Goal: Transaction & Acquisition: Obtain resource

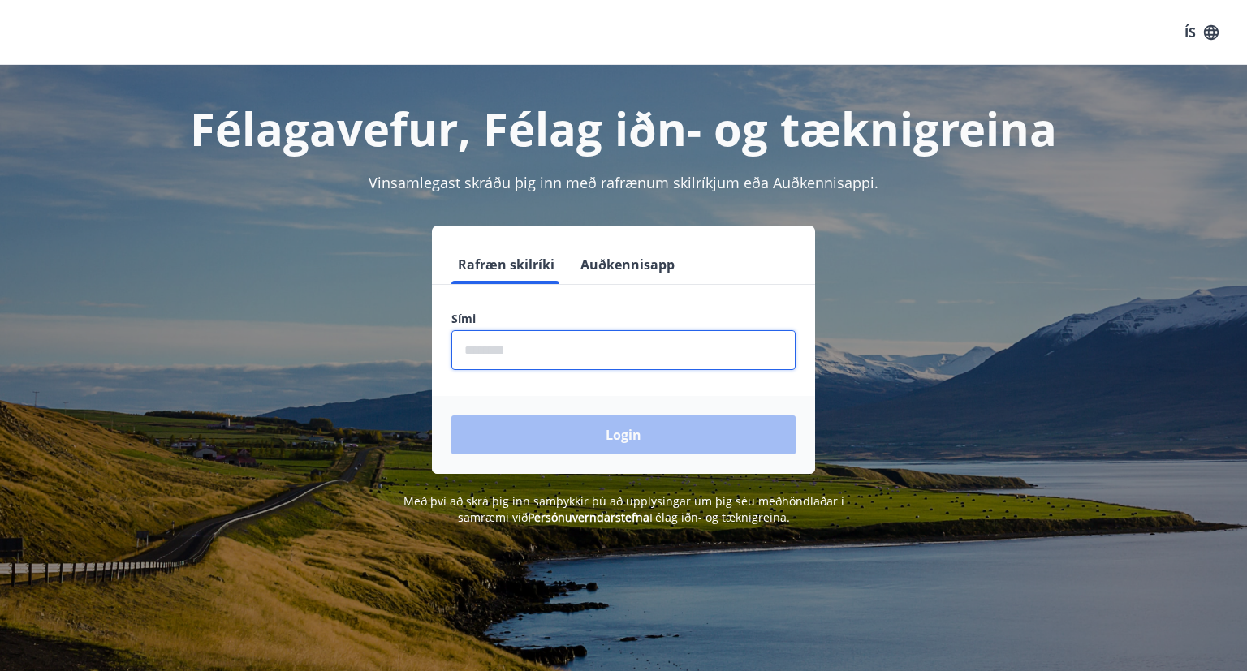
click at [468, 350] on input "phone" at bounding box center [623, 350] width 344 height 40
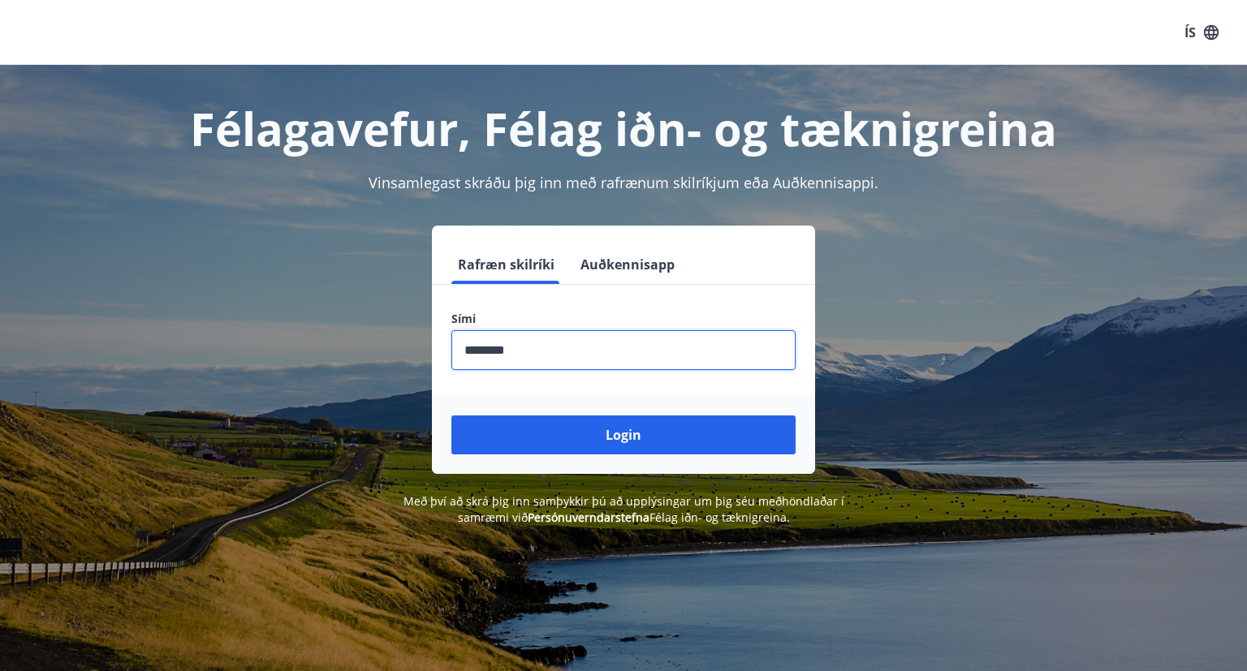
type input "********"
click at [451, 416] on button "Login" at bounding box center [623, 435] width 344 height 39
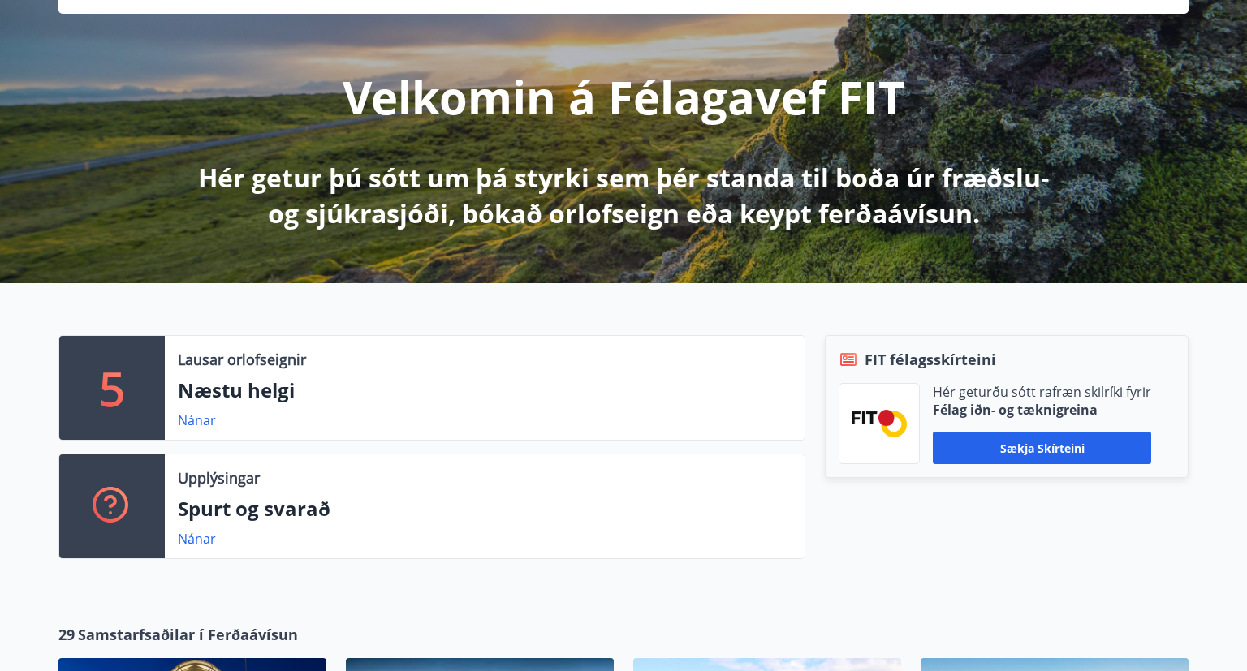
scroll to position [171, 0]
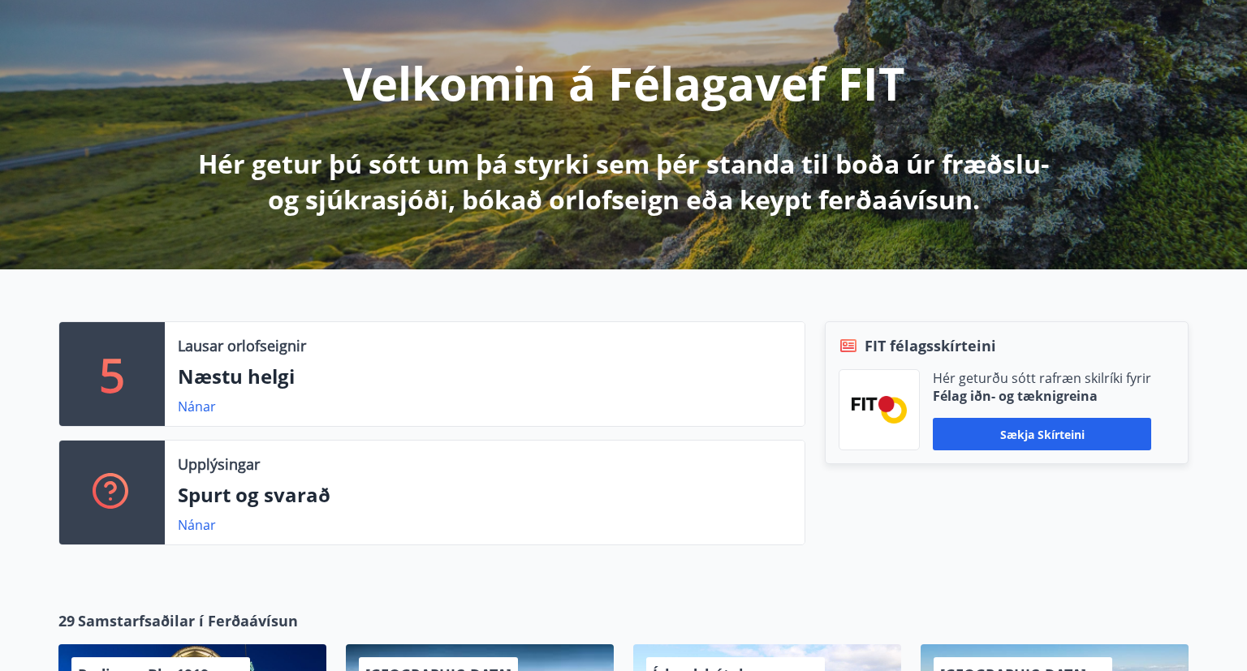
click at [216, 388] on p "Næstu helgi" at bounding box center [485, 377] width 614 height 28
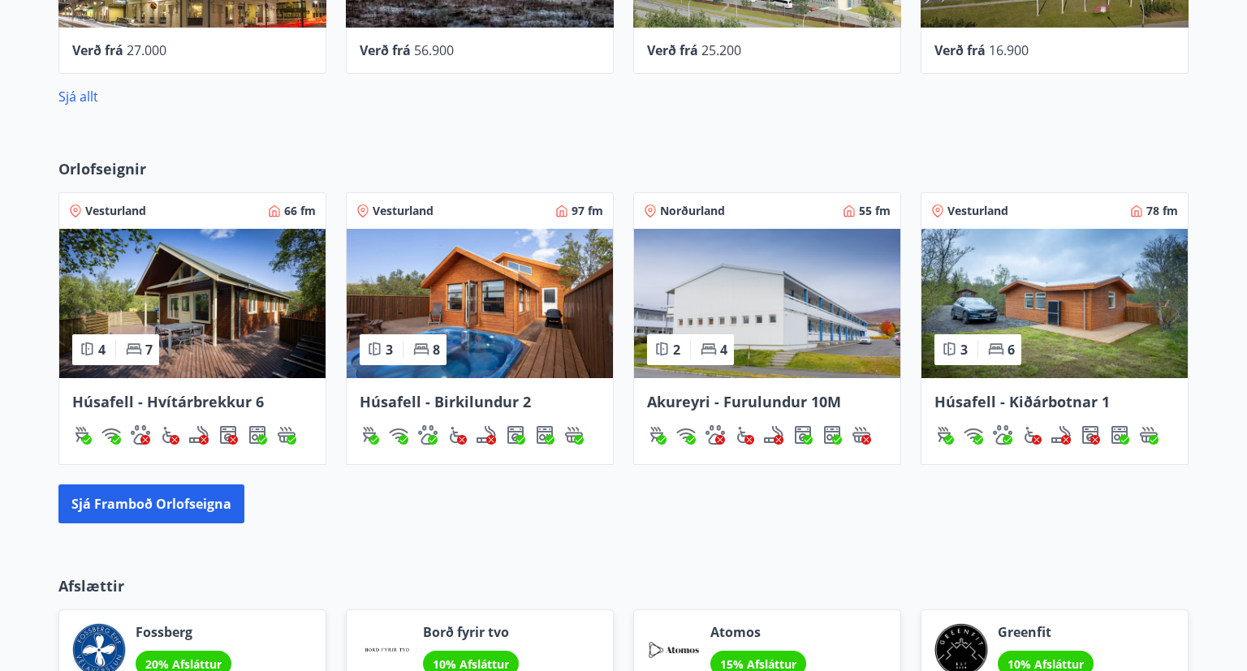
scroll to position [857, 0]
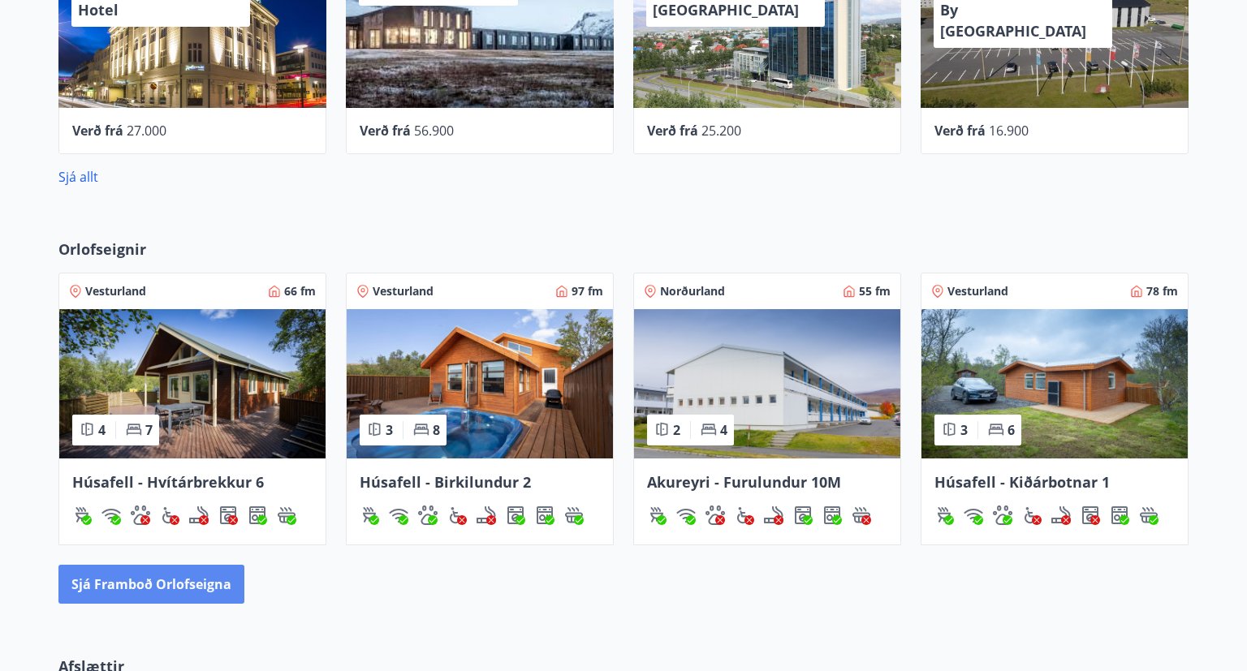
click at [181, 586] on button "Sjá framboð orlofseigna" at bounding box center [151, 584] width 186 height 39
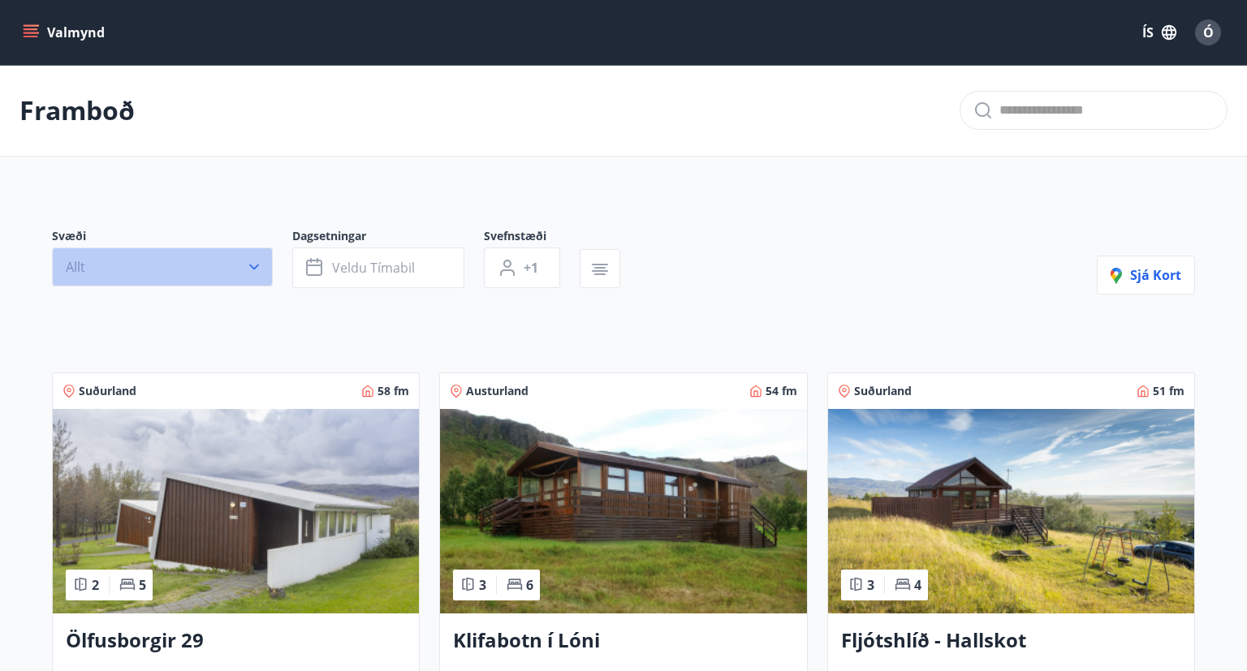
click at [203, 269] on button "Allt" at bounding box center [162, 267] width 221 height 39
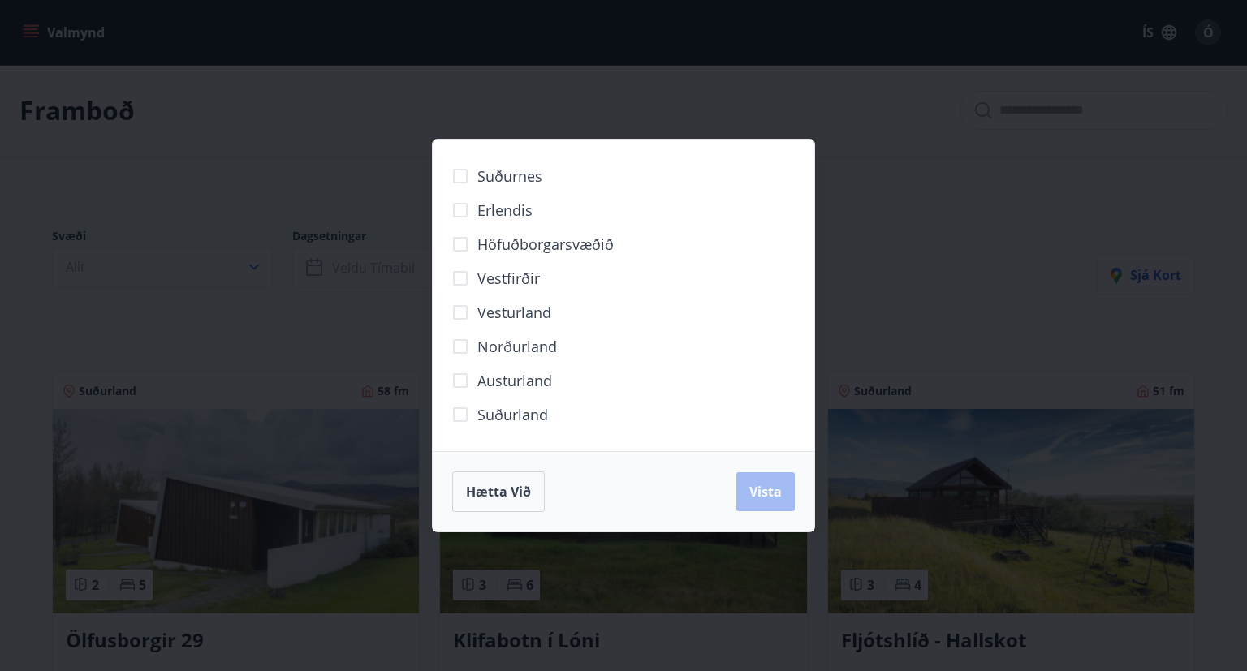
click at [498, 248] on span "Höfuðborgarsvæðið" at bounding box center [545, 244] width 136 height 21
click at [803, 492] on div "Hætta við Vista" at bounding box center [623, 491] width 381 height 80
click at [773, 495] on span "Vista" at bounding box center [765, 492] width 32 height 18
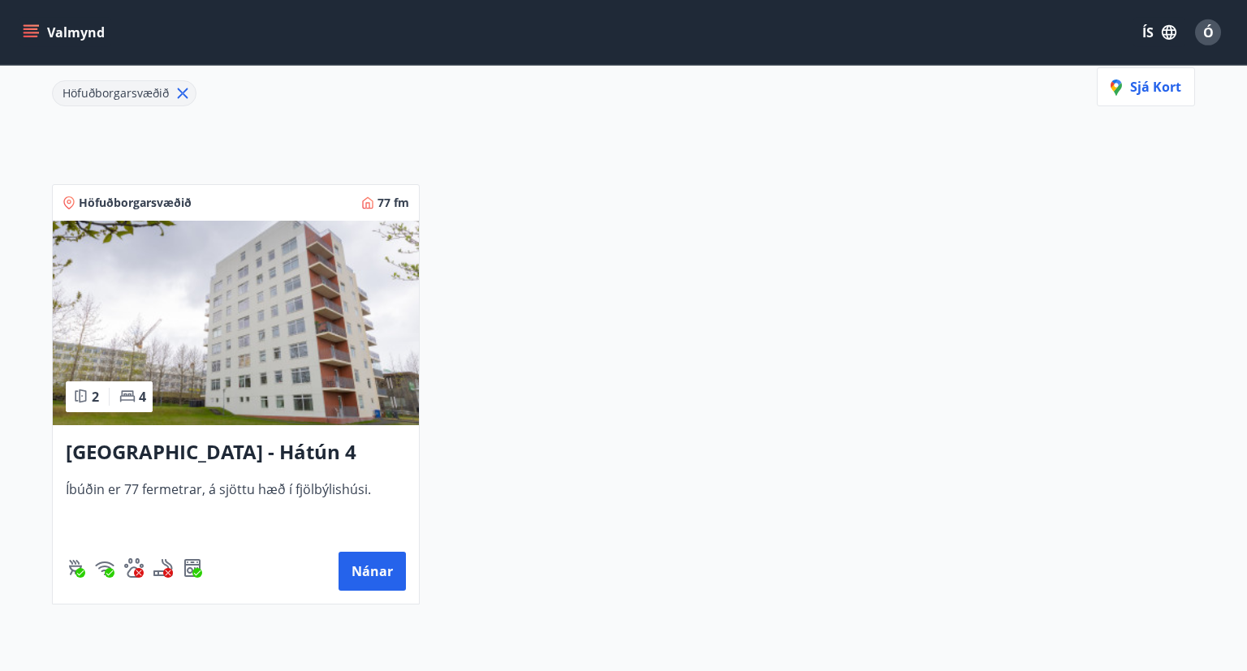
scroll to position [256, 0]
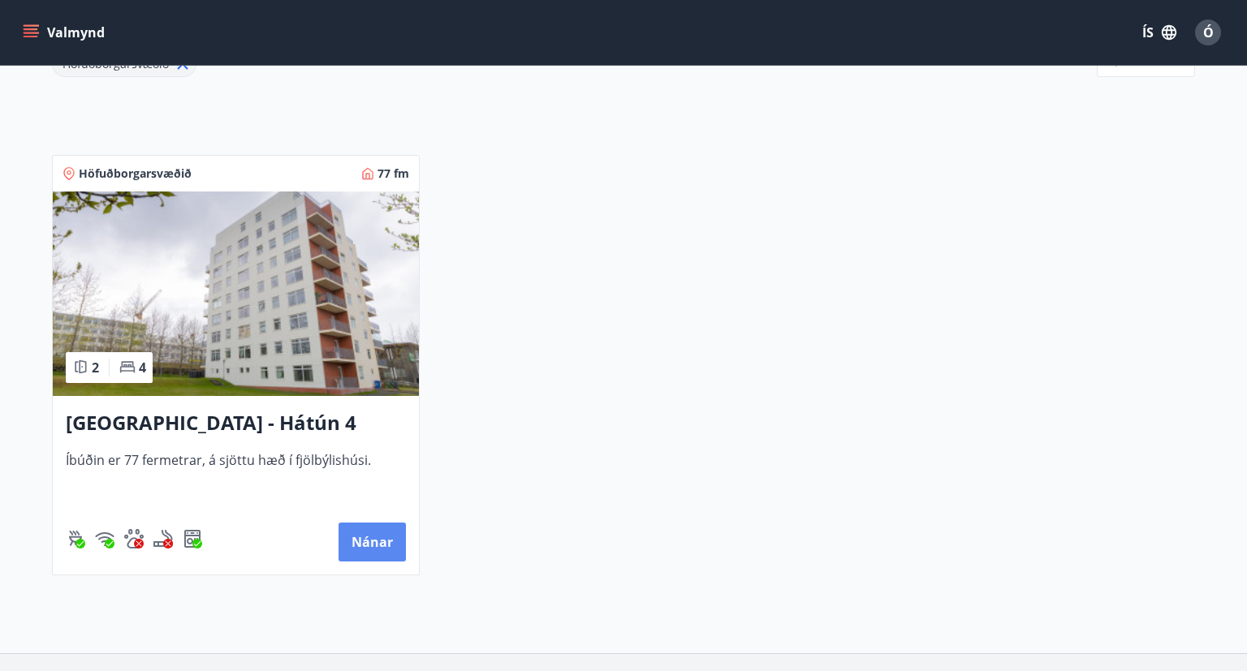
click at [367, 537] on button "Nánar" at bounding box center [371, 542] width 67 height 39
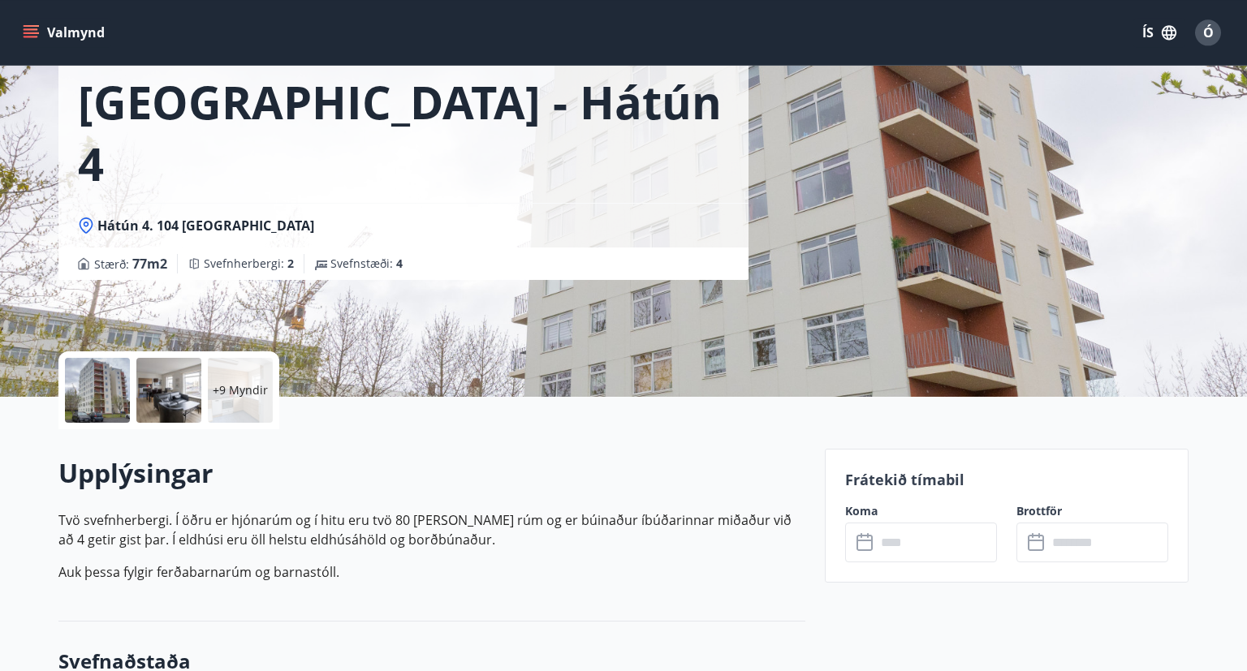
scroll to position [343, 0]
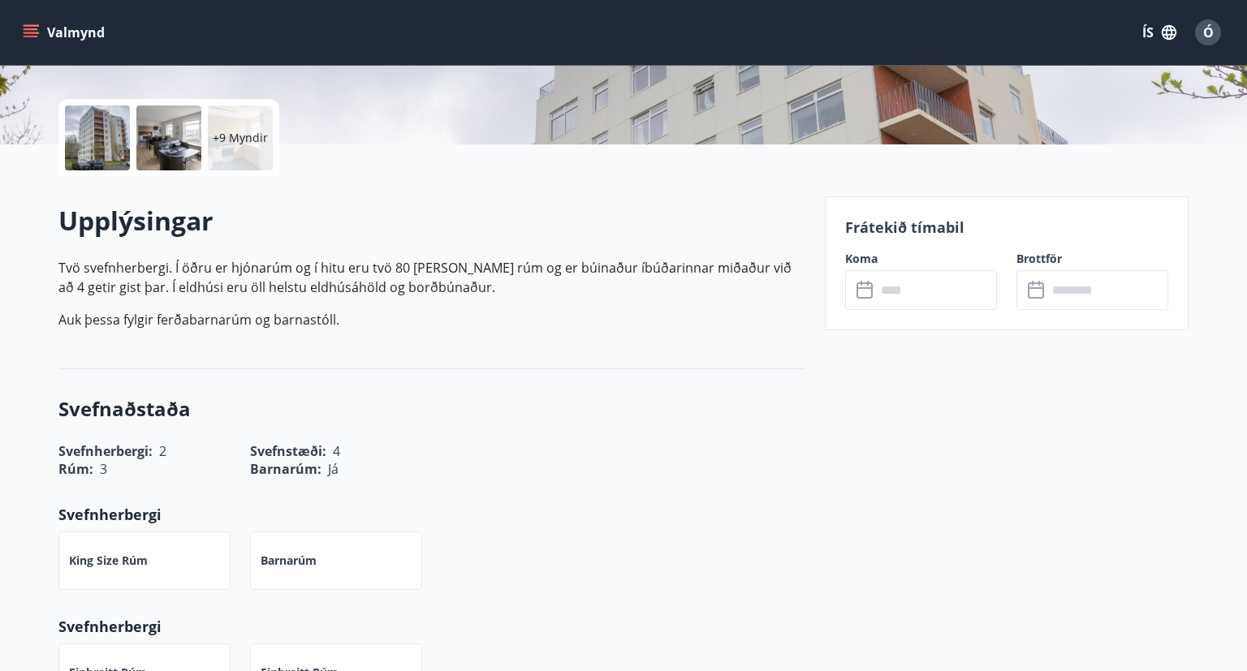
click at [941, 291] on input "text" at bounding box center [936, 290] width 121 height 40
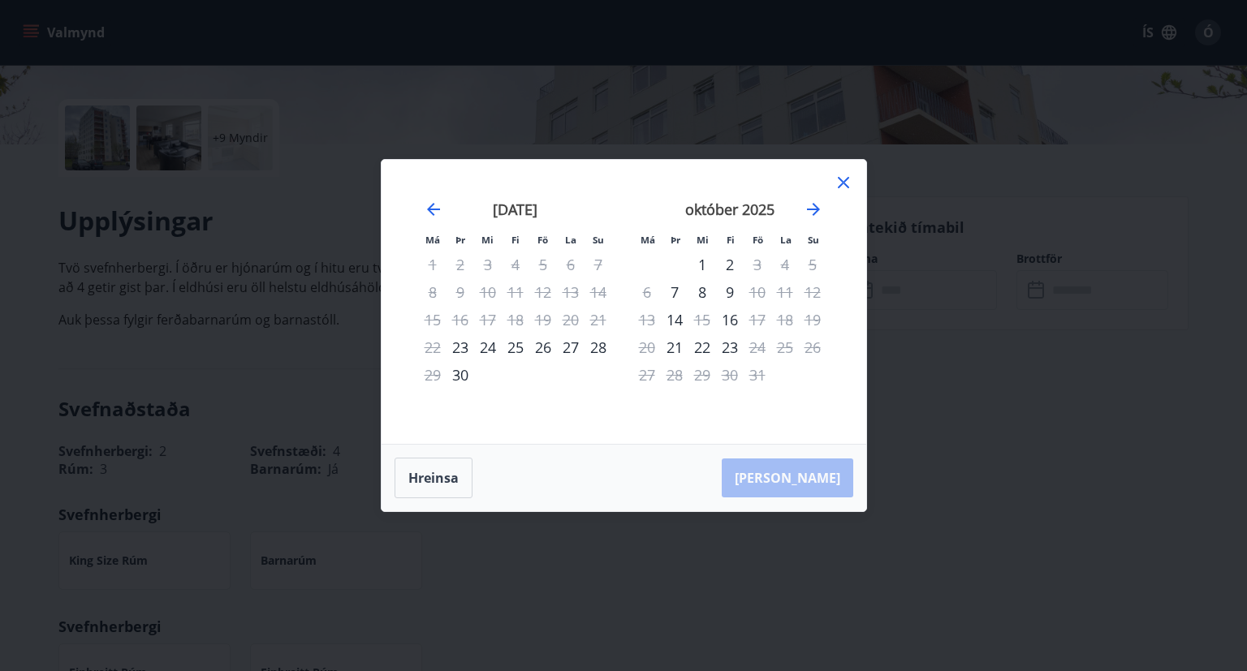
click at [804, 294] on div "12" at bounding box center [813, 292] width 28 height 28
click at [845, 177] on icon at bounding box center [843, 182] width 19 height 19
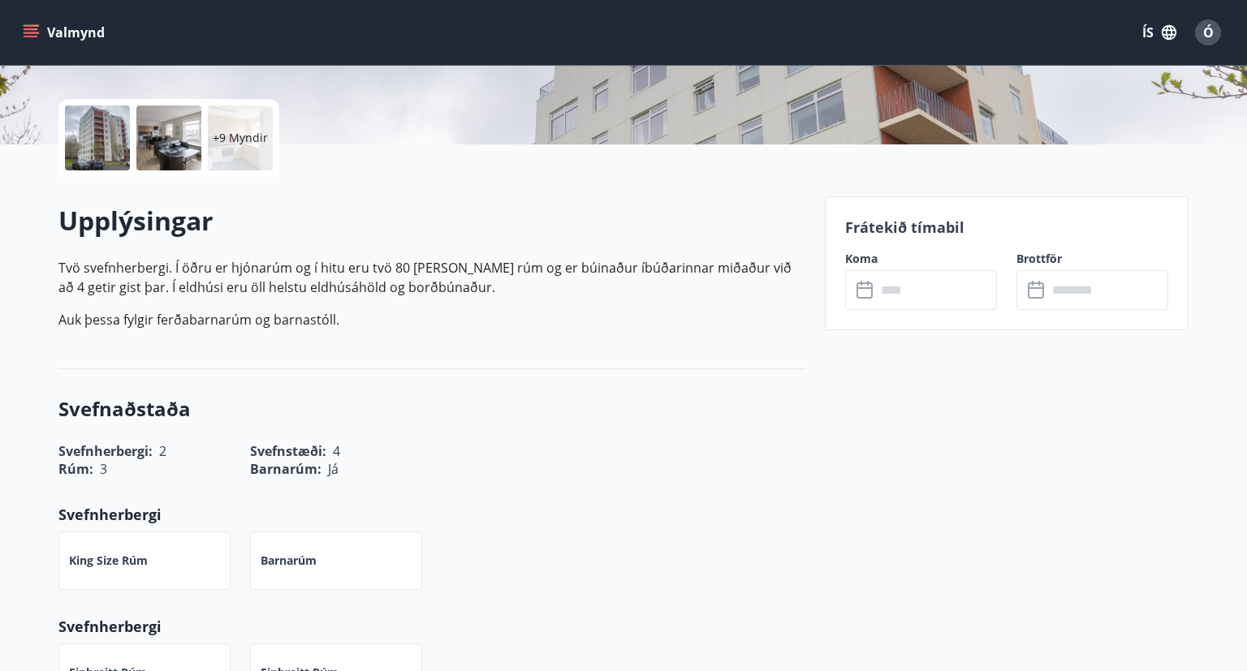
click at [381, 120] on div "+9 Myndir" at bounding box center [431, 138] width 747 height 78
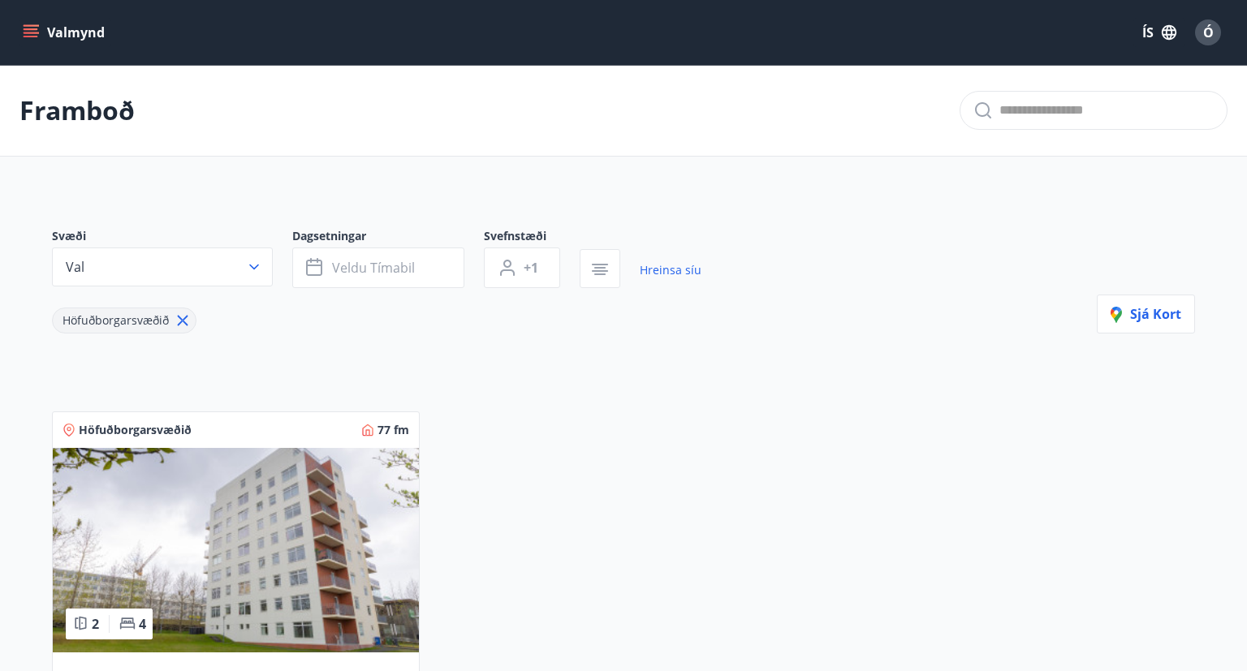
click at [27, 24] on button "Valmynd" at bounding box center [65, 32] width 92 height 29
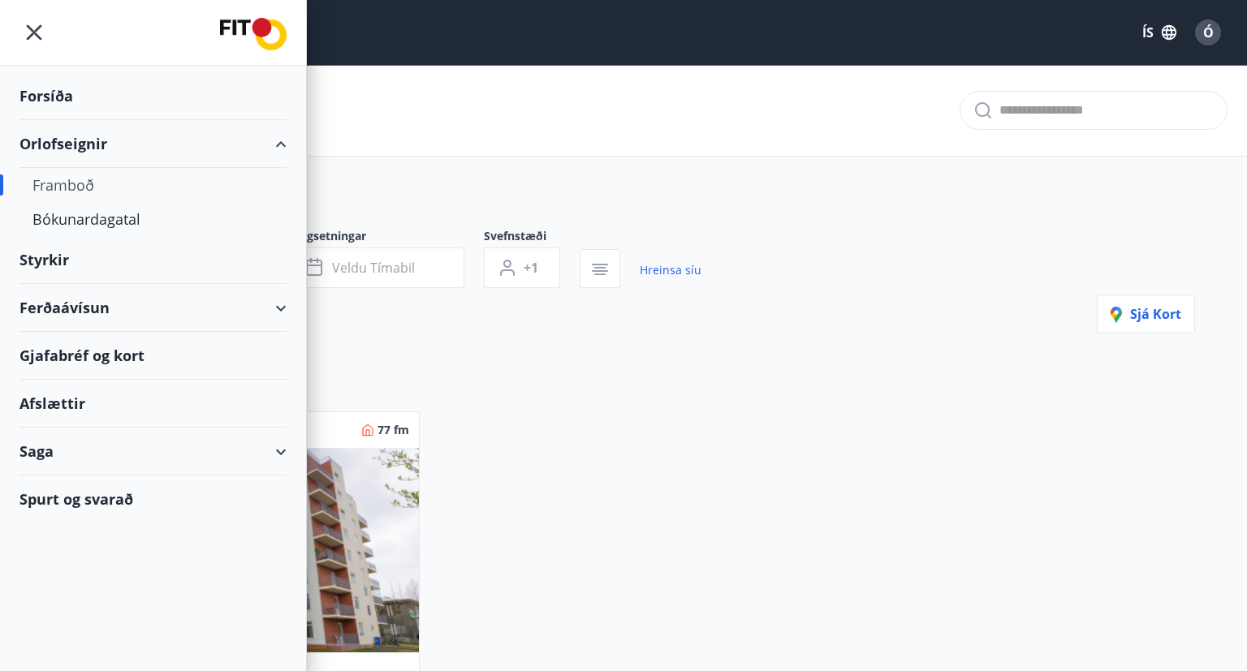
click at [72, 188] on div "Framboð" at bounding box center [152, 185] width 241 height 34
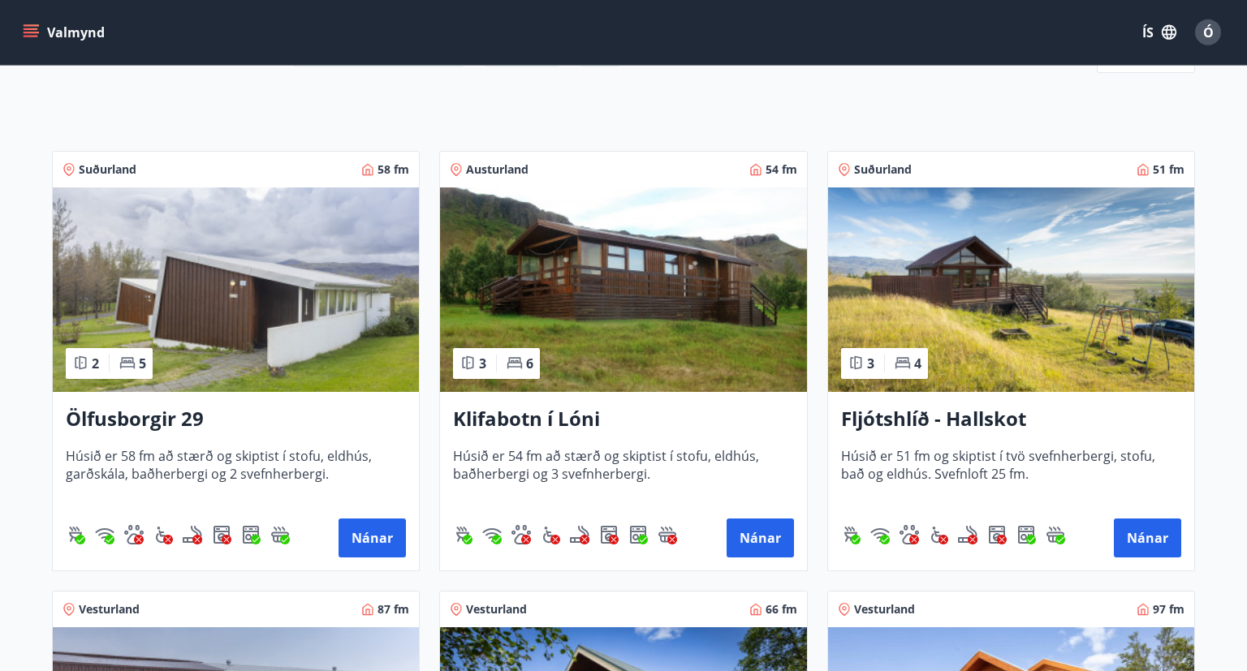
scroll to position [256, 0]
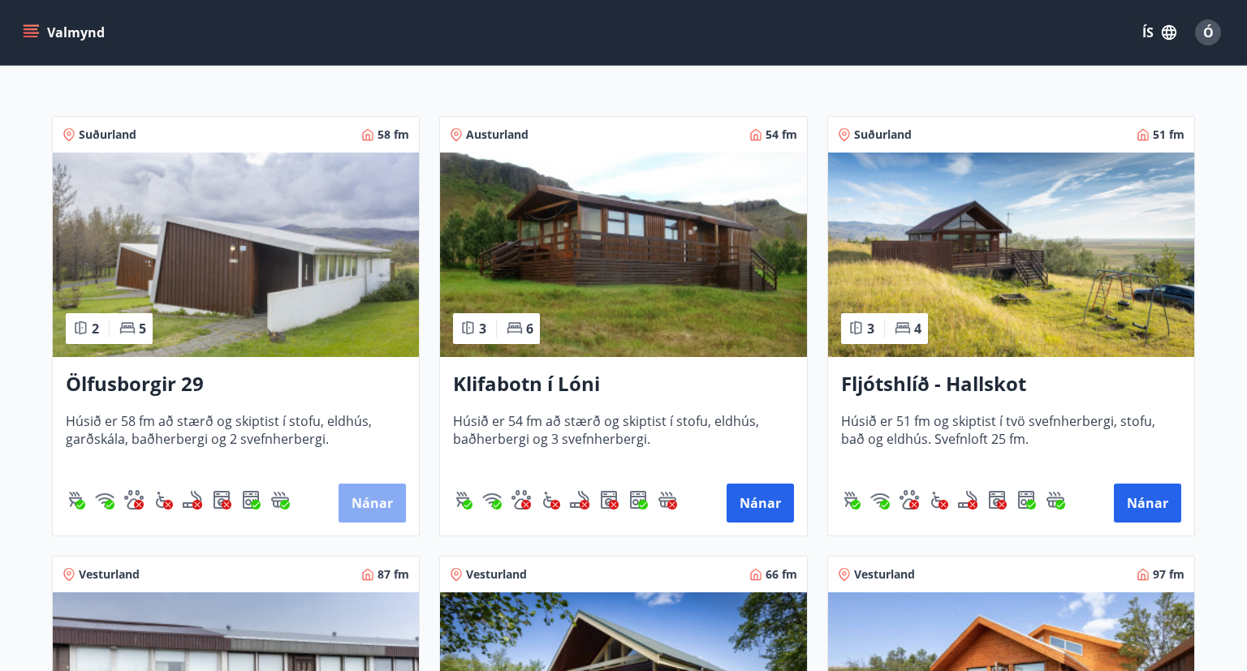
click at [358, 497] on button "Nánar" at bounding box center [371, 503] width 67 height 39
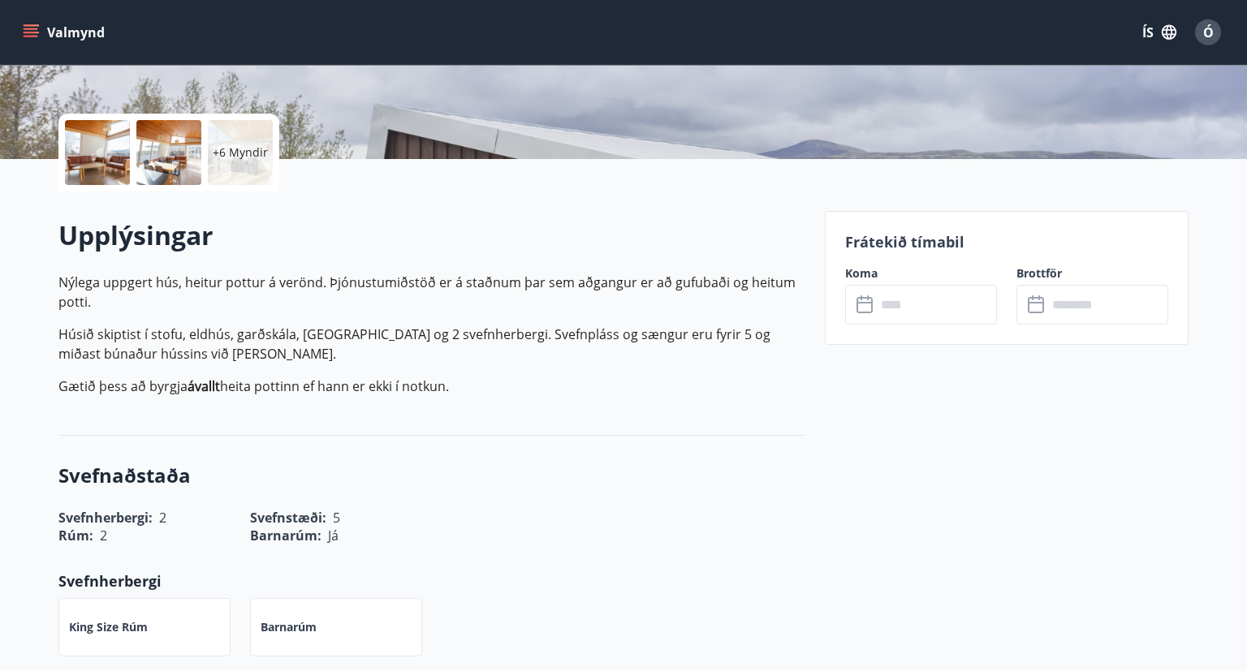
scroll to position [343, 0]
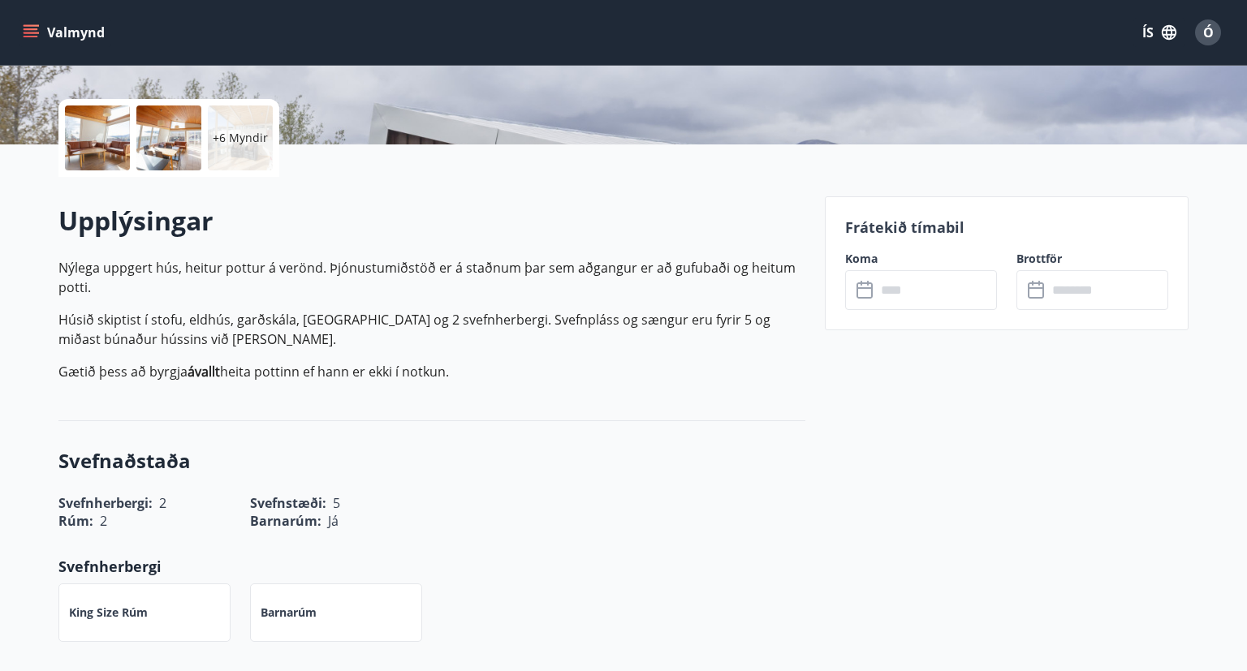
click at [929, 286] on input "text" at bounding box center [936, 290] width 121 height 40
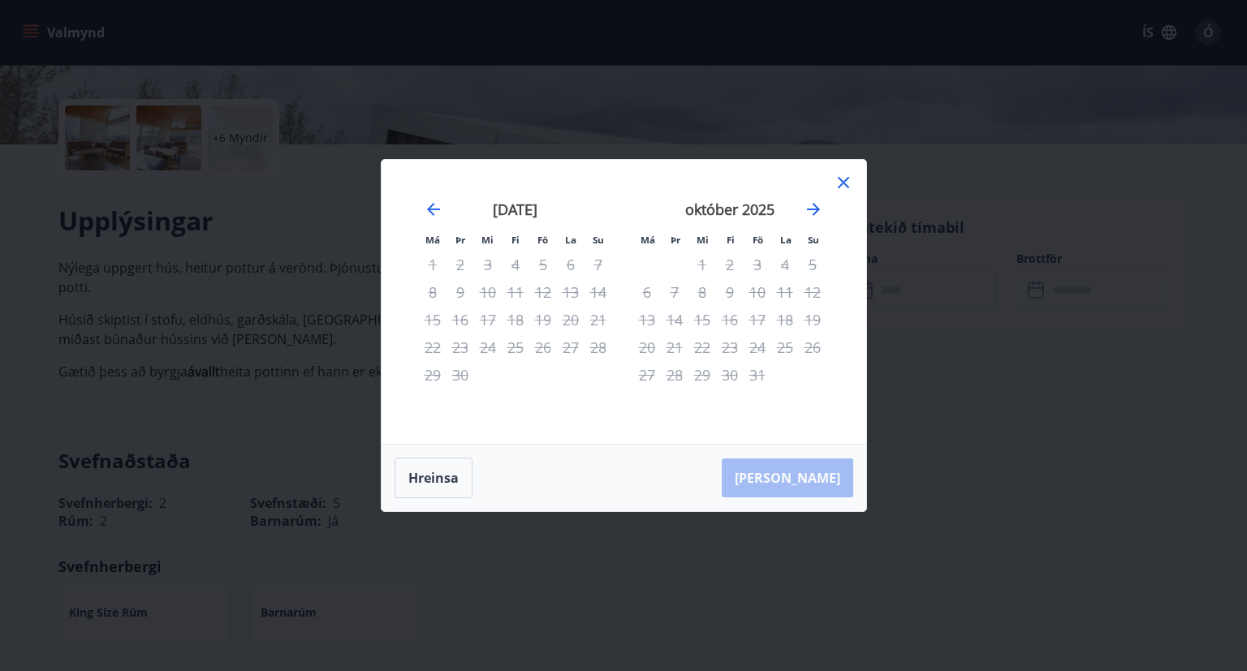
click at [843, 187] on icon at bounding box center [843, 182] width 19 height 19
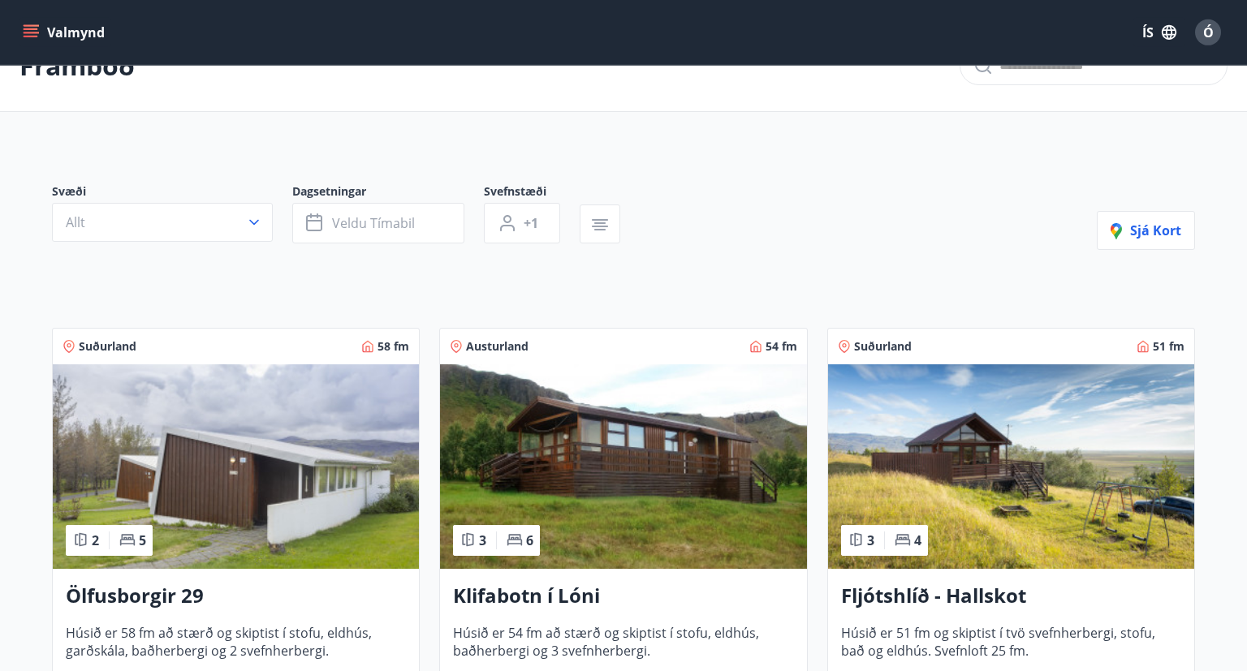
scroll to position [85, 0]
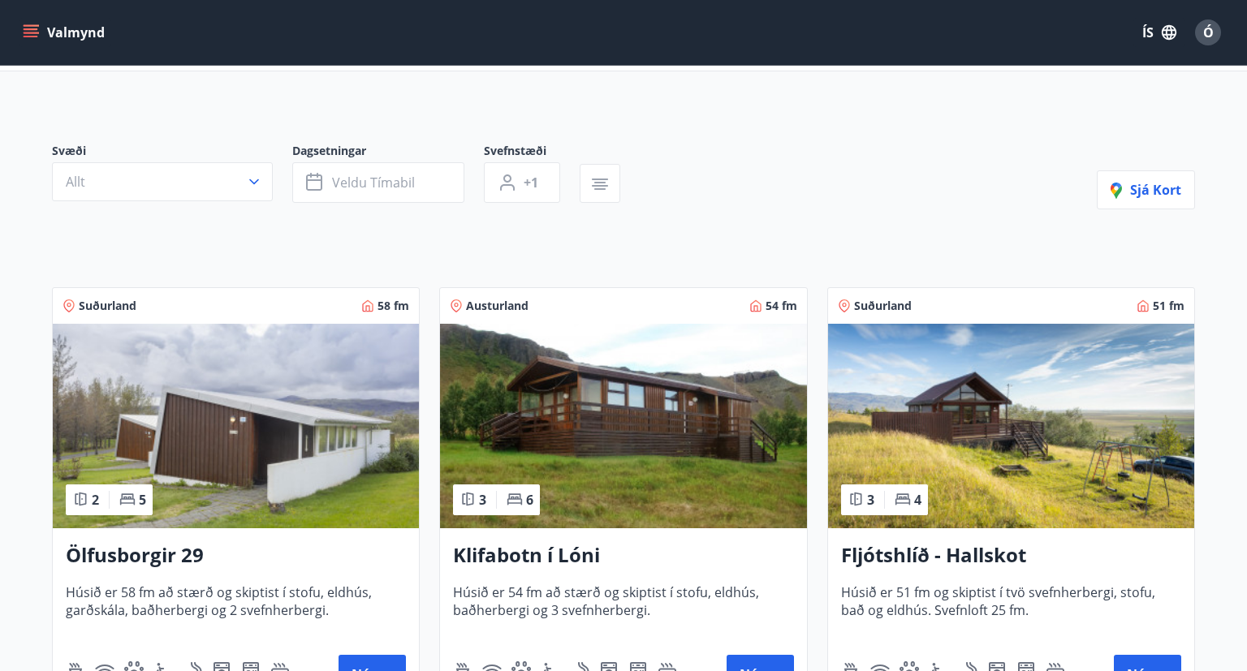
click at [24, 44] on button "Valmynd" at bounding box center [65, 32] width 92 height 29
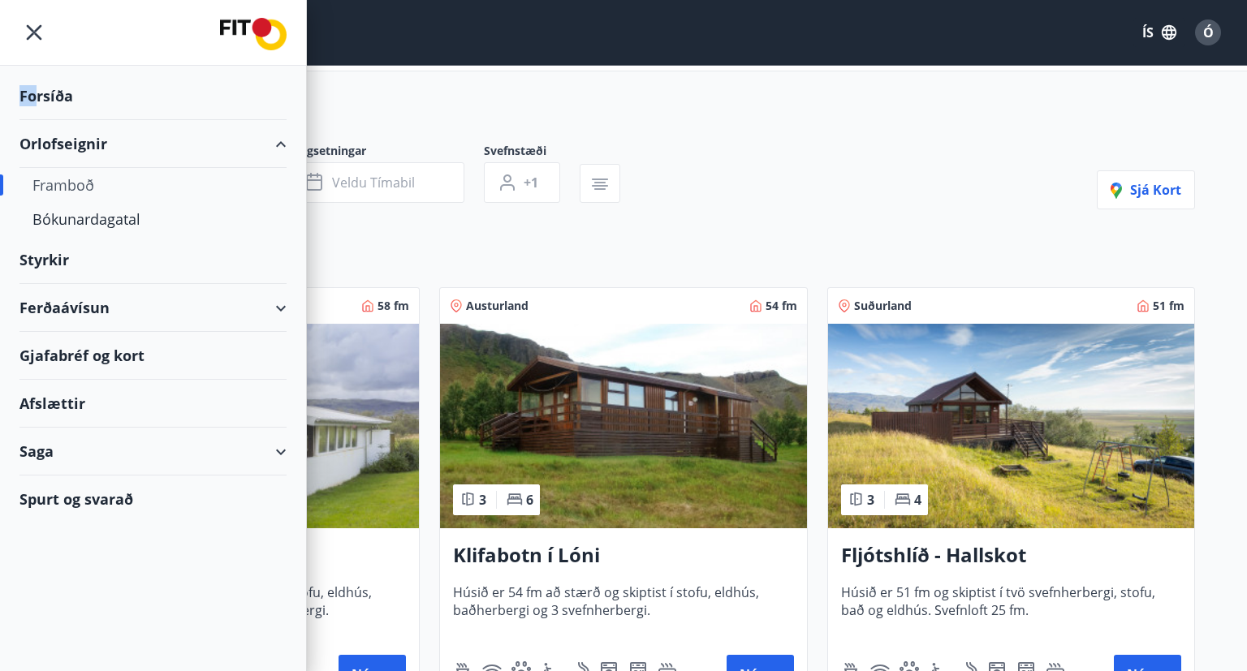
click at [36, 100] on div "Forsíða" at bounding box center [152, 96] width 267 height 48
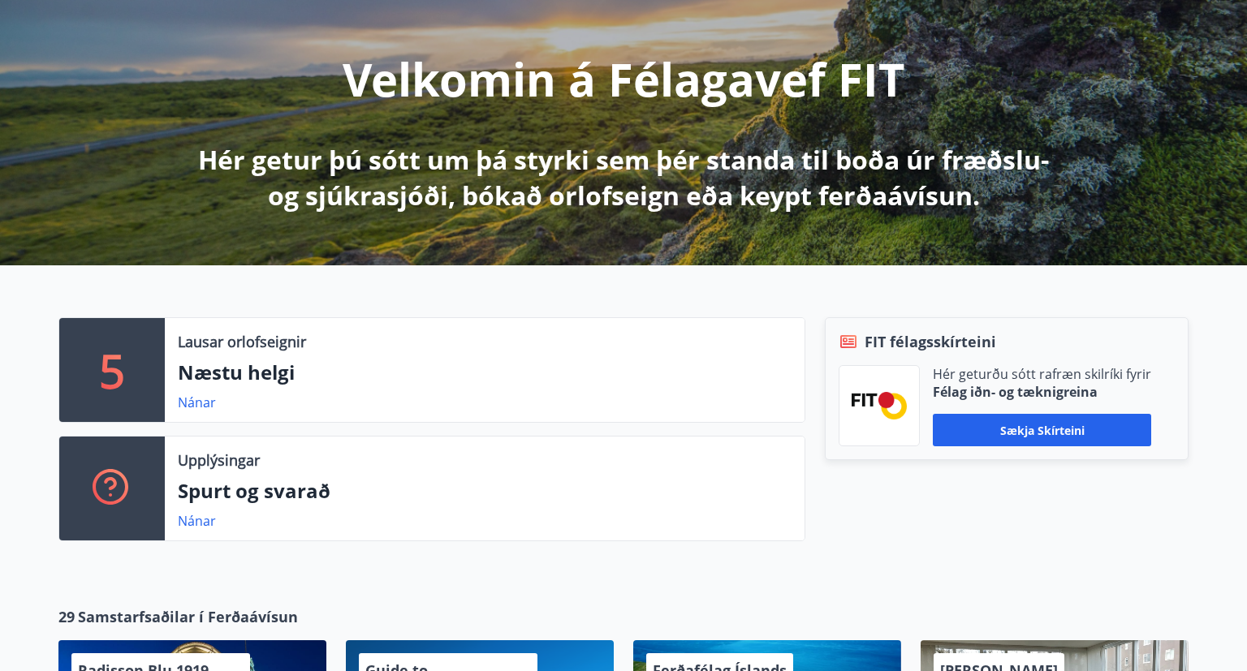
scroll to position [256, 0]
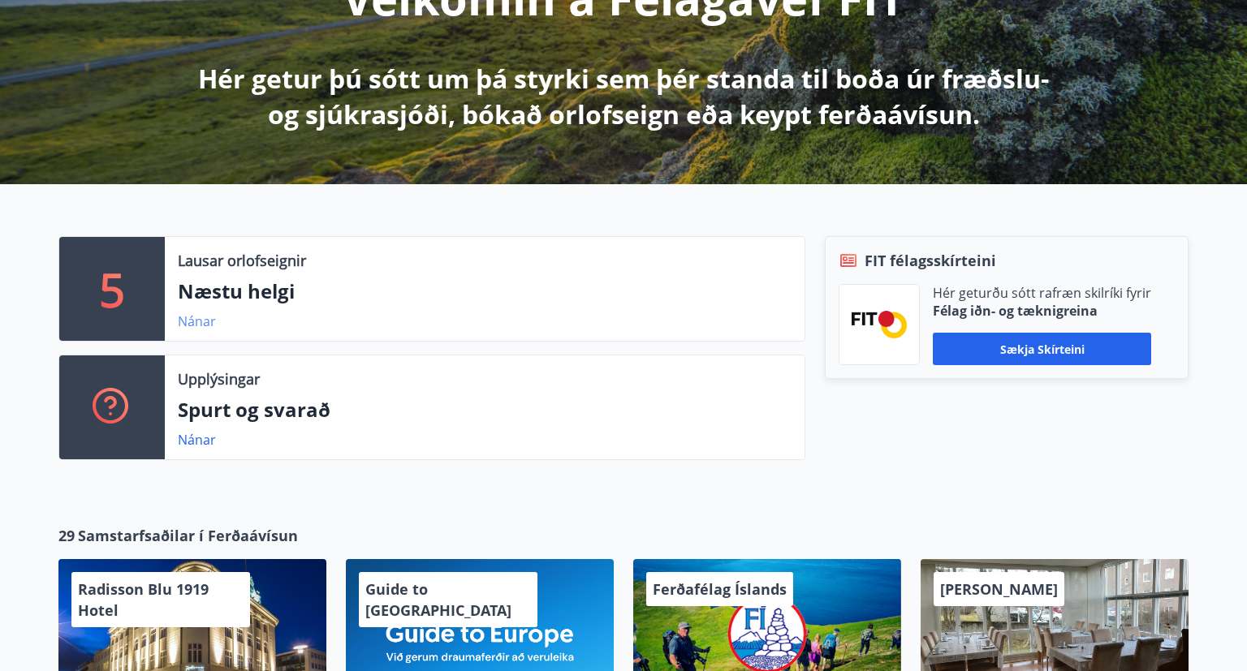
click at [184, 320] on link "Nánar" at bounding box center [197, 321] width 38 height 18
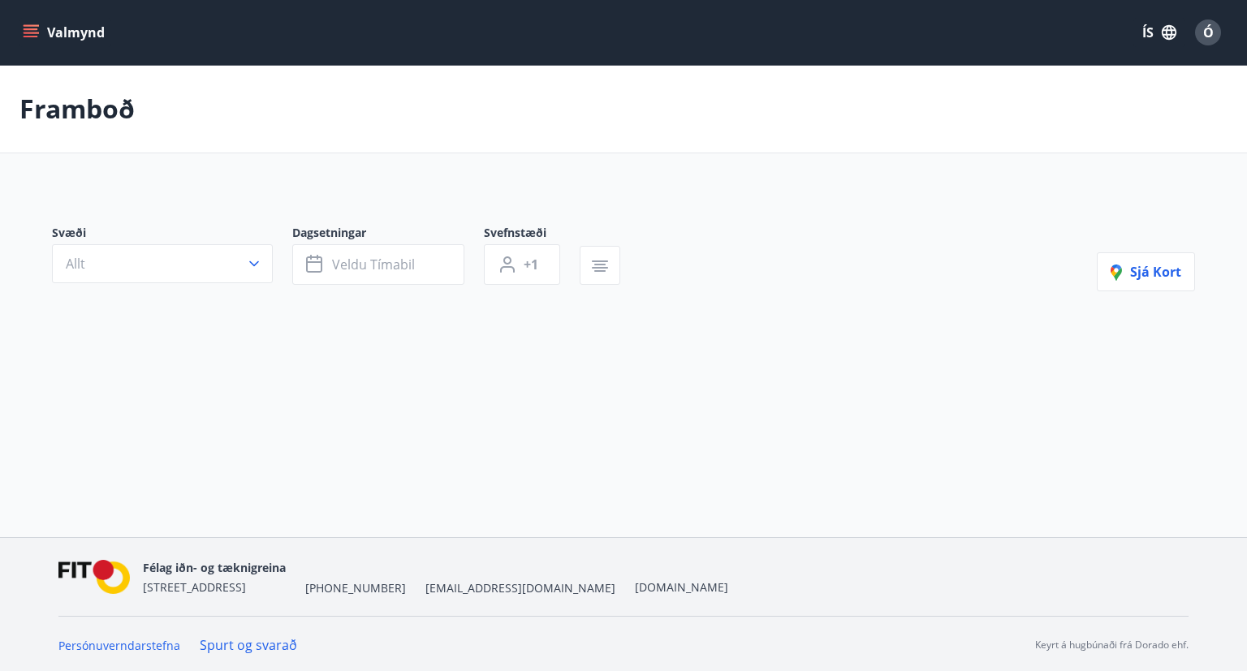
type input "*"
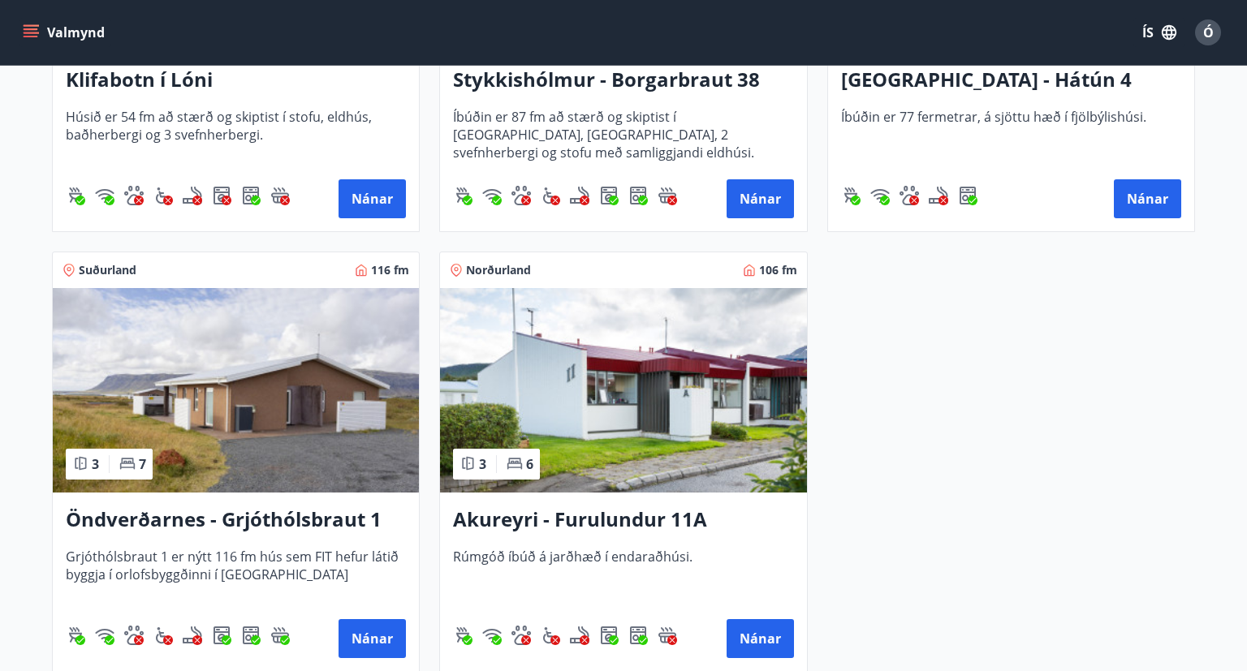
scroll to position [685, 0]
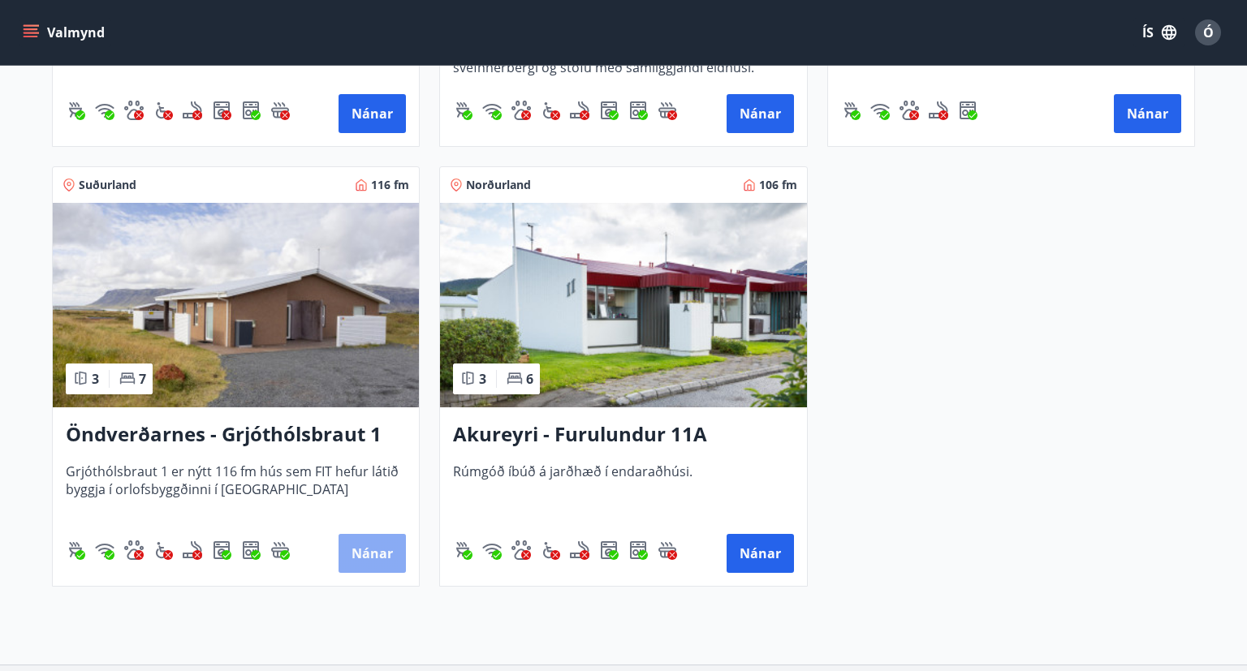
click at [375, 547] on button "Nánar" at bounding box center [371, 553] width 67 height 39
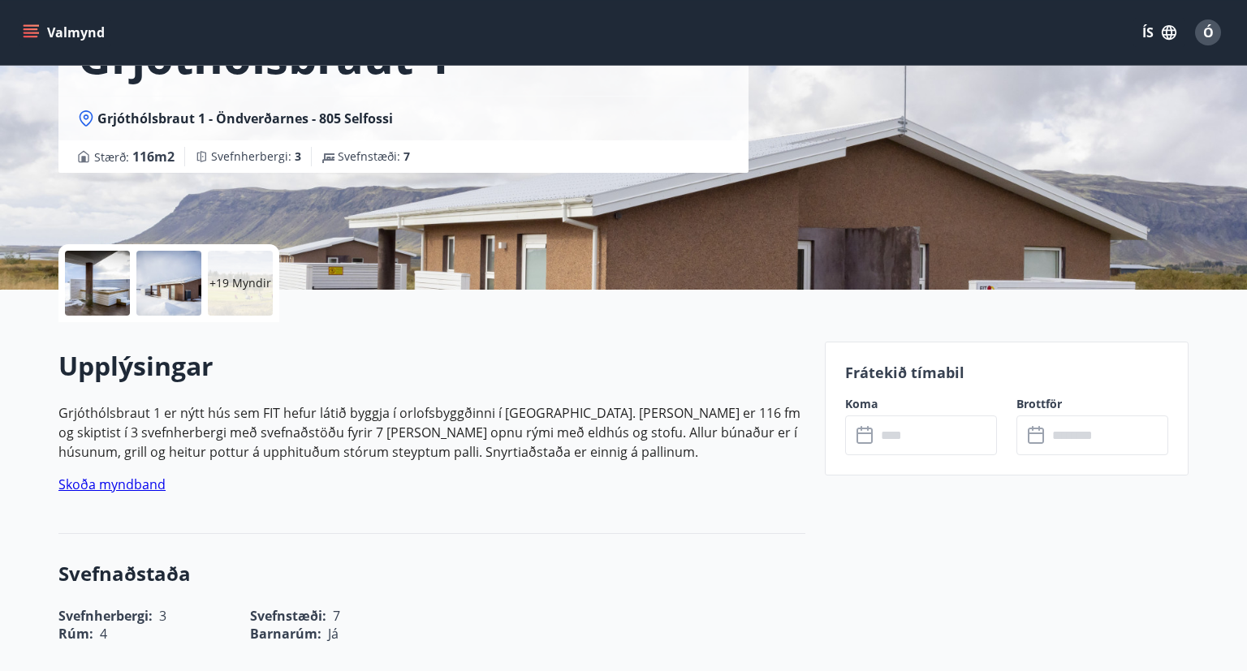
scroll to position [171, 0]
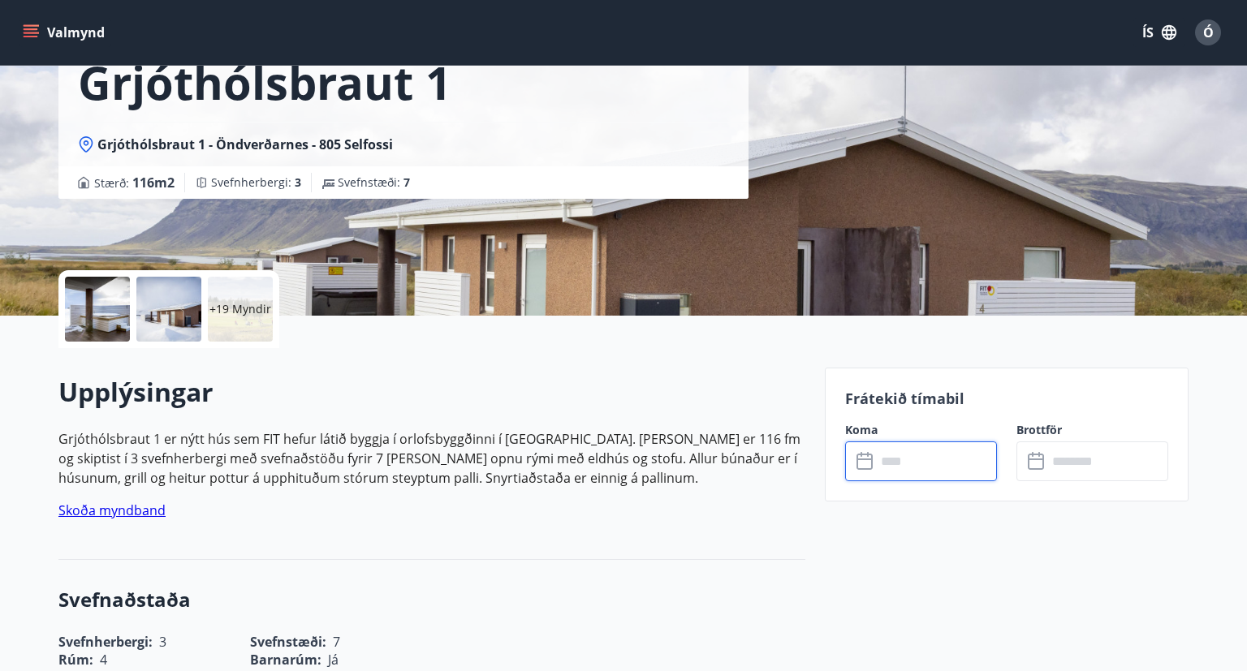
click at [966, 450] on input "text" at bounding box center [936, 462] width 121 height 40
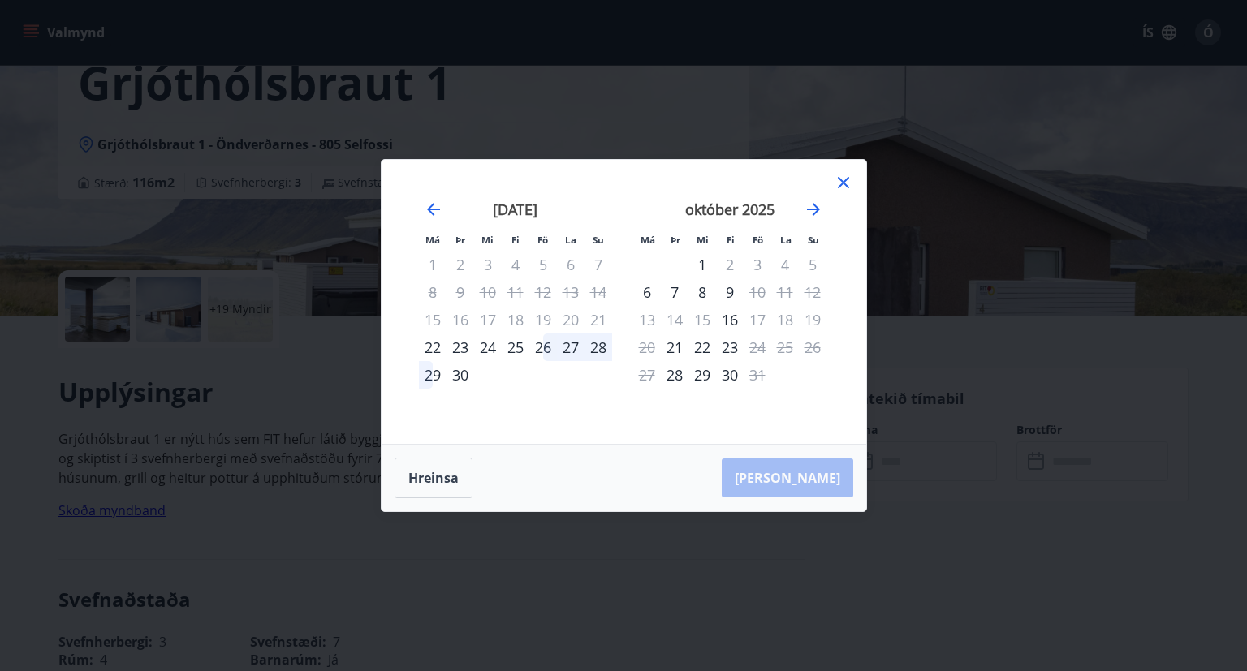
click at [548, 346] on div "26" at bounding box center [543, 348] width 28 height 28
click at [435, 376] on div "29" at bounding box center [433, 375] width 28 height 28
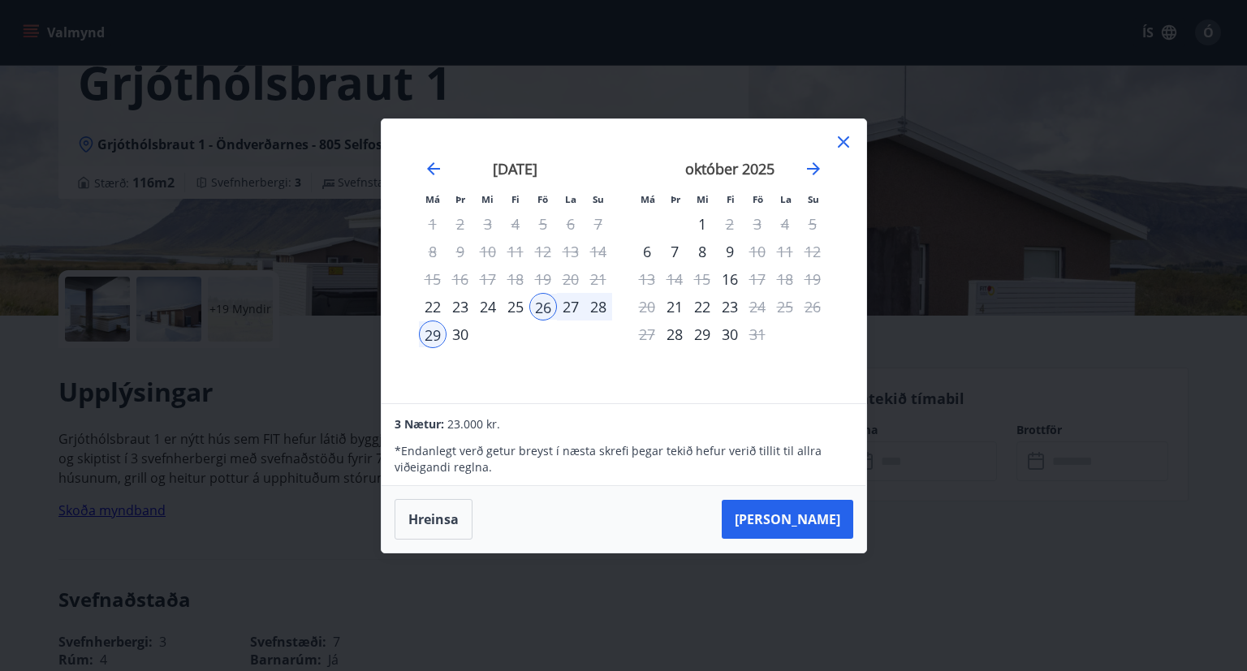
click at [841, 140] on icon at bounding box center [843, 141] width 11 height 11
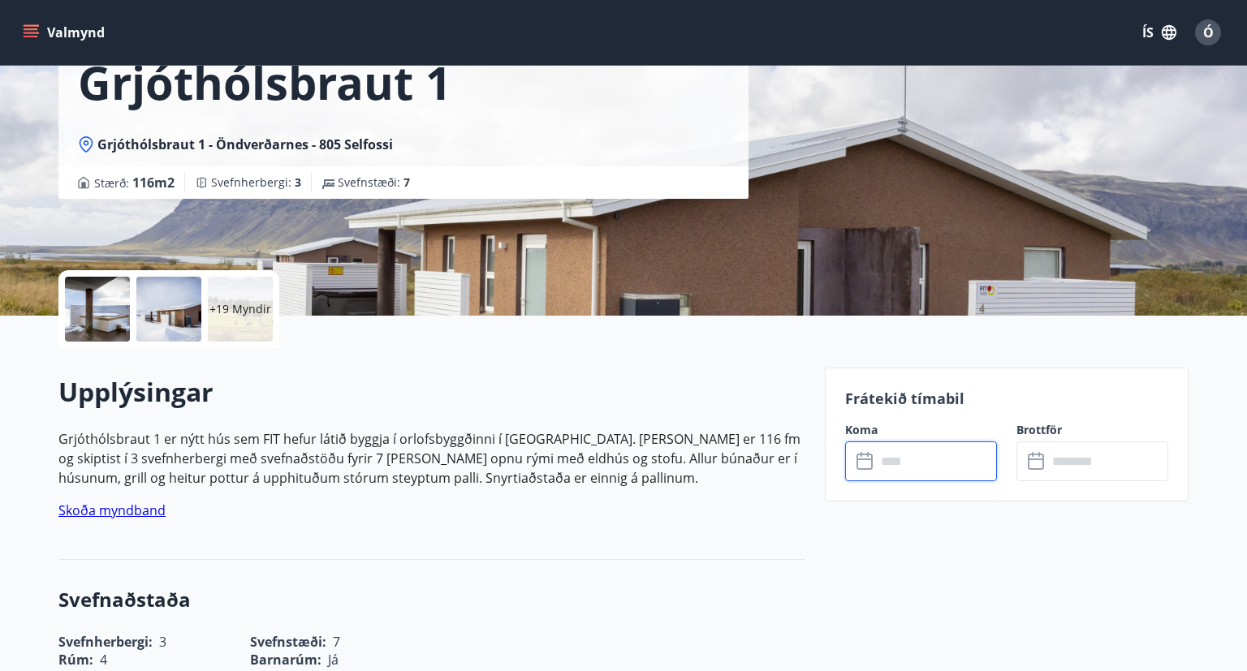
click at [916, 459] on input "text" at bounding box center [936, 462] width 121 height 40
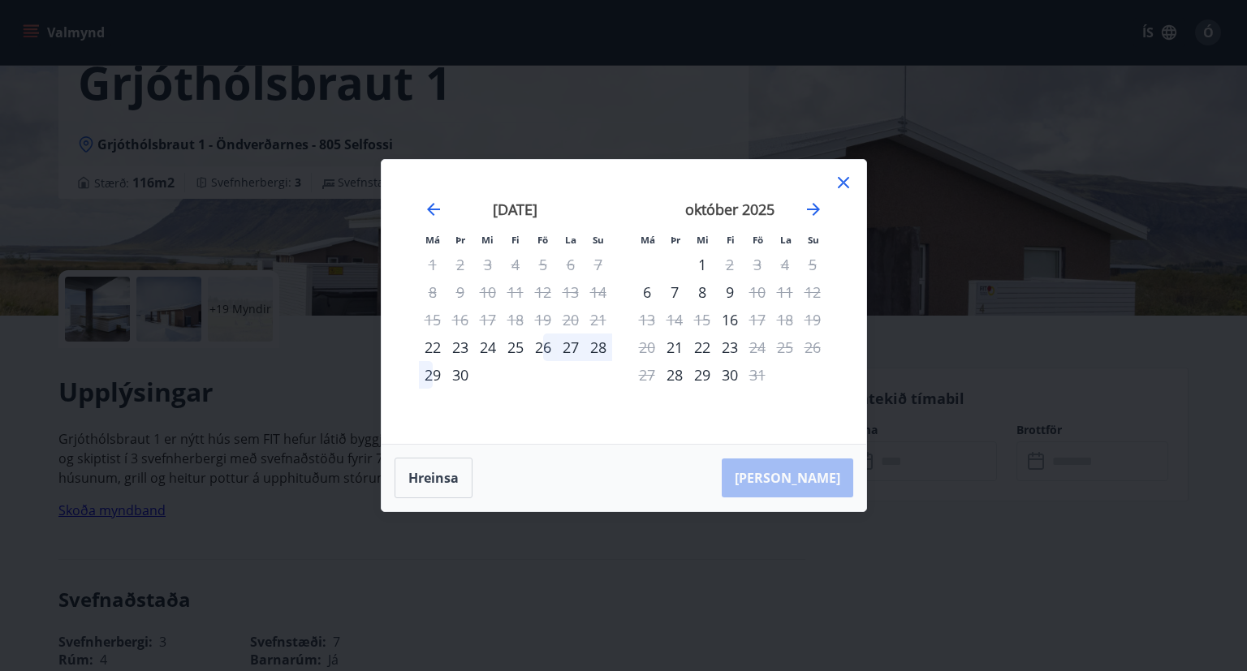
click at [844, 184] on icon at bounding box center [843, 182] width 11 height 11
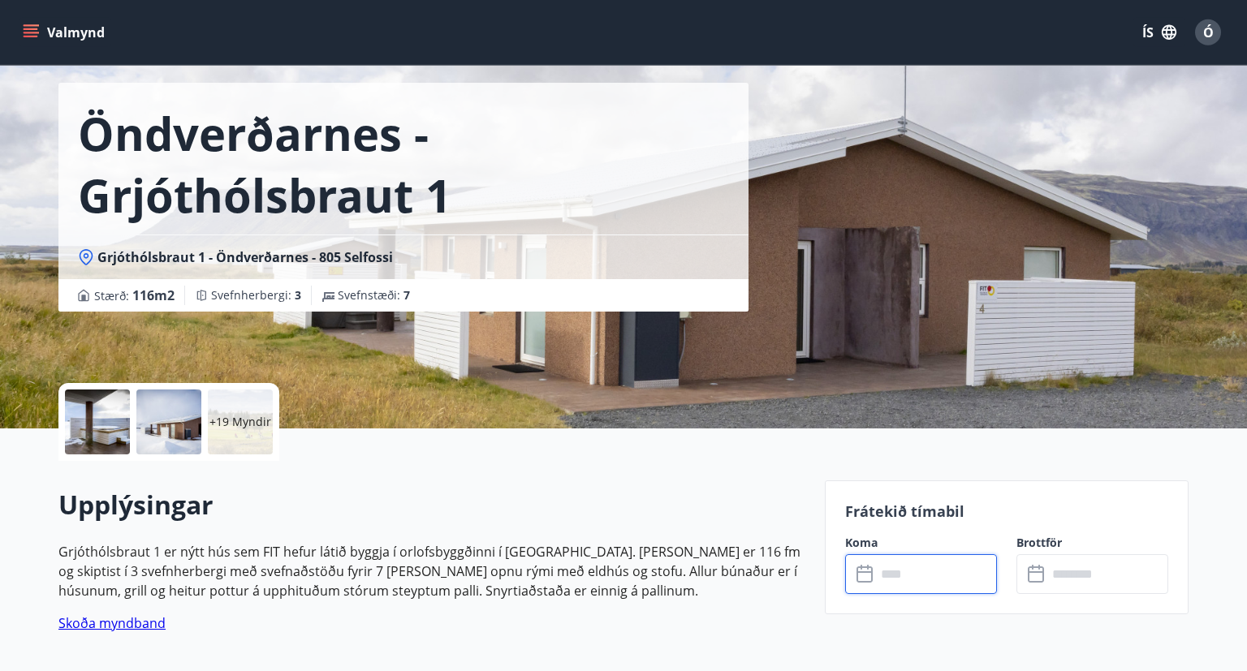
scroll to position [0, 0]
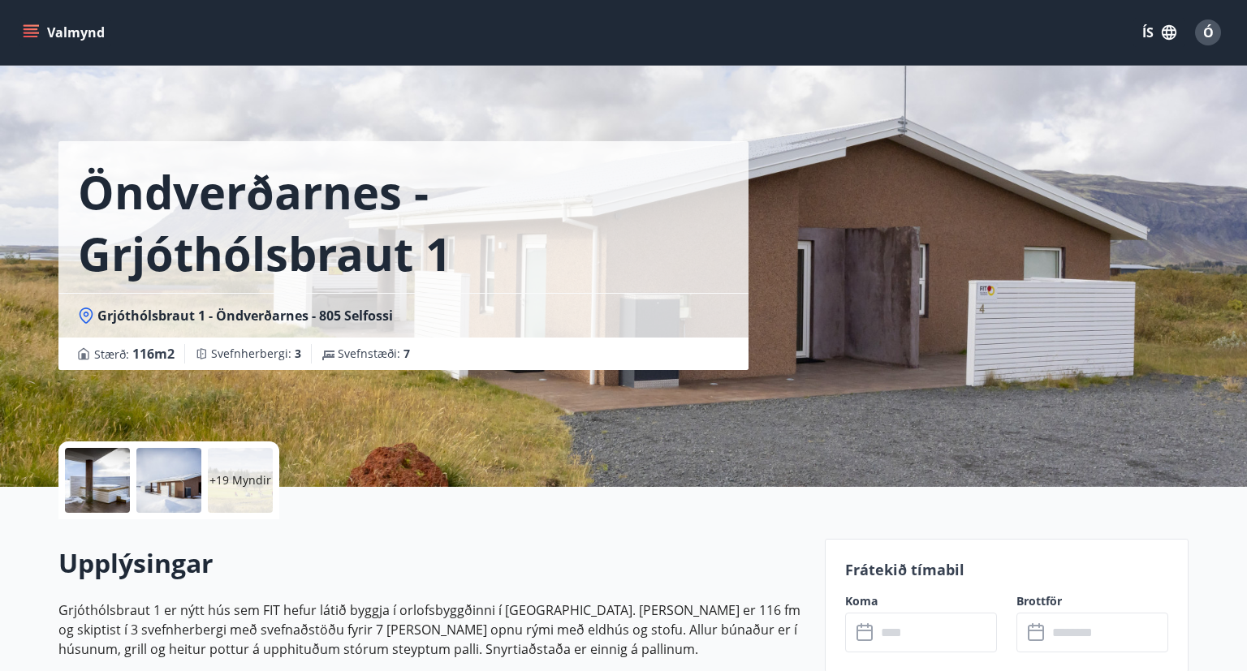
click at [34, 26] on icon "menu" at bounding box center [33, 26] width 18 height 2
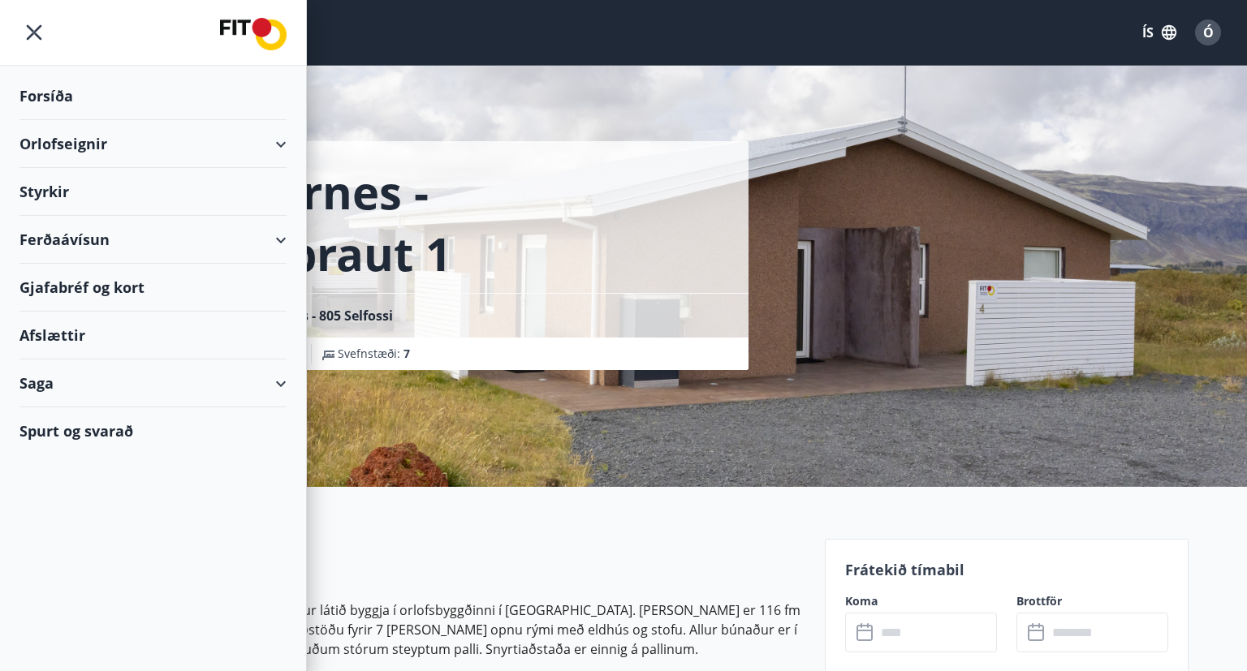
click at [278, 145] on div "Orlofseignir" at bounding box center [152, 144] width 267 height 48
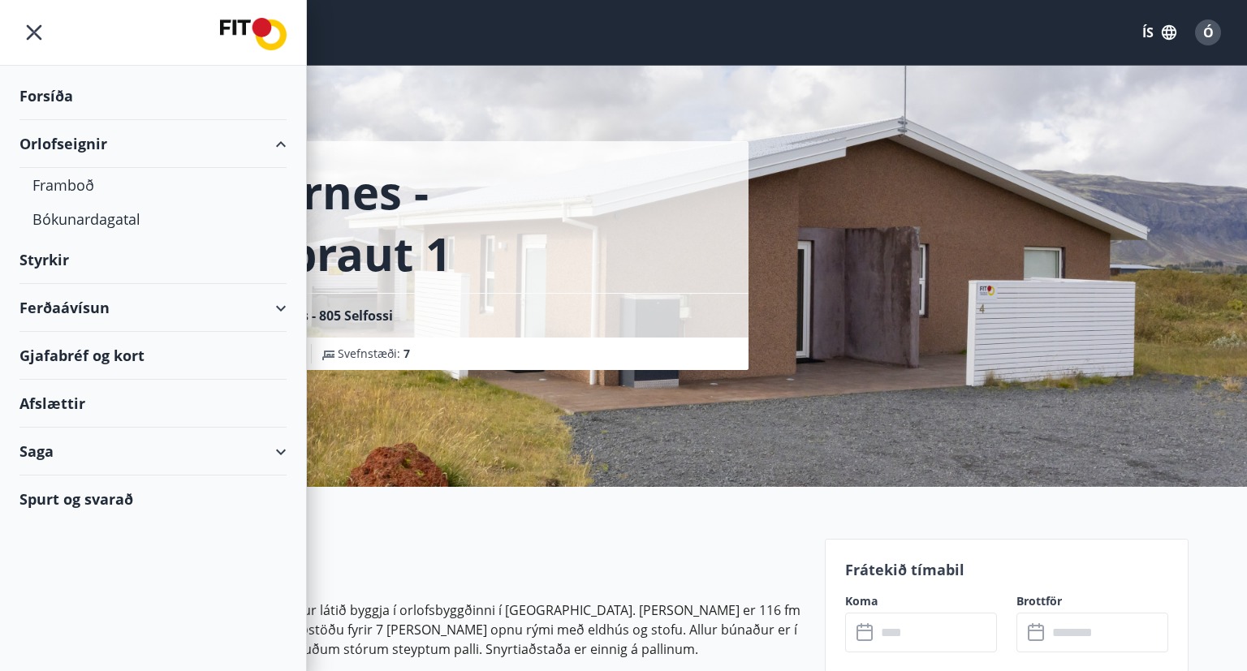
click at [278, 145] on div "Orlofseignir" at bounding box center [152, 144] width 267 height 48
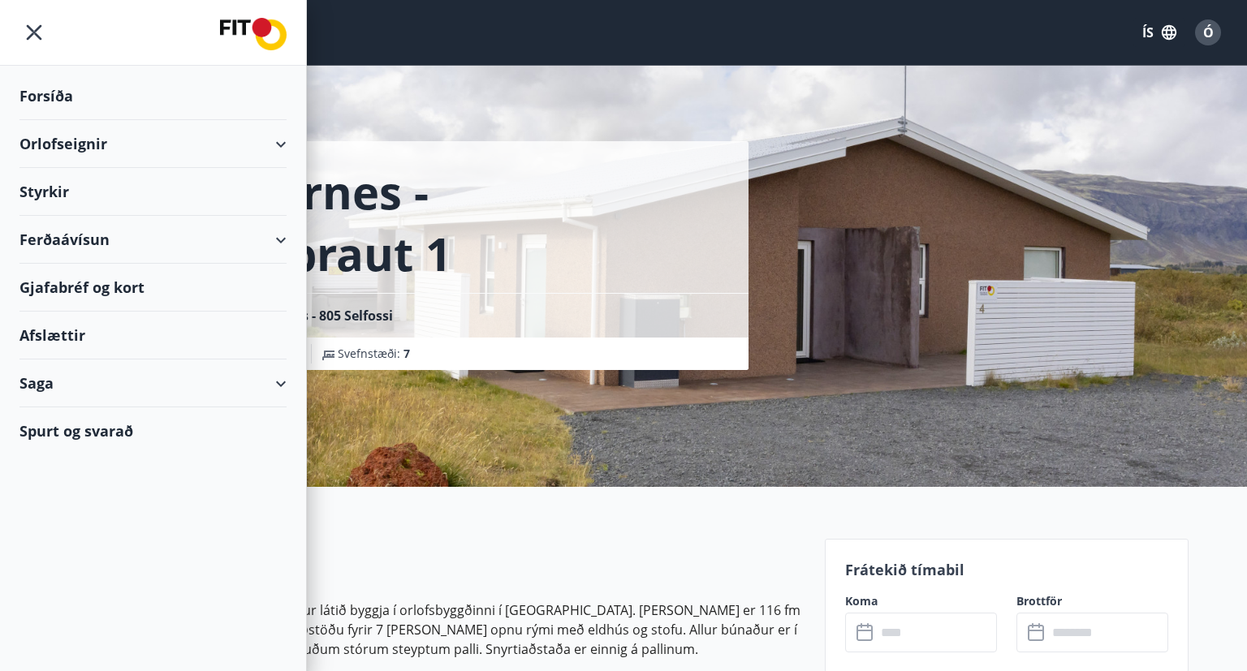
click at [53, 281] on div "Gjafabréf og kort" at bounding box center [152, 288] width 267 height 48
click at [51, 243] on div "Ferðaávísun" at bounding box center [152, 240] width 267 height 48
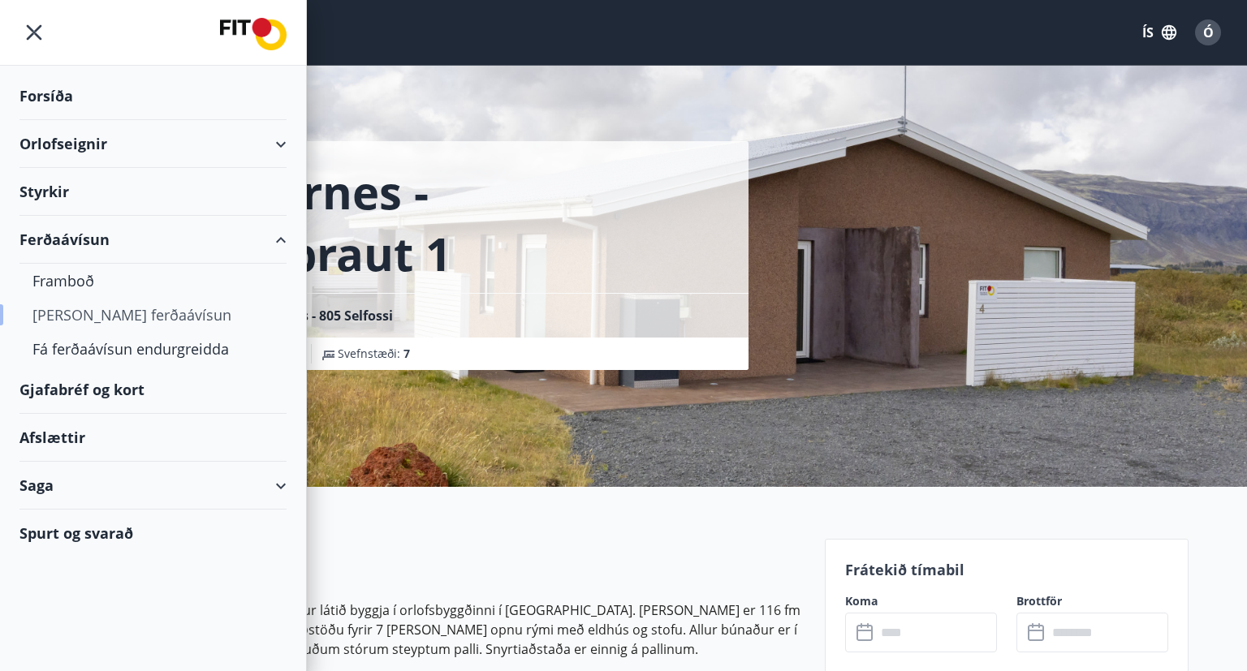
click at [86, 316] on div "Kaupa ferðaávísun" at bounding box center [152, 315] width 241 height 34
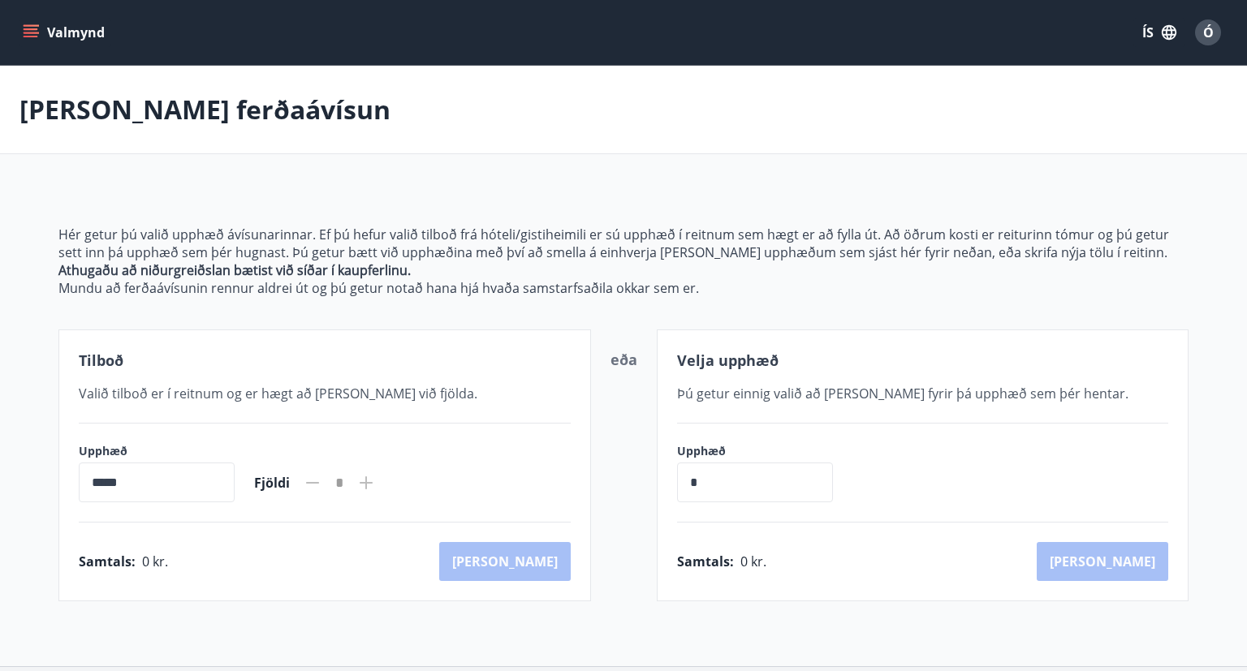
click at [32, 35] on icon "menu" at bounding box center [31, 32] width 16 height 16
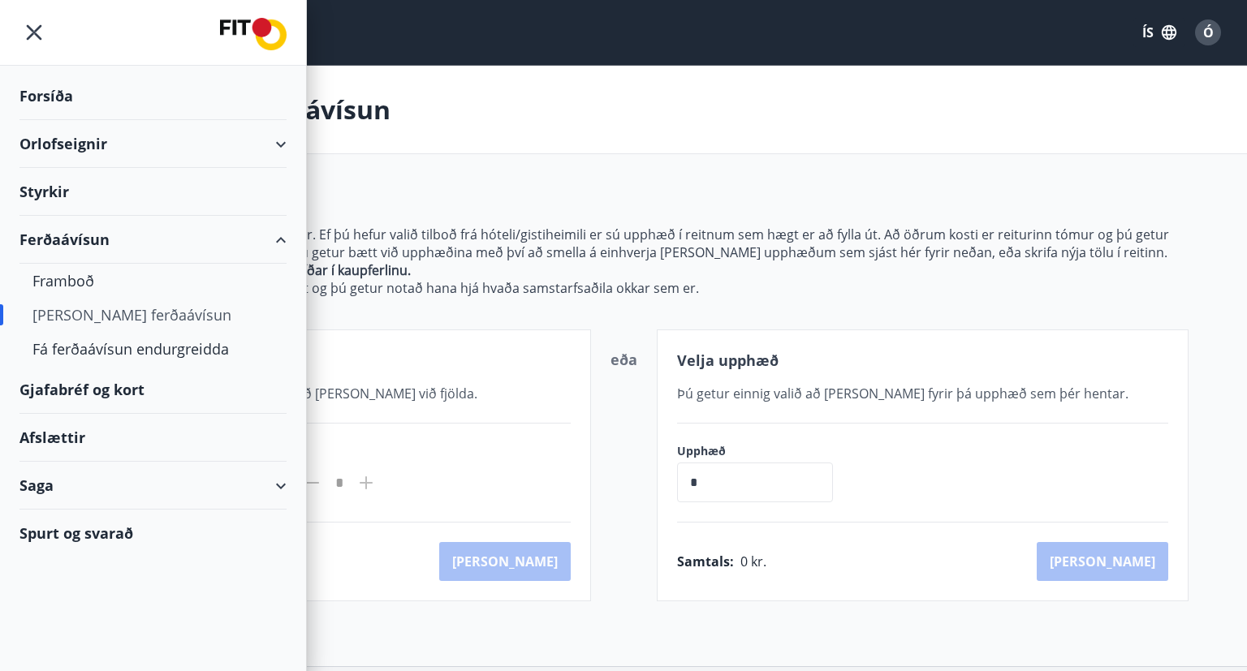
click at [35, 108] on div "Forsíða" at bounding box center [152, 96] width 267 height 48
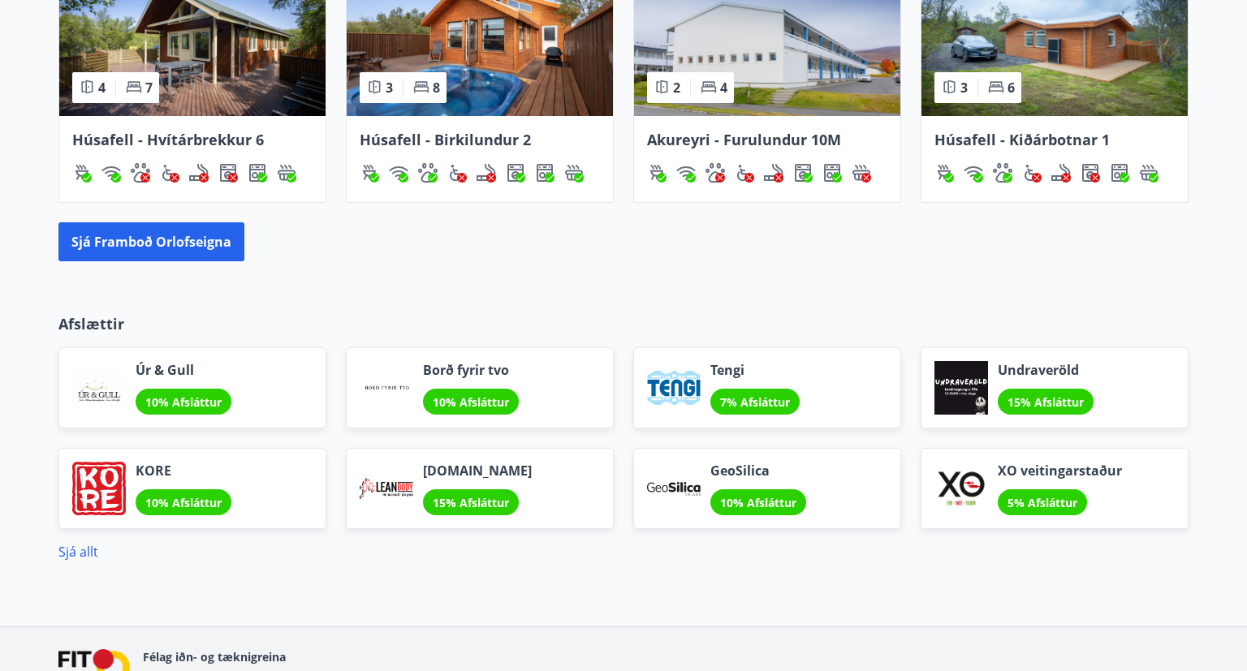
scroll to position [1289, 0]
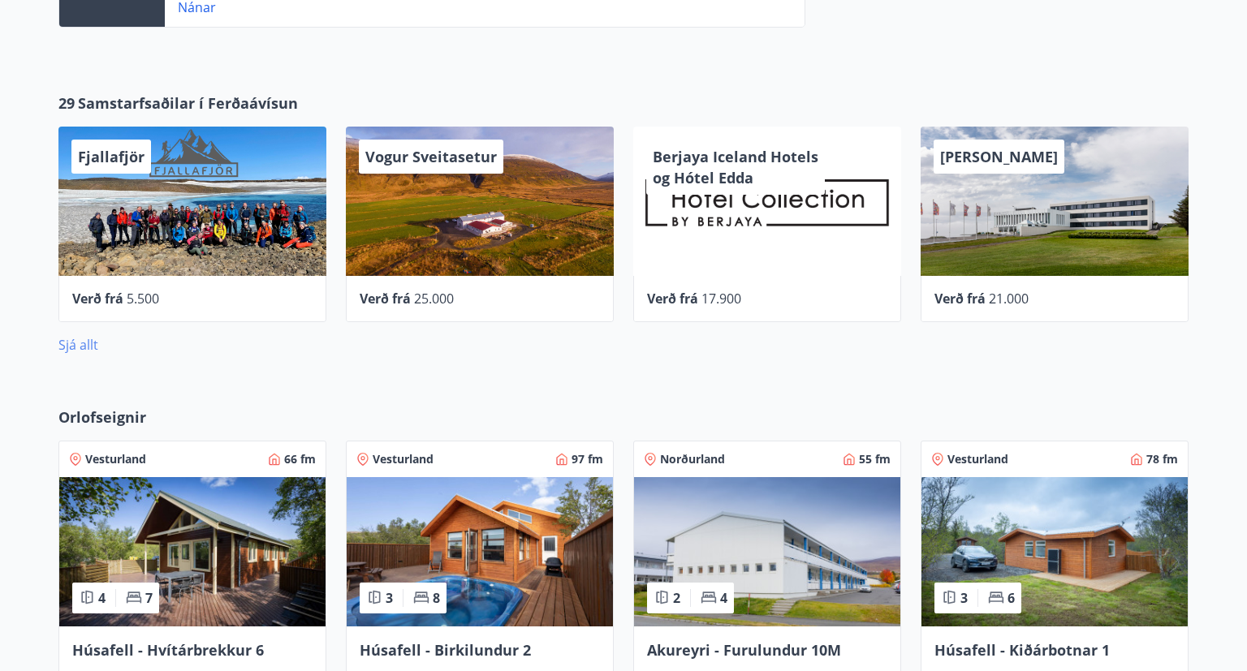
click at [89, 343] on link "Sjá allt" at bounding box center [78, 345] width 40 height 18
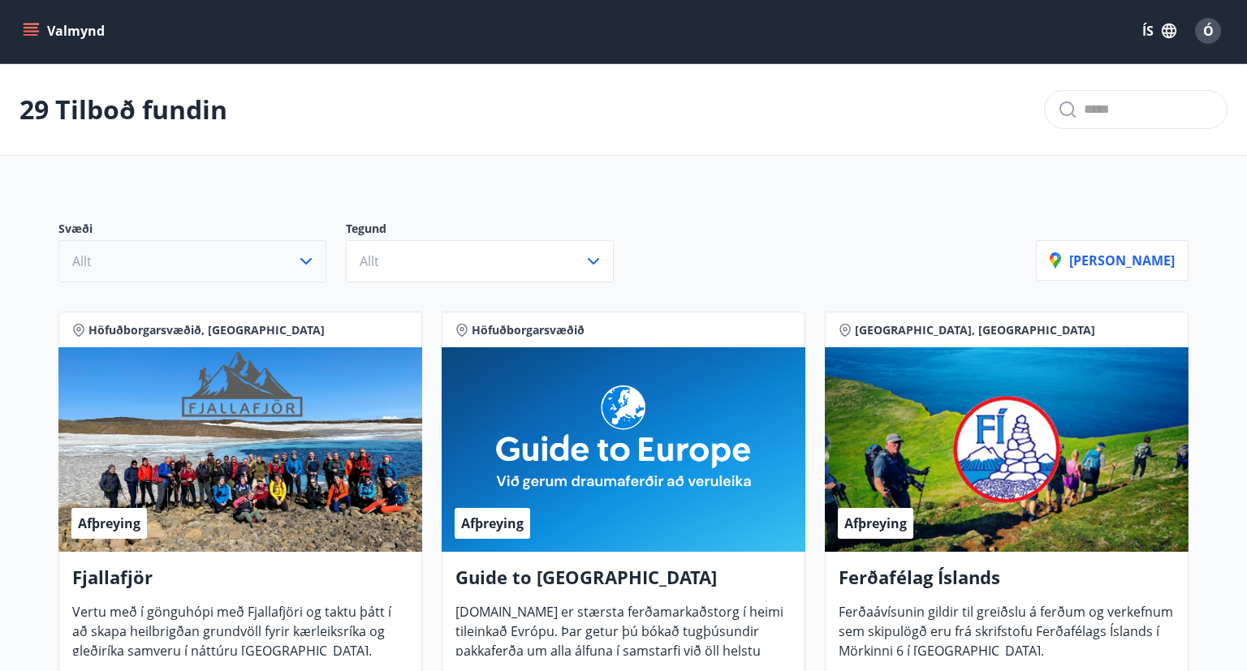
click at [305, 261] on icon "button" at bounding box center [305, 261] width 11 height 6
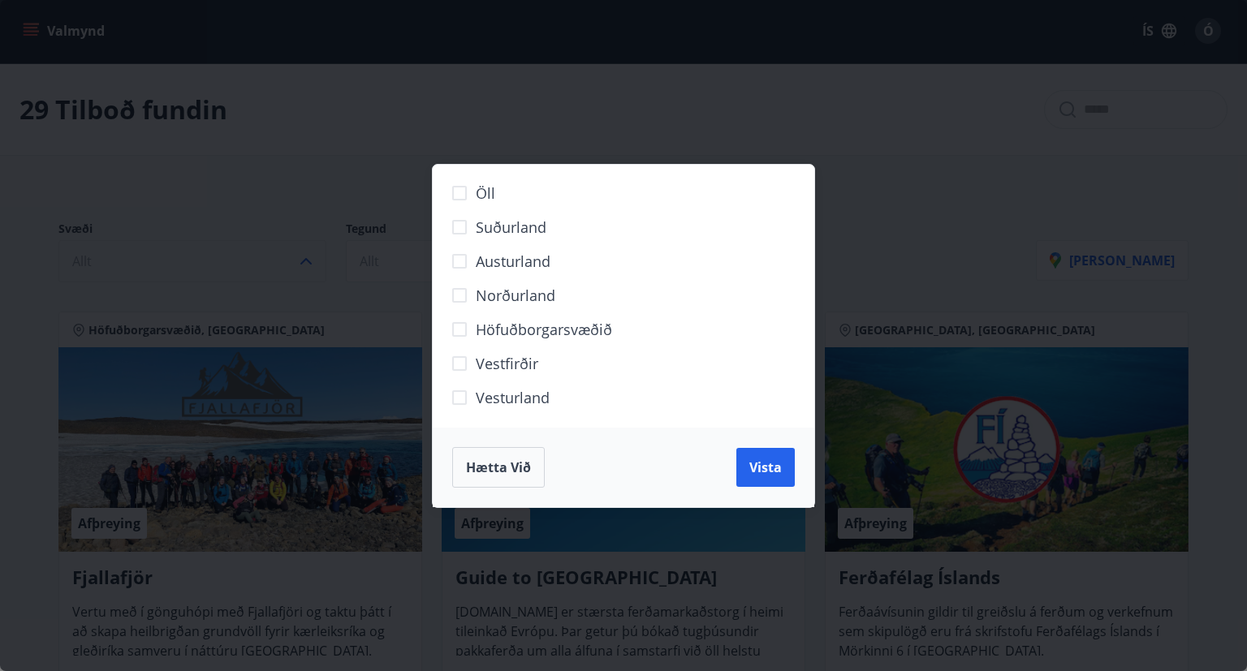
click at [514, 330] on span "Höfuðborgarsvæðið" at bounding box center [544, 329] width 136 height 21
click at [769, 469] on span "Vista" at bounding box center [765, 468] width 32 height 18
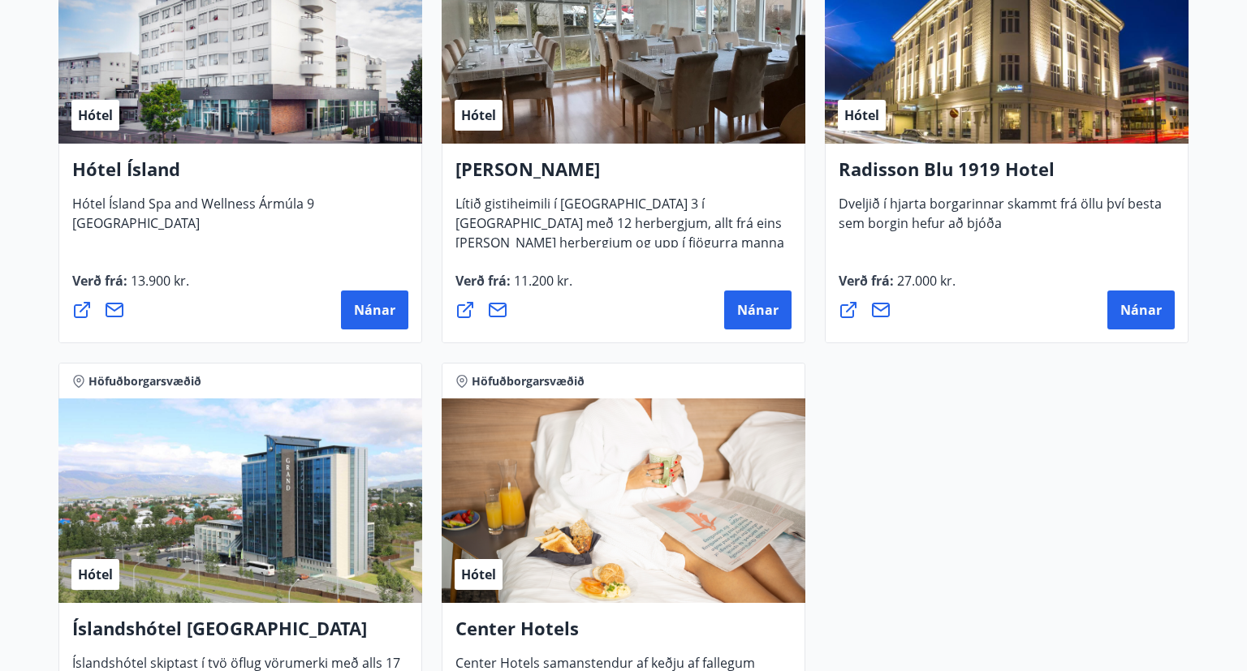
scroll to position [1373, 0]
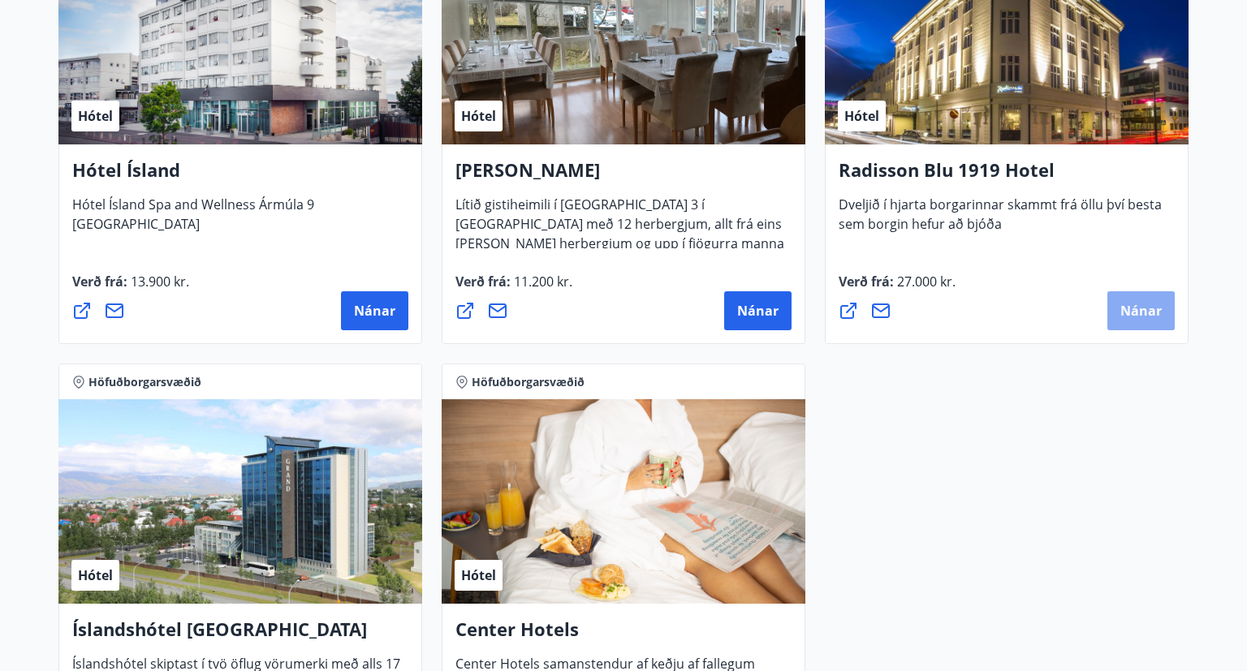
click at [1136, 321] on button "Nánar" at bounding box center [1140, 310] width 67 height 39
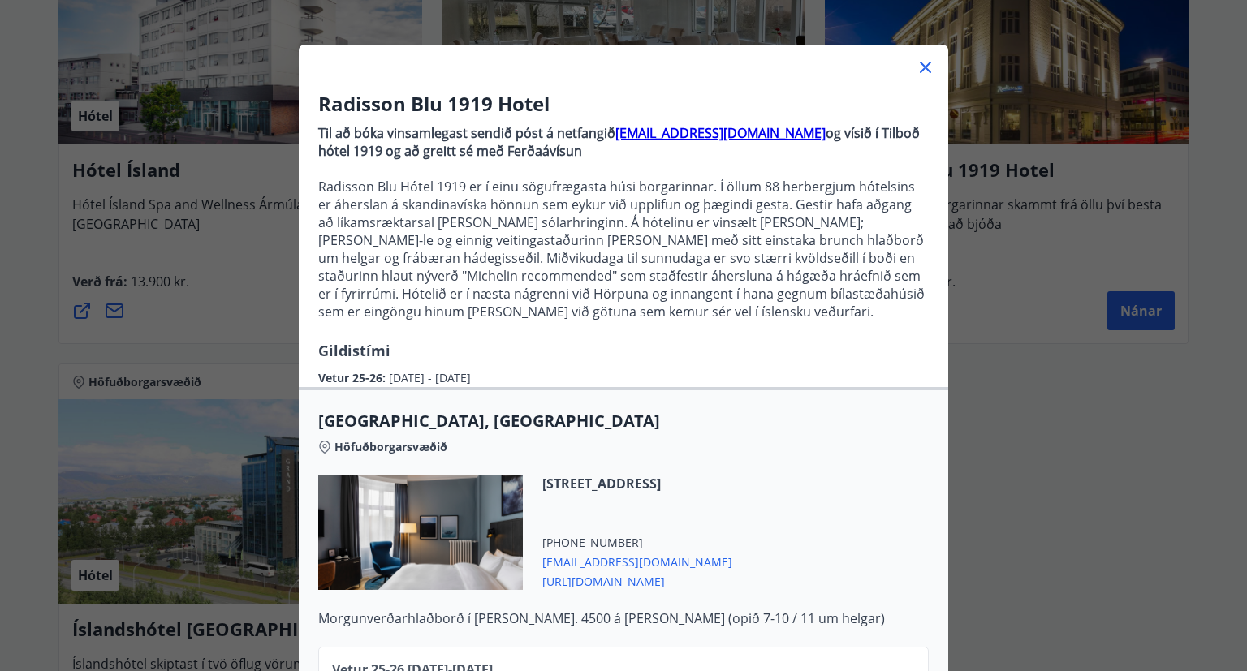
scroll to position [176, 0]
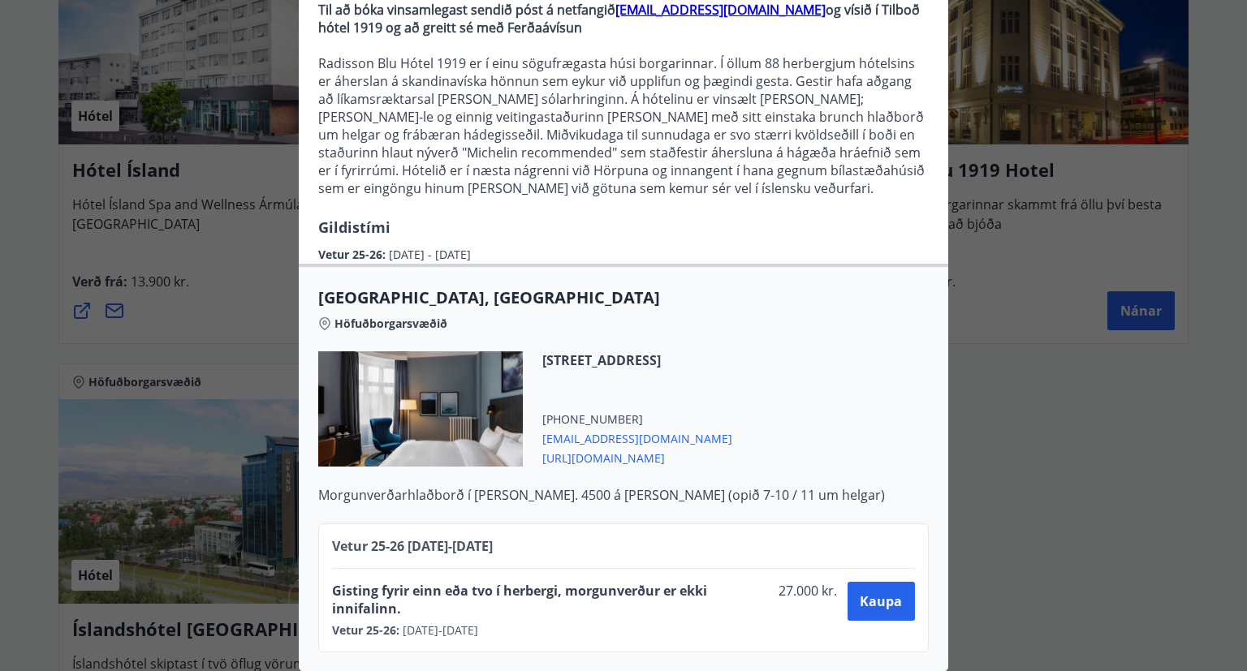
click at [1041, 362] on div "Radisson Blu 1919 Hotel Til að bóka vinsamlegast sendið póst á netfangið sales.…" at bounding box center [623, 159] width 1247 height 671
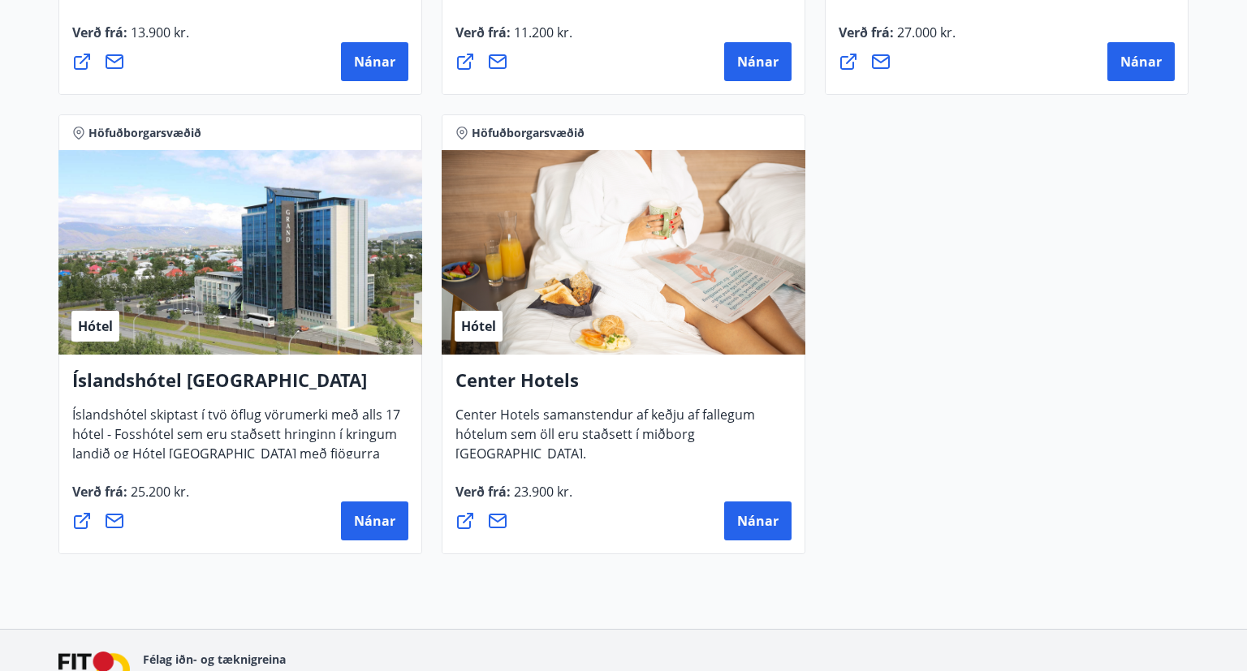
scroll to position [1630, 0]
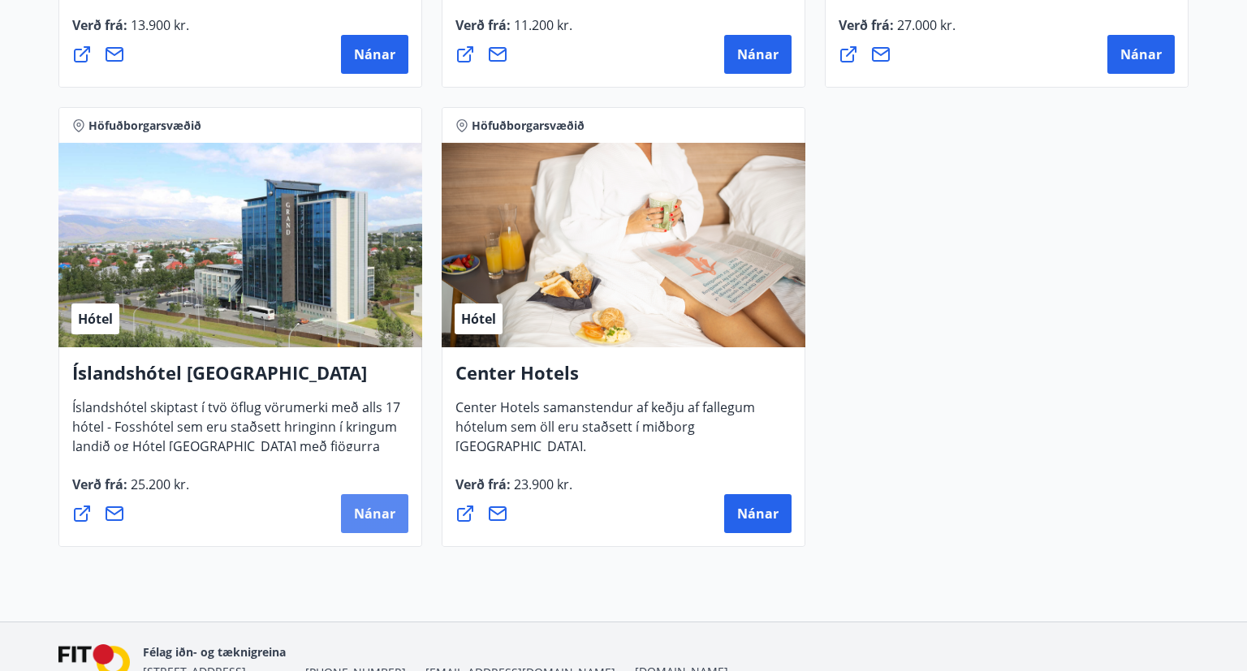
click at [406, 519] on button "Nánar" at bounding box center [374, 513] width 67 height 39
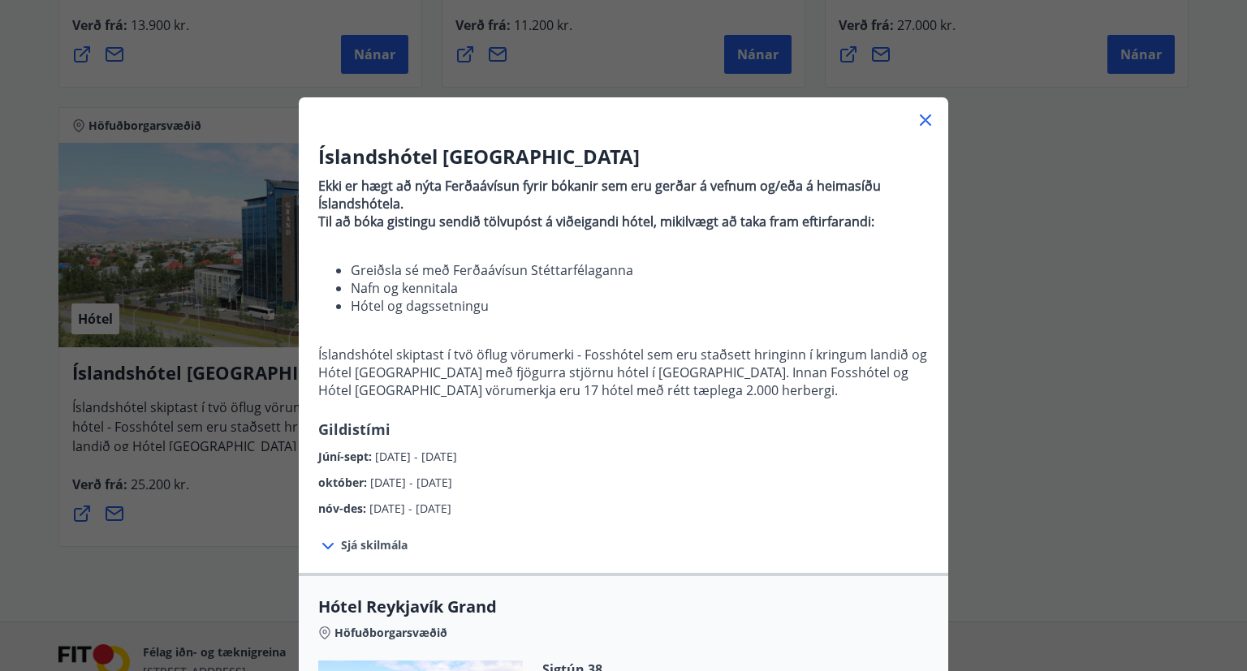
click at [1121, 380] on div "Íslandshótel Reykjavík Ekki er hægt að nýta Ferðaávísun fyrir bókanir sem eru g…" at bounding box center [623, 335] width 1247 height 671
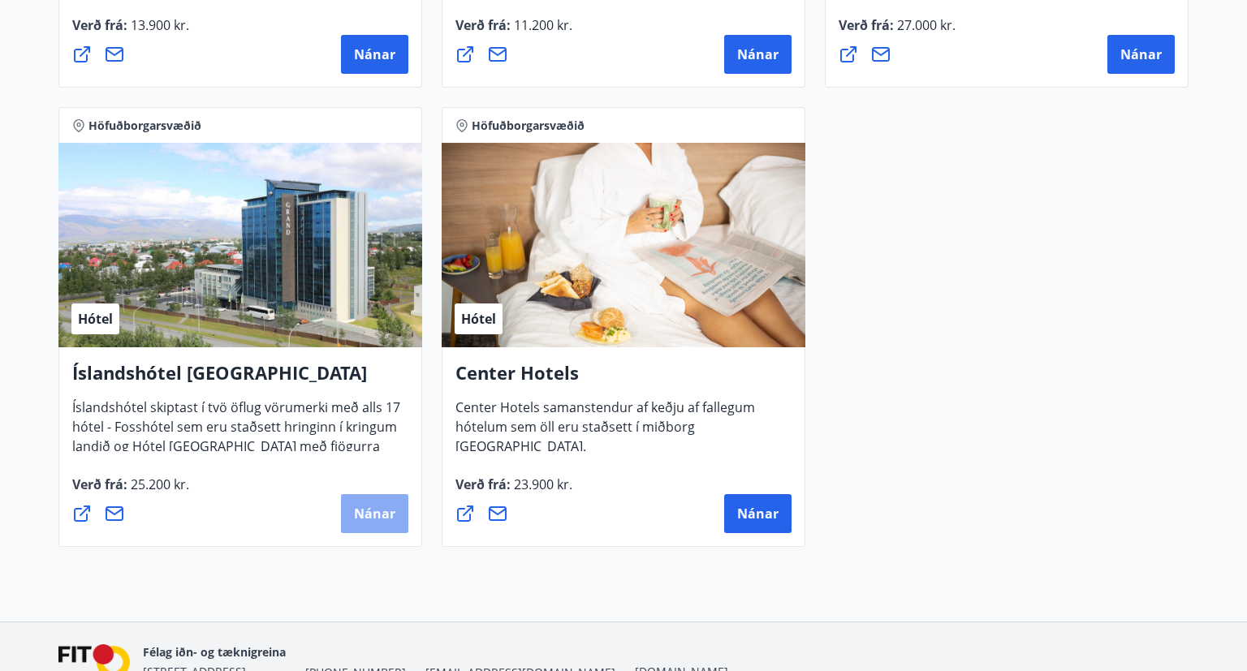
click at [372, 515] on span "Nánar" at bounding box center [374, 514] width 41 height 18
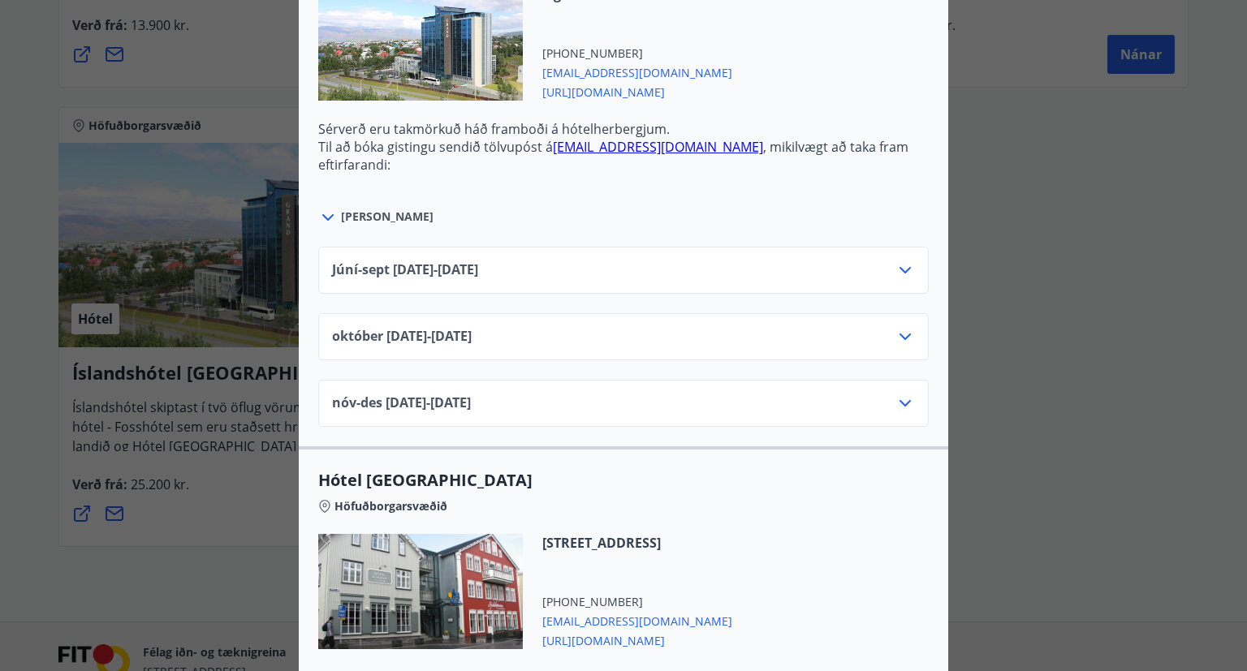
scroll to position [631, 0]
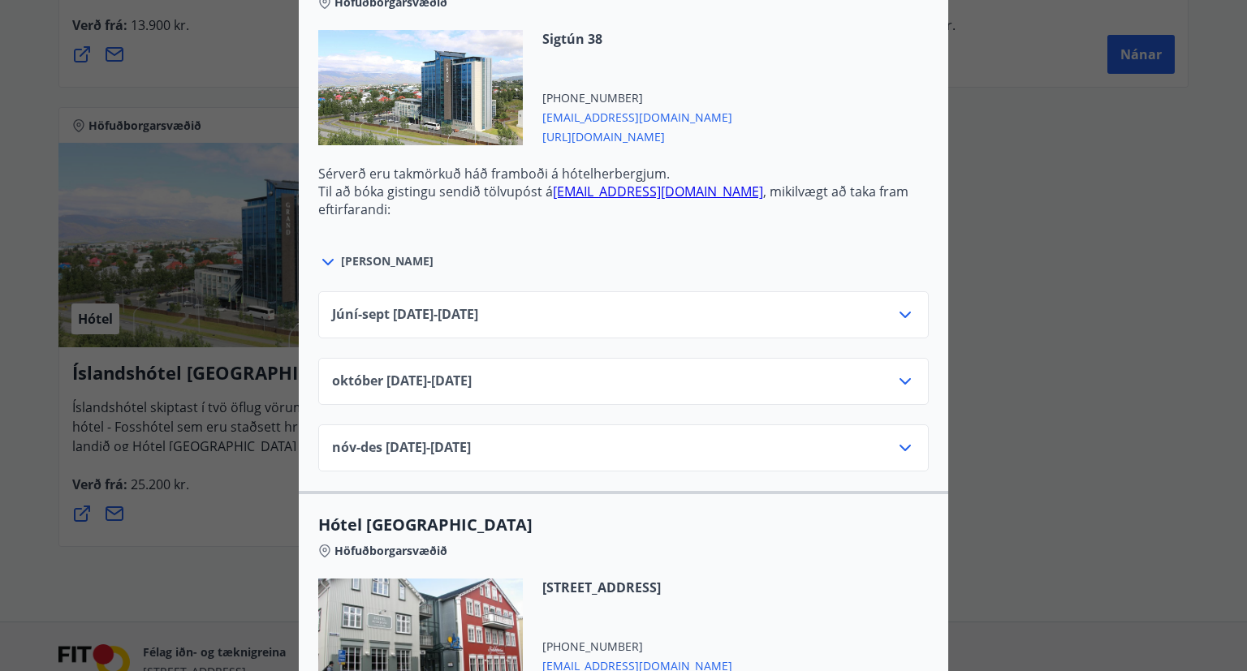
click at [472, 378] on span "október 01.10.25 - 31.10.25" at bounding box center [402, 381] width 140 height 19
click at [907, 373] on div "október 01.10.25 - 31.10.25" at bounding box center [623, 381] width 610 height 47
click at [907, 382] on icon at bounding box center [904, 381] width 19 height 19
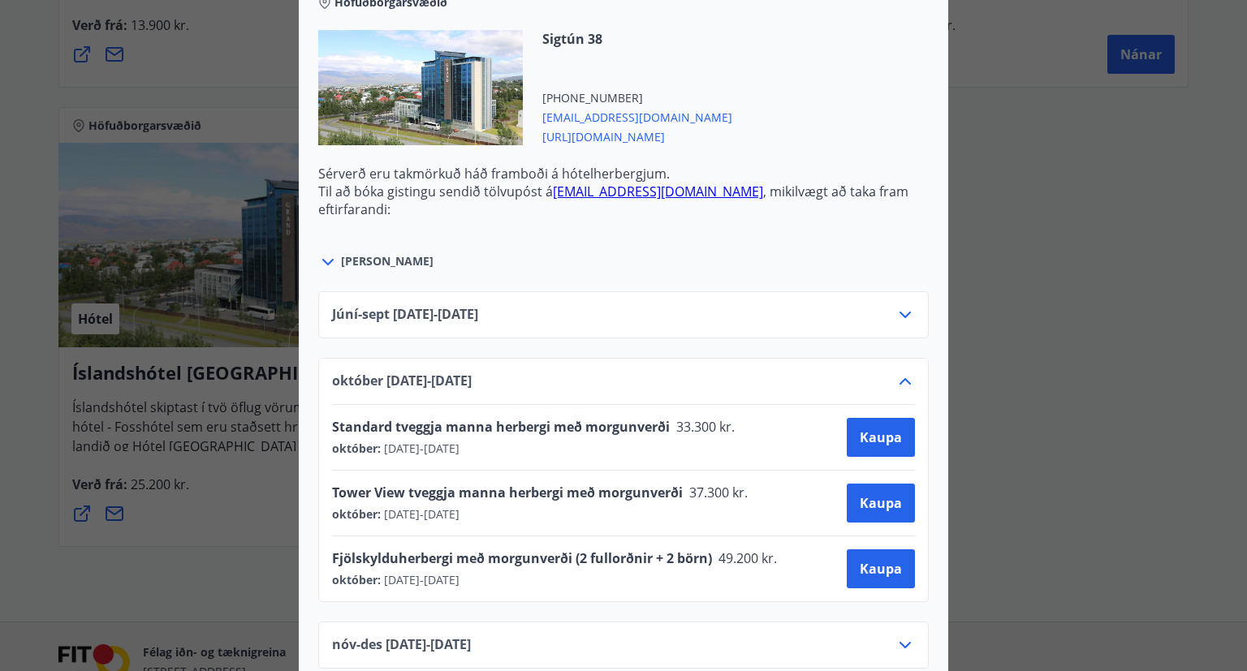
click at [1102, 305] on div at bounding box center [623, 335] width 1247 height 671
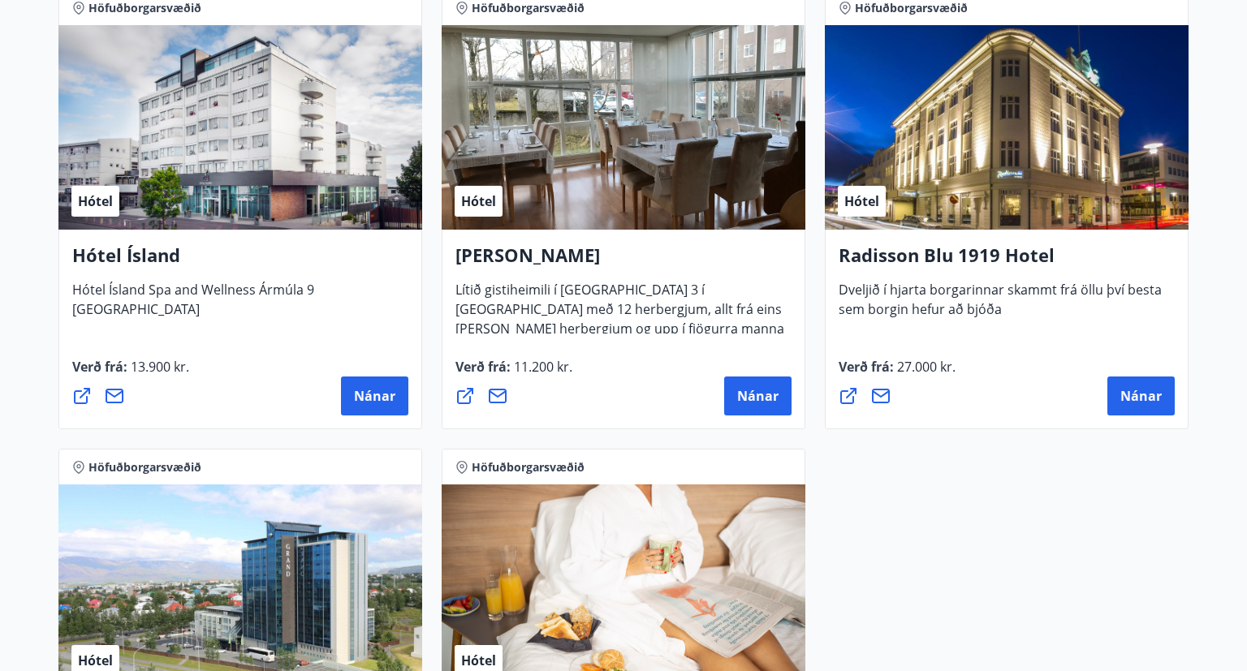
scroll to position [1287, 0]
click at [1140, 393] on span "Nánar" at bounding box center [1140, 397] width 41 height 18
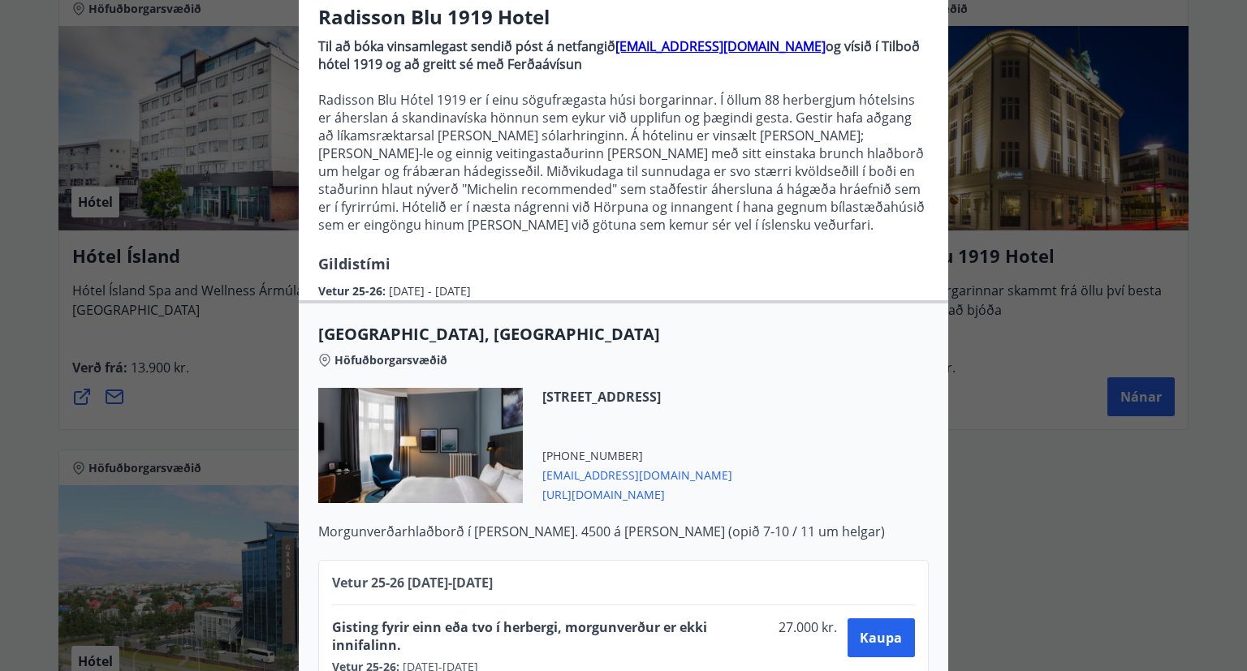
scroll to position [176, 0]
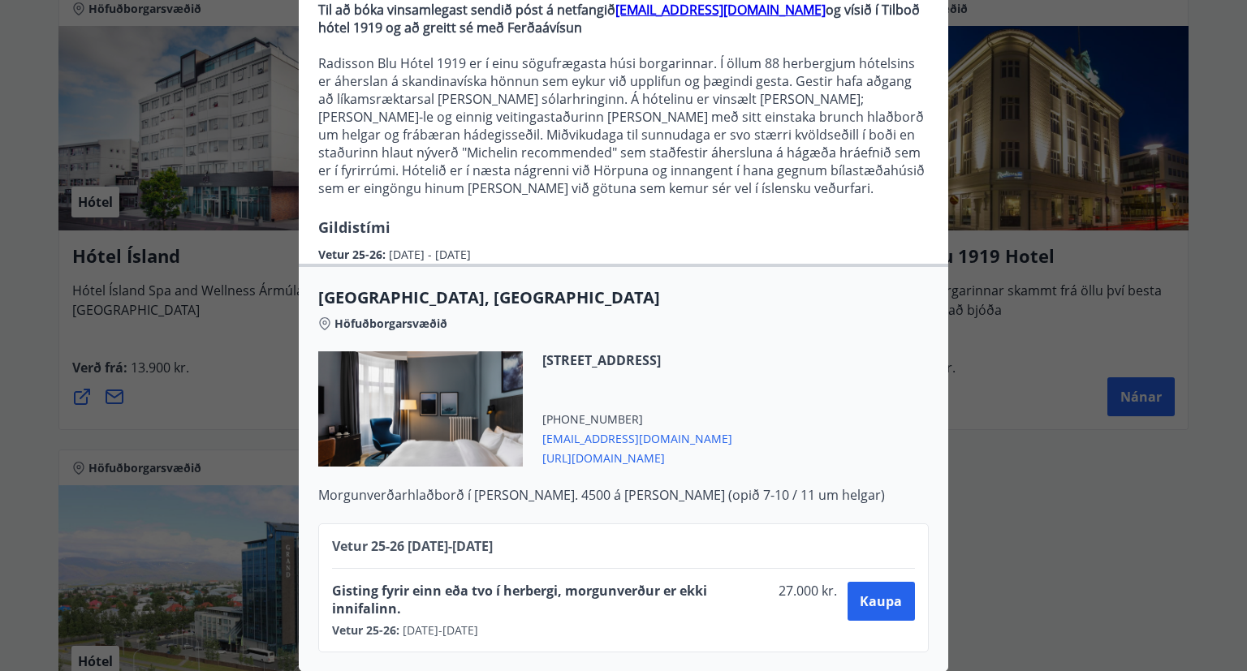
click at [1089, 499] on div at bounding box center [623, 335] width 1247 height 671
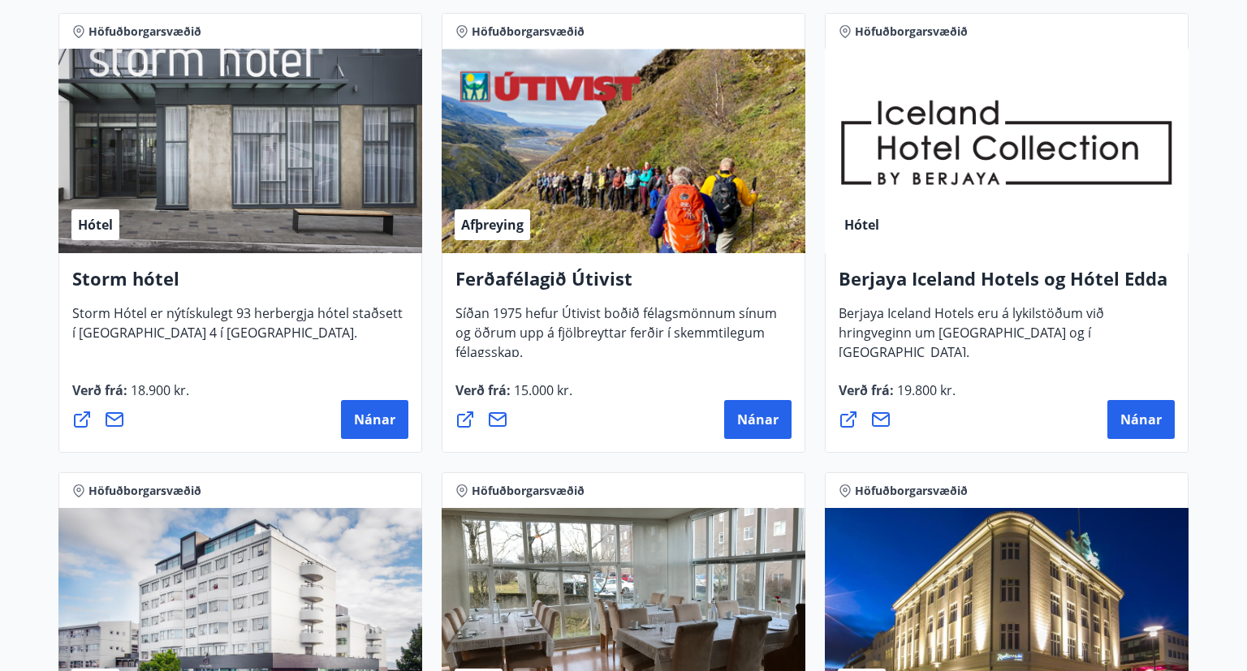
scroll to position [773, 0]
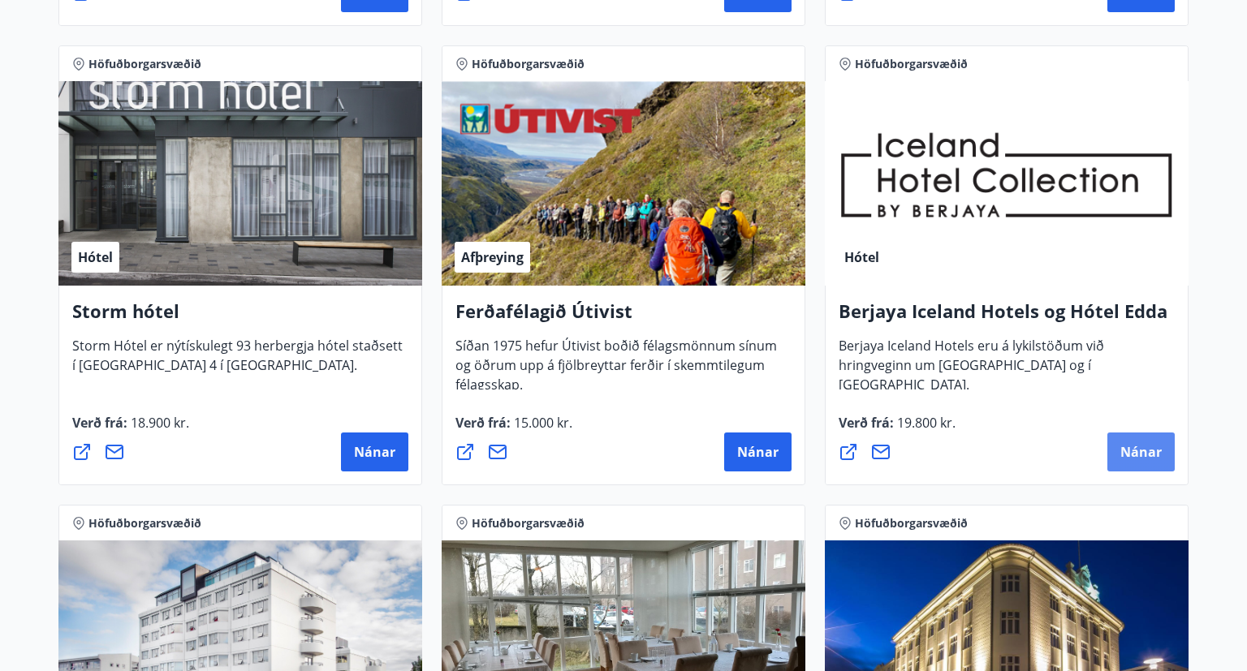
click at [1126, 453] on span "Nánar" at bounding box center [1140, 452] width 41 height 18
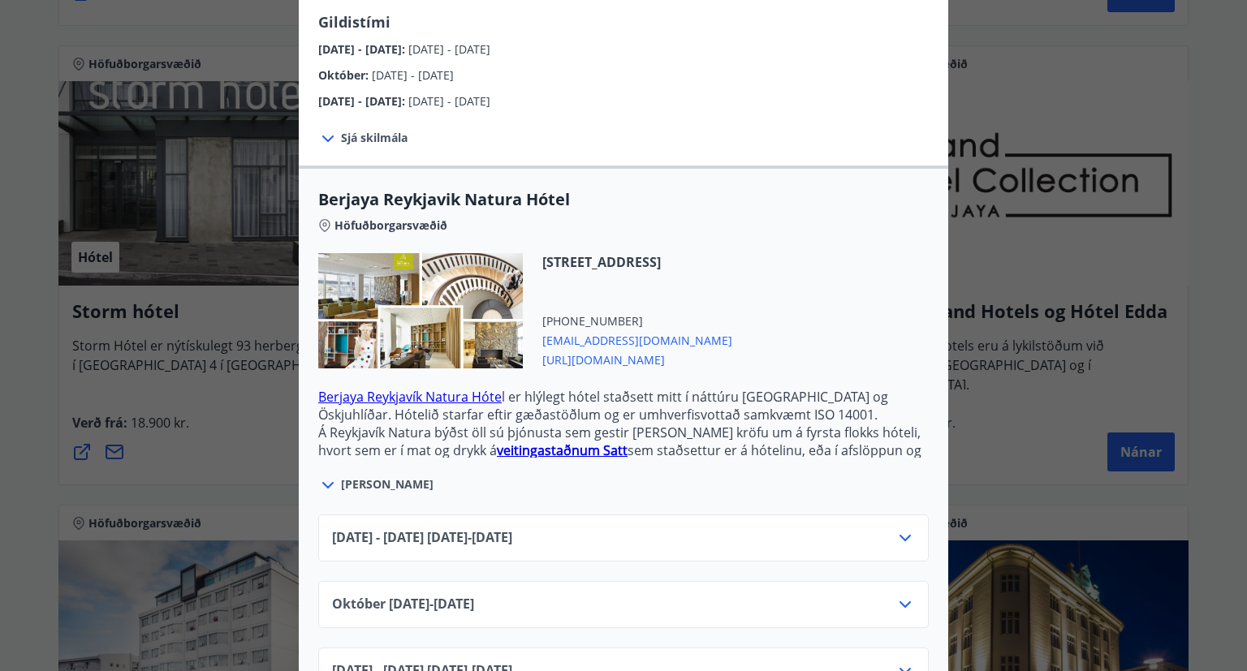
scroll to position [298, 0]
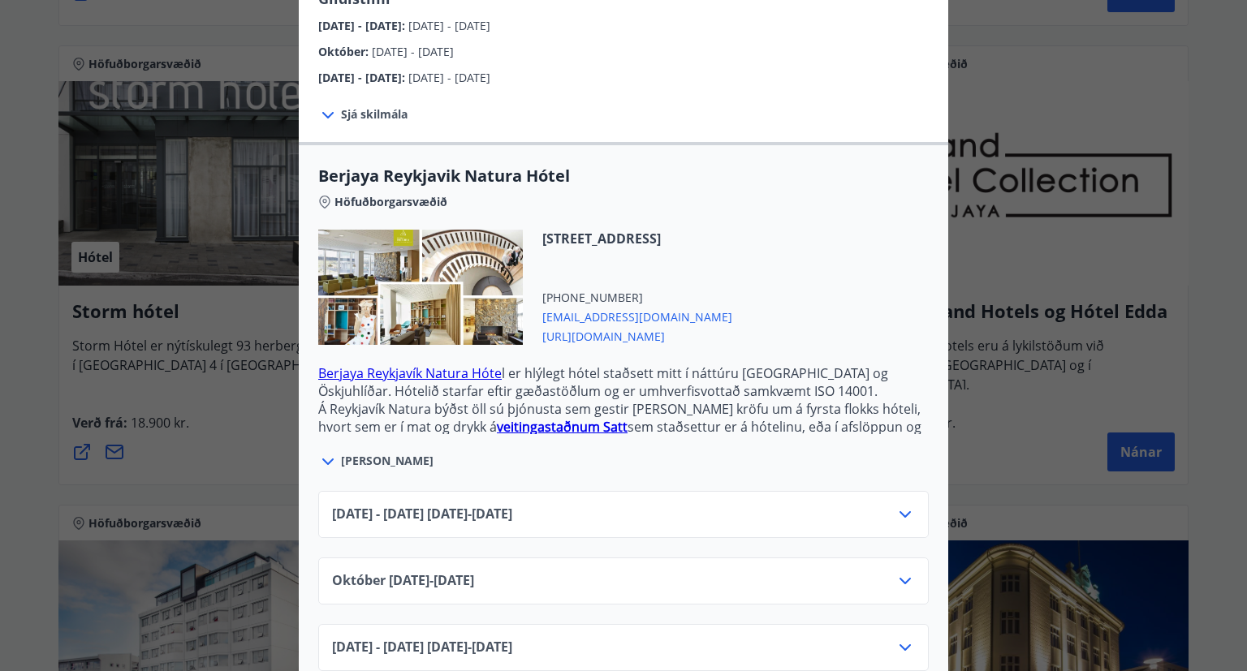
click at [916, 562] on div "Október 01.10.25 - 31.10.25" at bounding box center [623, 581] width 610 height 47
click at [910, 571] on icon at bounding box center [904, 580] width 19 height 19
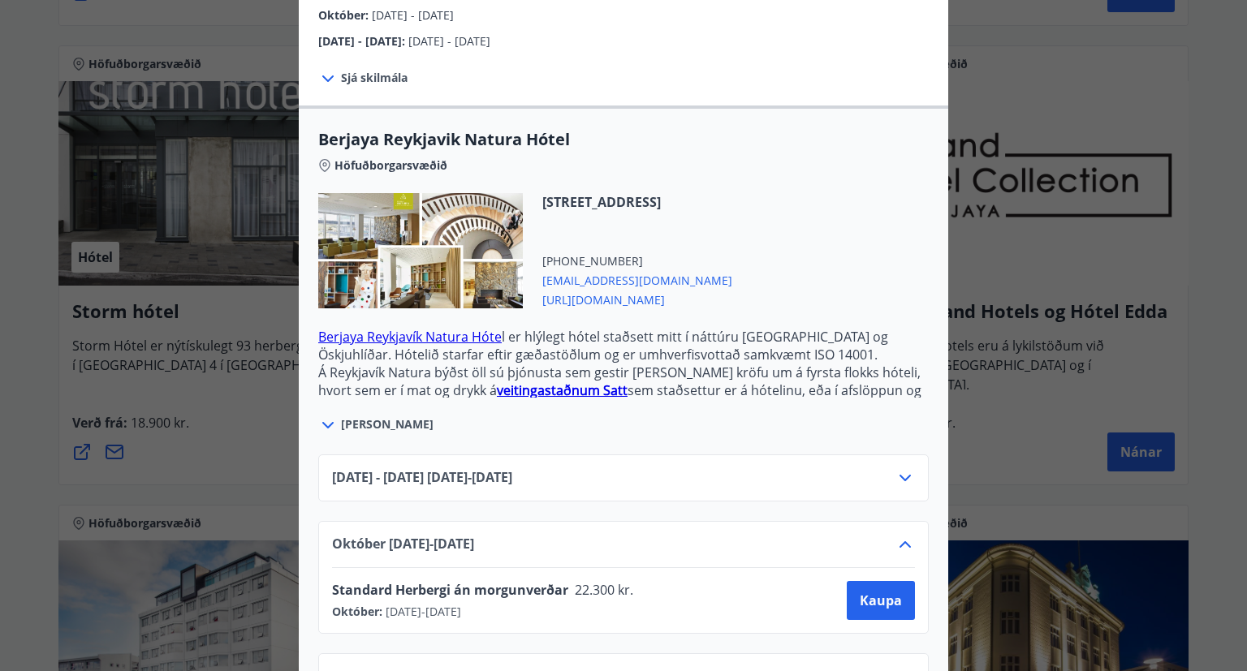
scroll to position [364, 0]
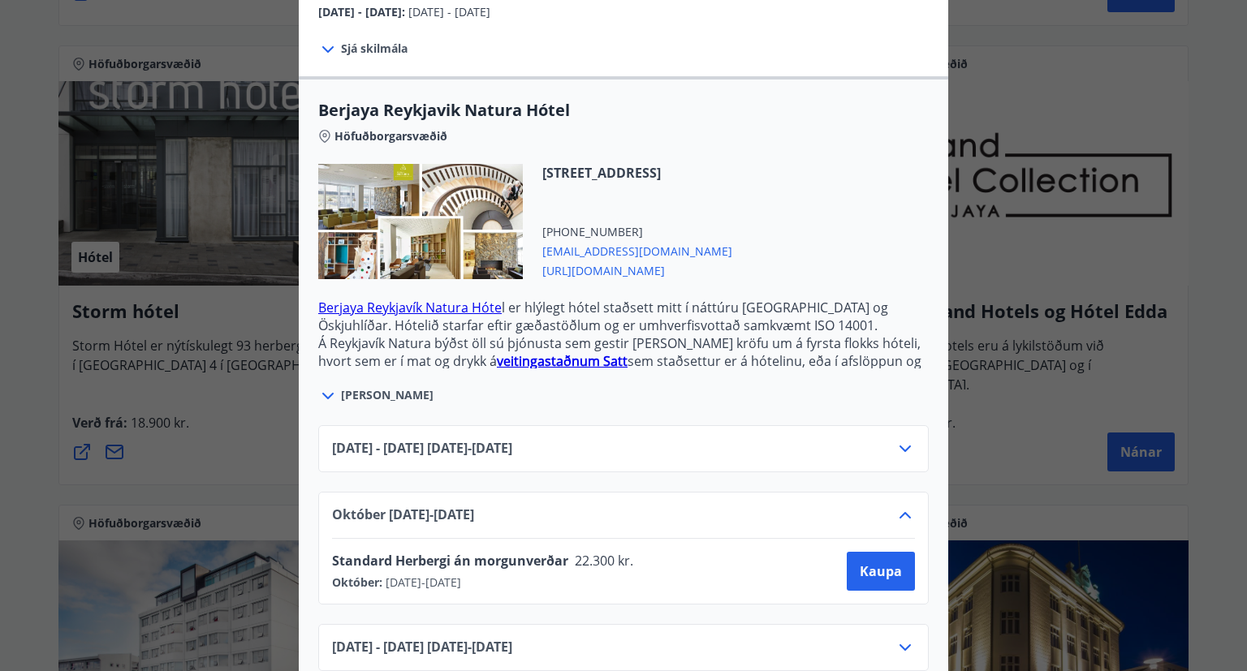
click at [0, 438] on div at bounding box center [623, 335] width 1247 height 671
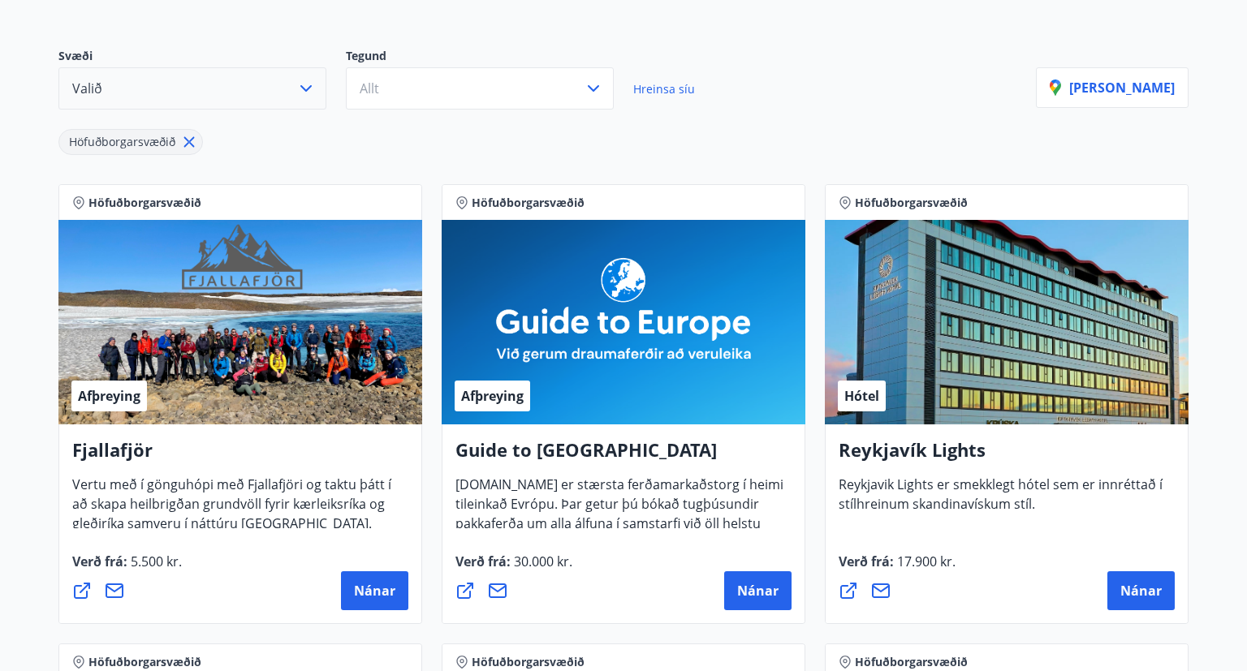
scroll to position [173, 0]
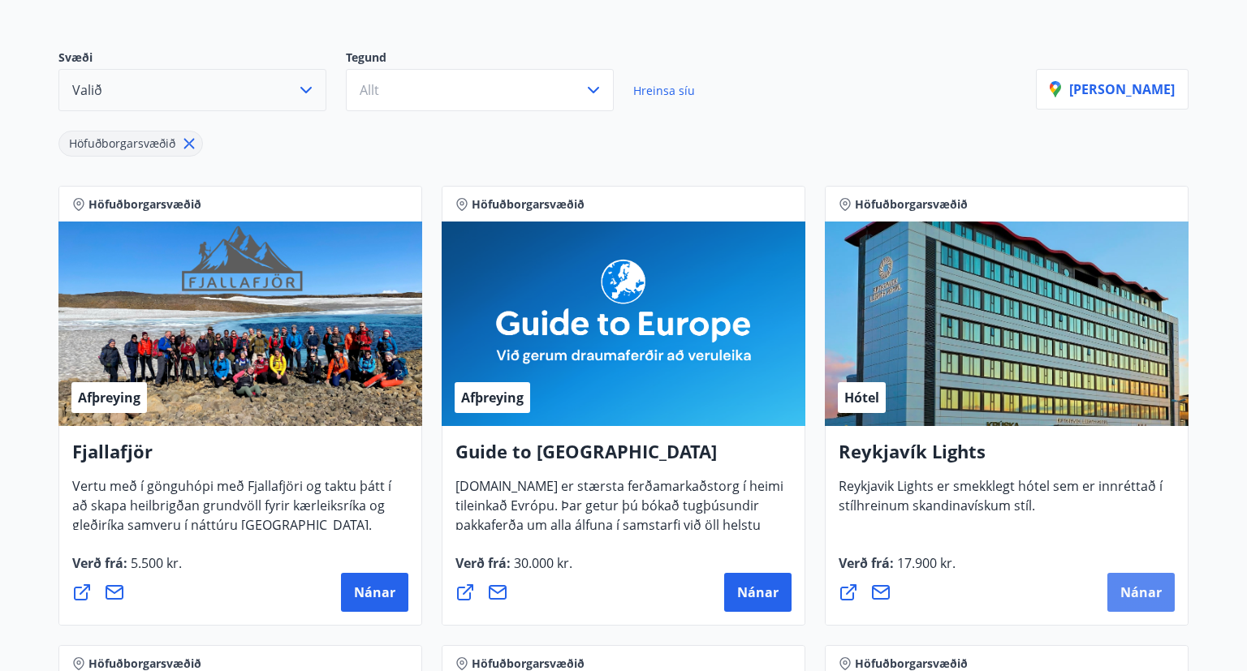
click at [1154, 596] on span "Nánar" at bounding box center [1140, 593] width 41 height 18
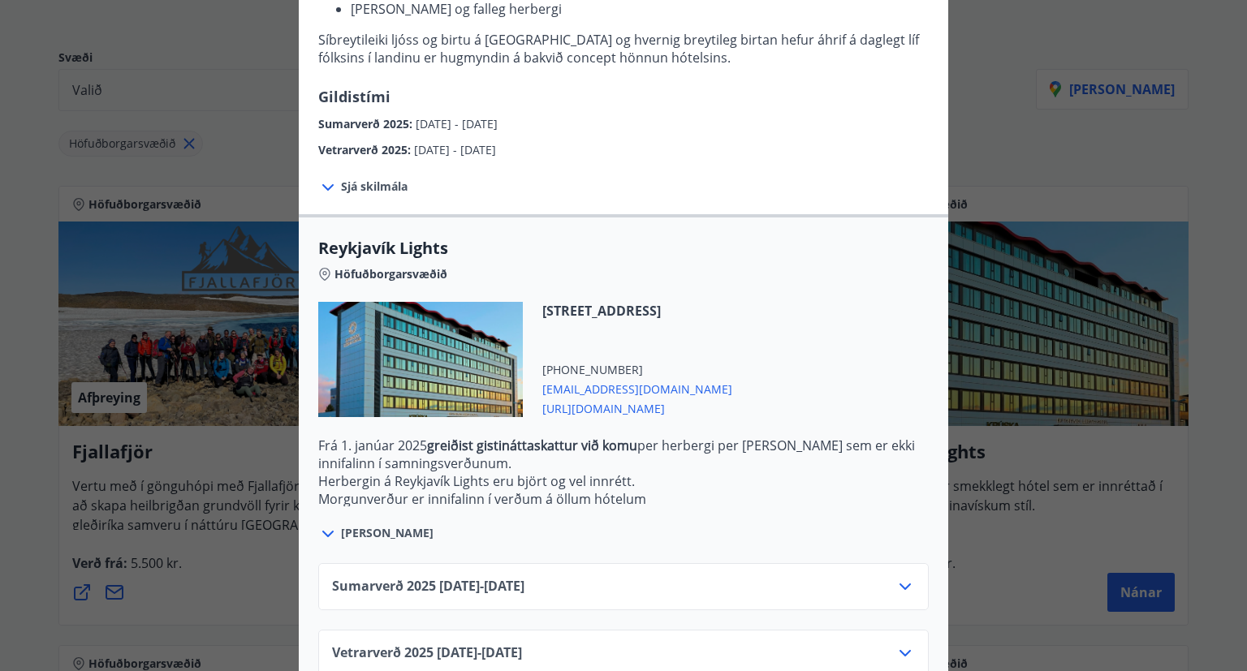
scroll to position [338, 0]
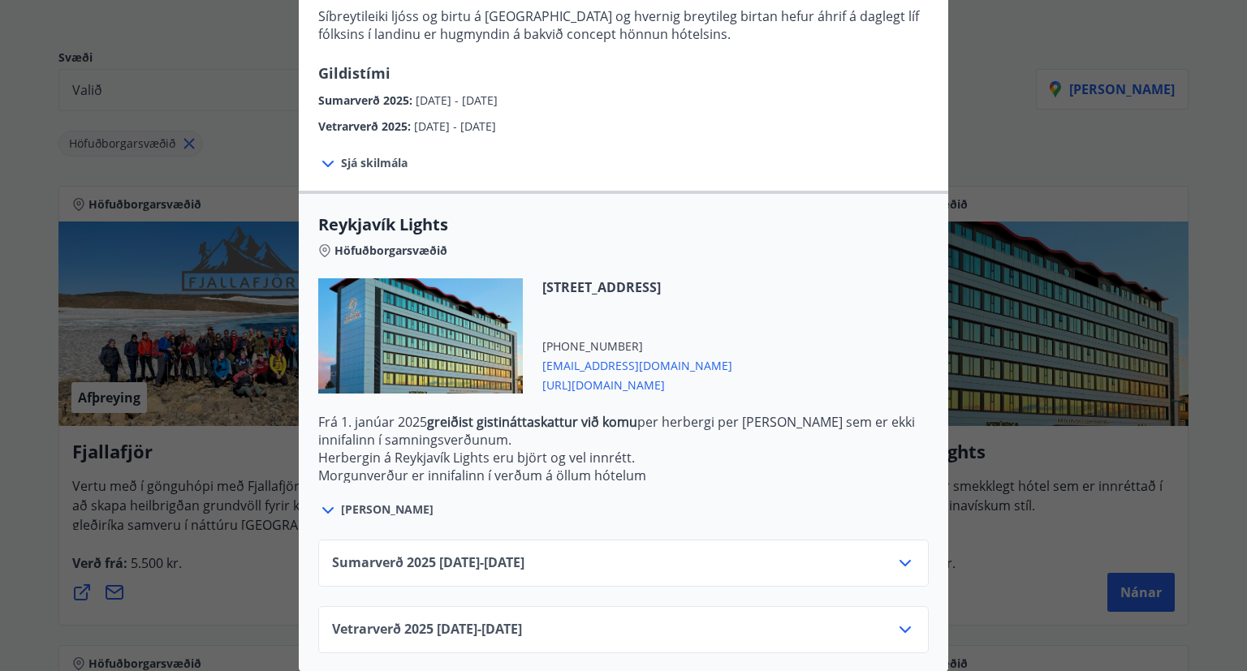
click at [412, 631] on span "Vetrarverð 2025 01.10.25 - 21.12.25" at bounding box center [427, 629] width 190 height 19
click at [896, 625] on div "Vetrarverð 2025 01.10.25 - 21.12.25" at bounding box center [623, 636] width 583 height 32
click at [905, 625] on icon at bounding box center [904, 629] width 19 height 19
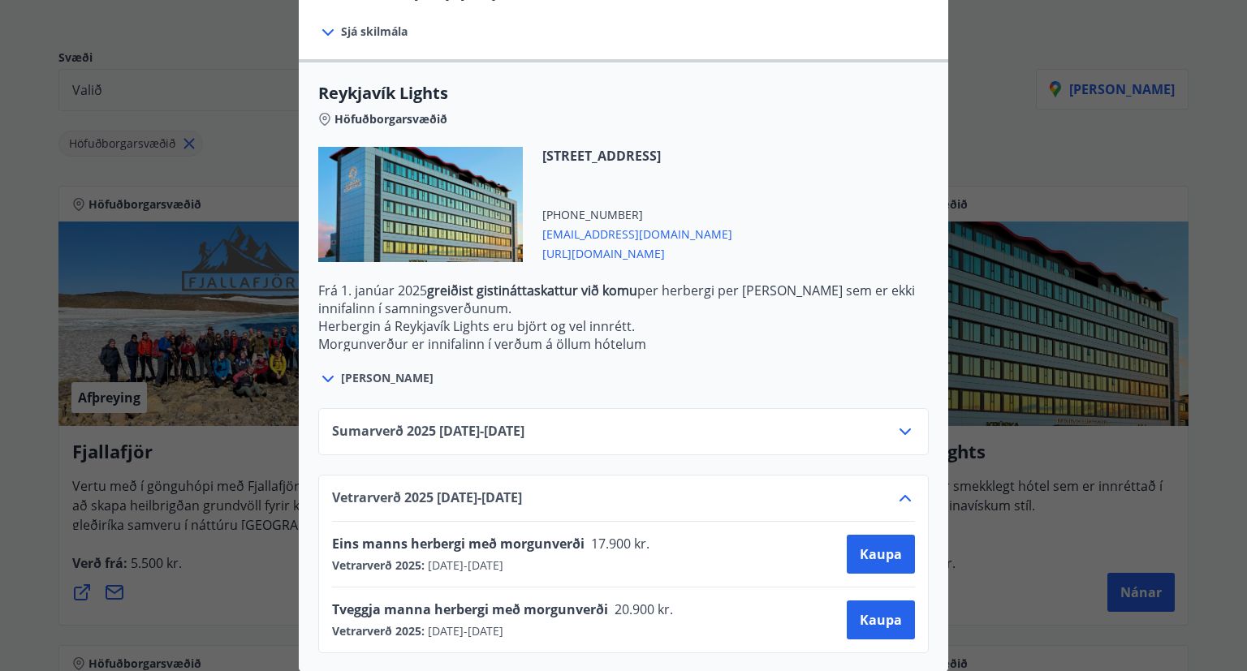
click at [71, 548] on div at bounding box center [623, 335] width 1247 height 671
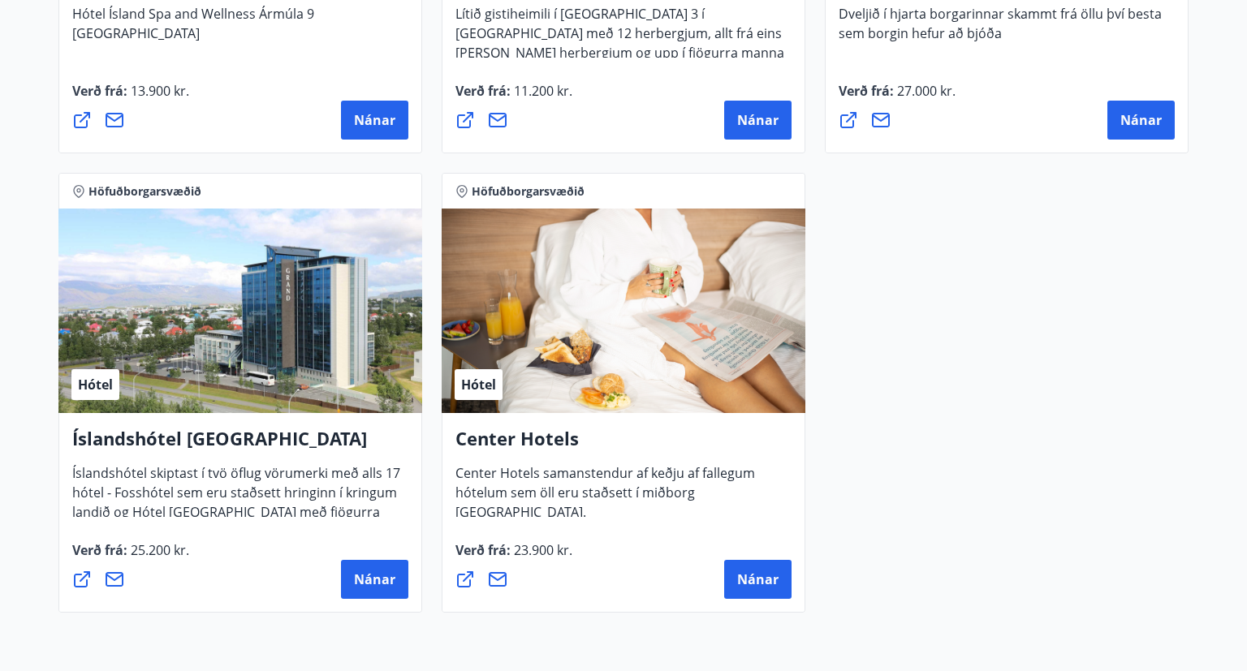
scroll to position [1630, 0]
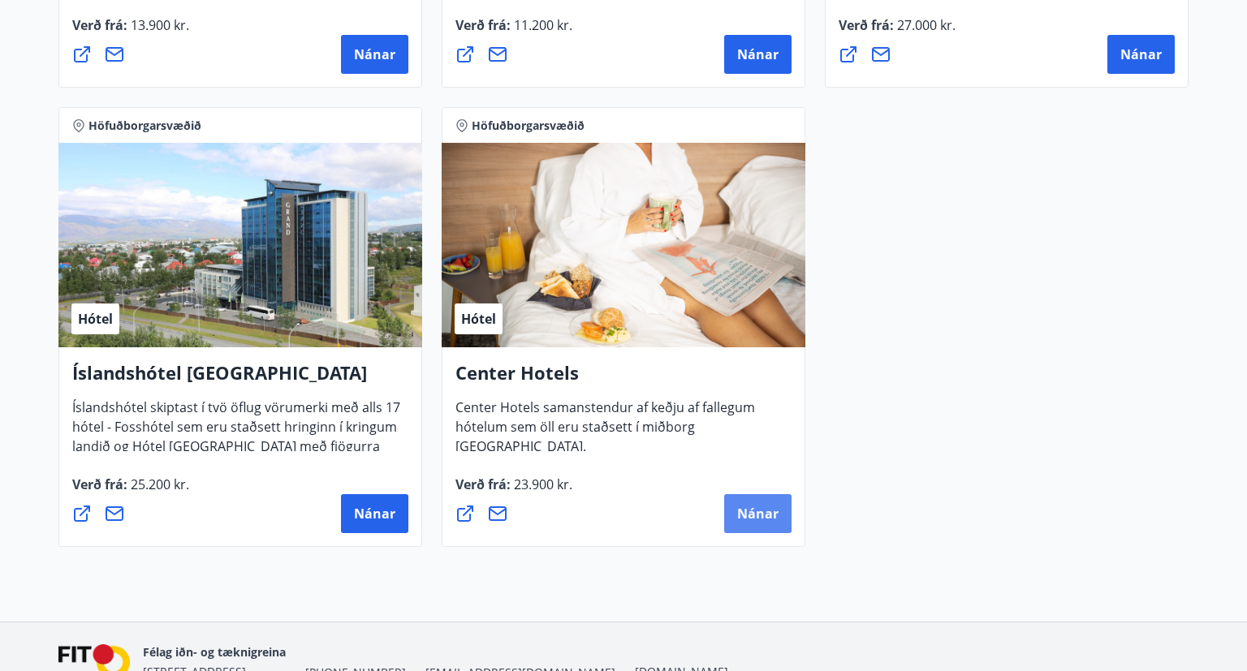
click at [752, 523] on button "Nánar" at bounding box center [757, 513] width 67 height 39
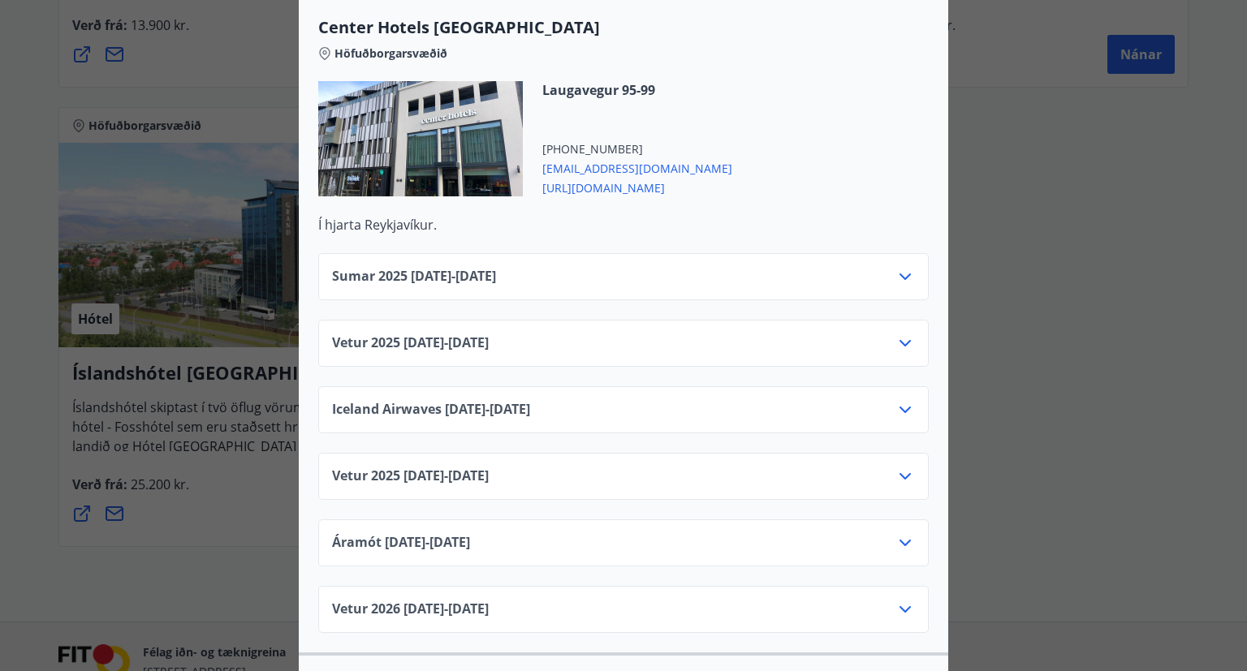
scroll to position [631, 0]
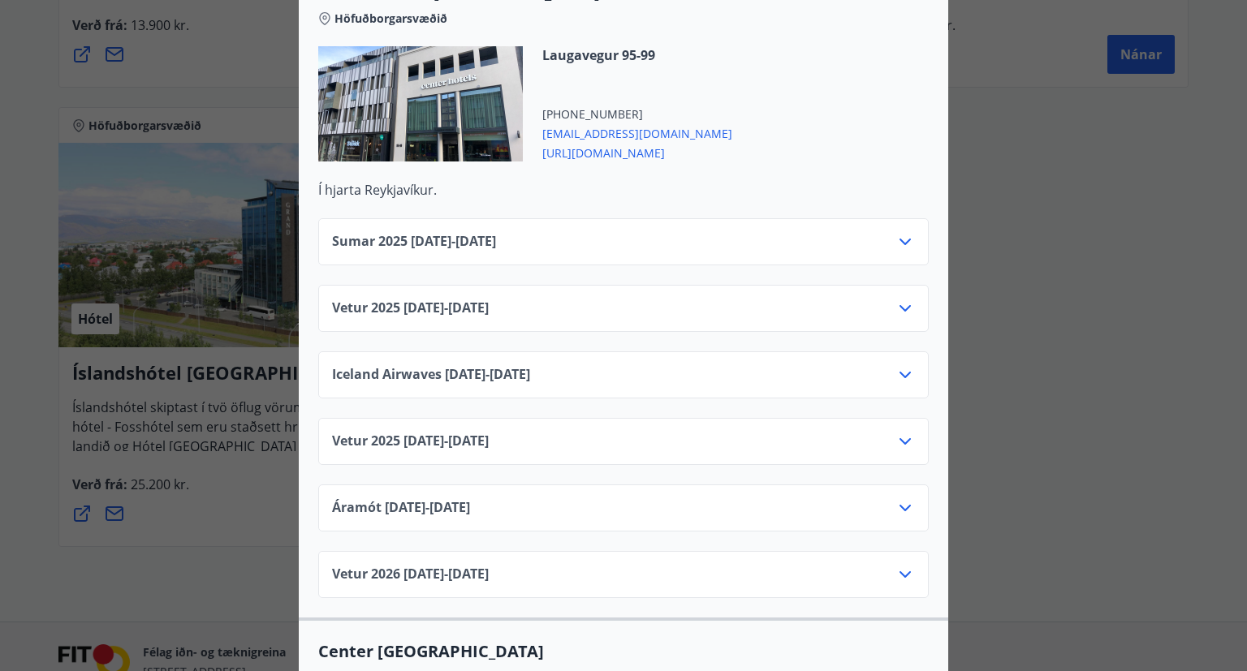
click at [910, 299] on icon at bounding box center [904, 308] width 19 height 19
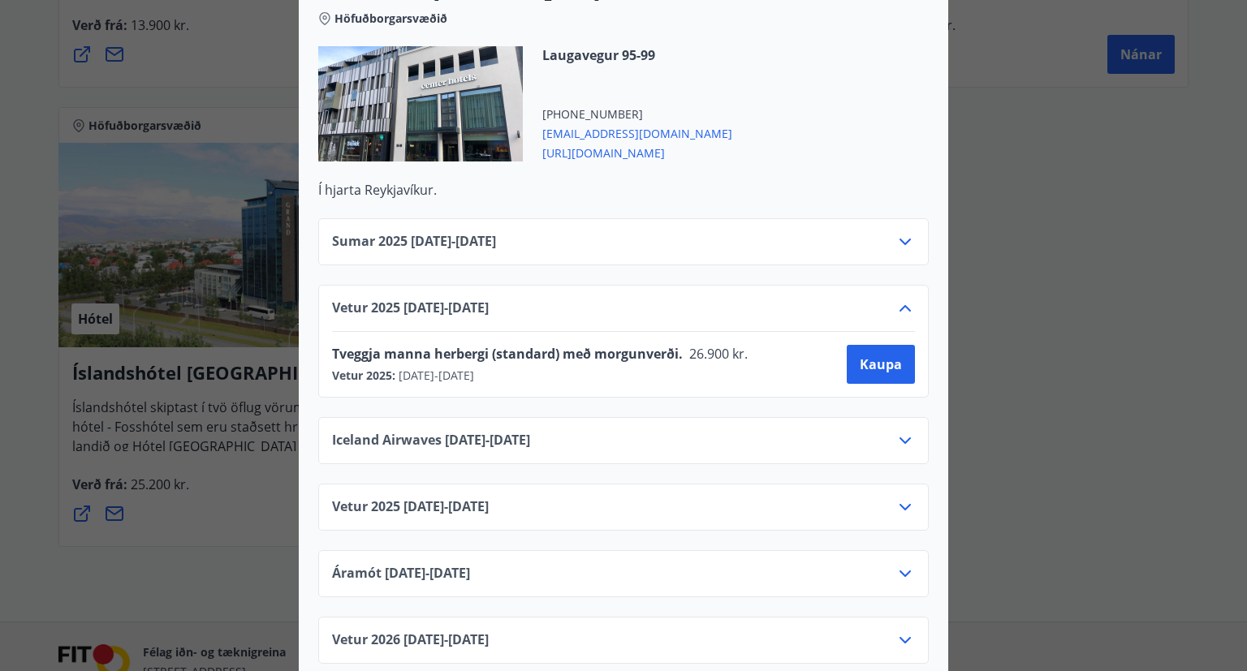
click at [910, 299] on icon at bounding box center [904, 308] width 19 height 19
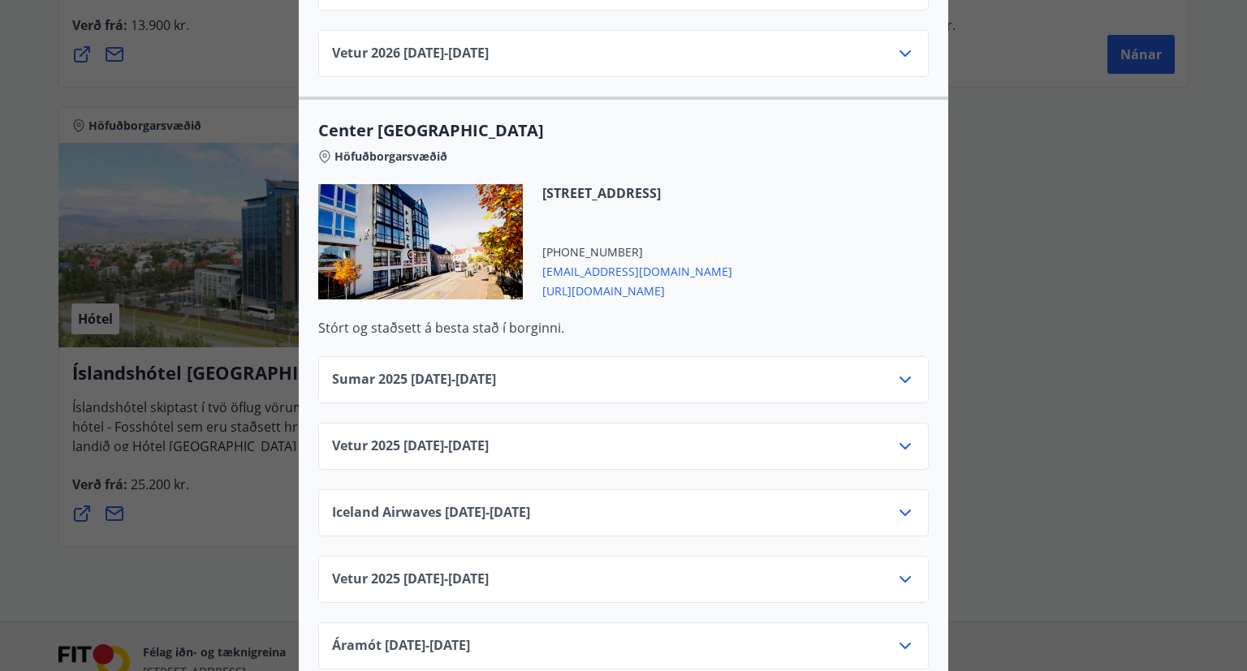
scroll to position [1157, 0]
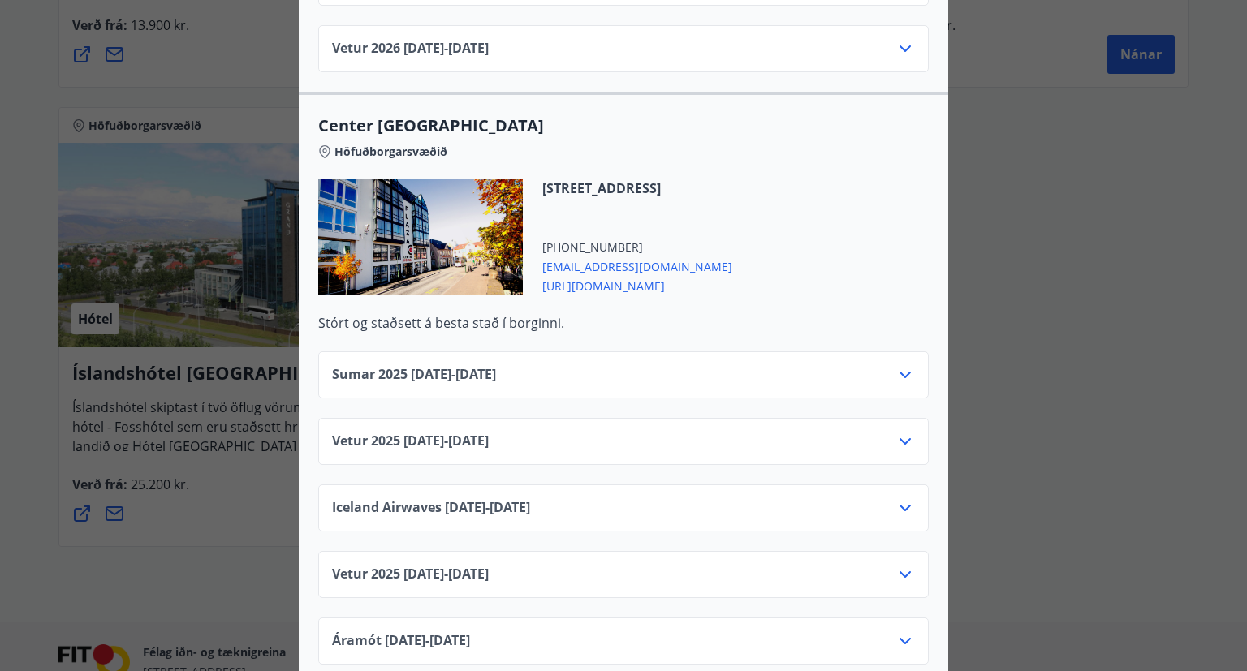
click at [907, 438] on icon at bounding box center [904, 441] width 11 height 6
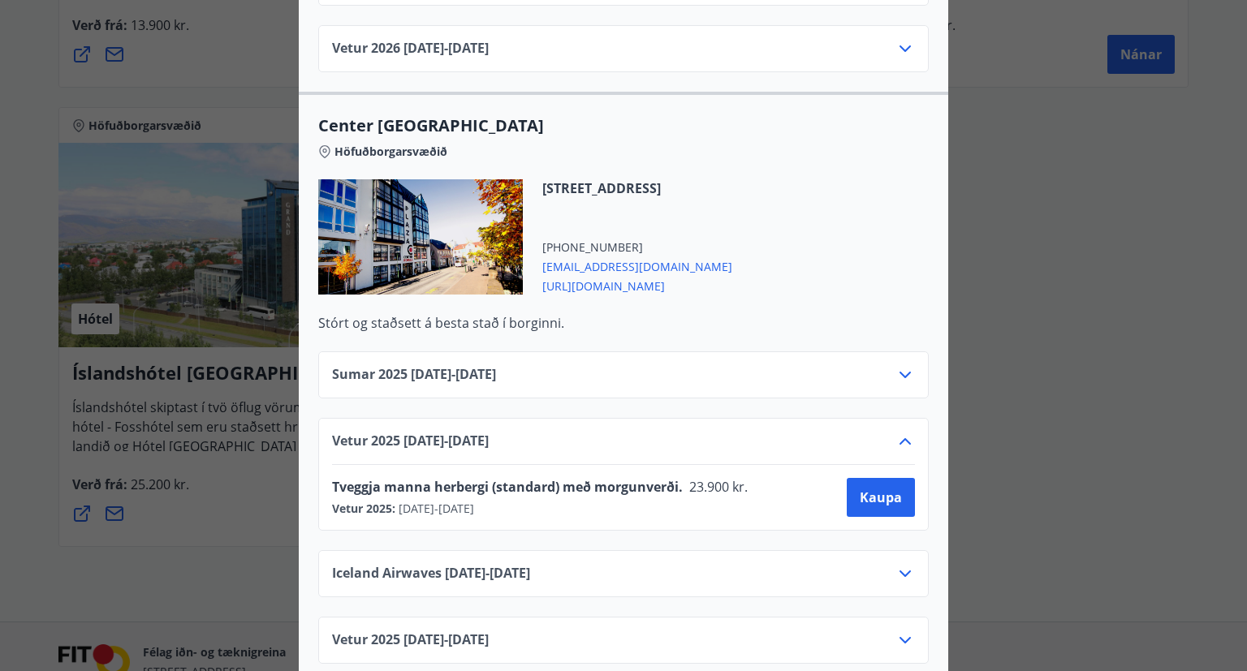
click at [907, 438] on icon at bounding box center [904, 441] width 11 height 6
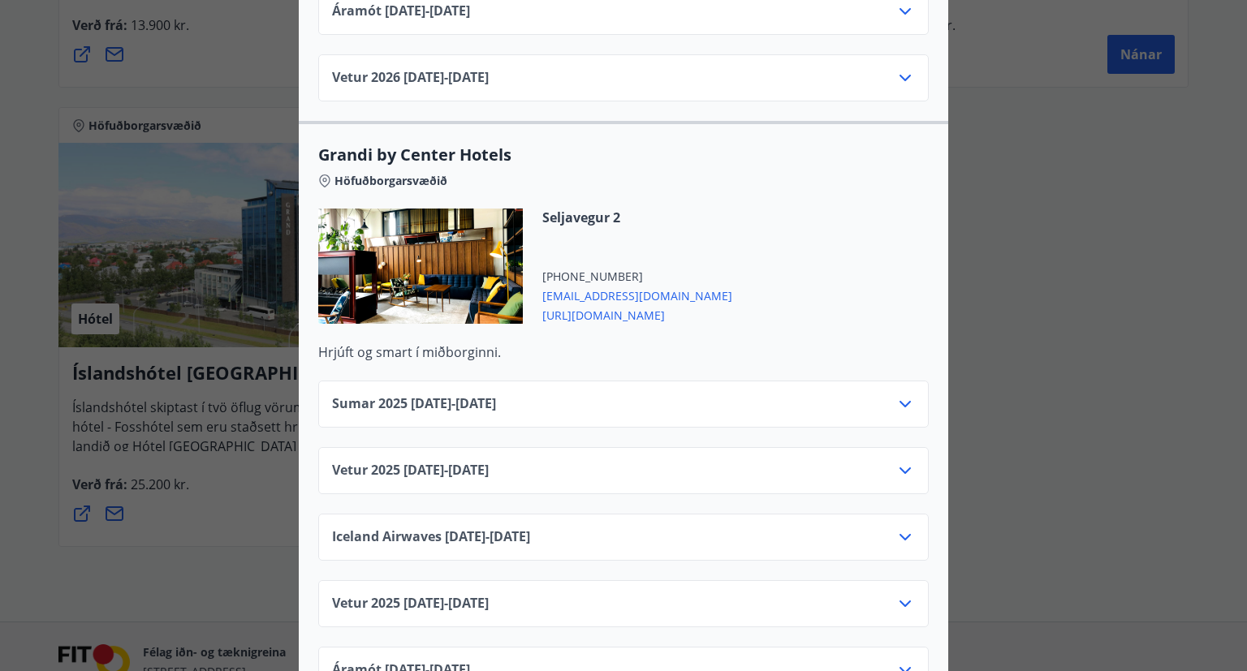
scroll to position [1788, 0]
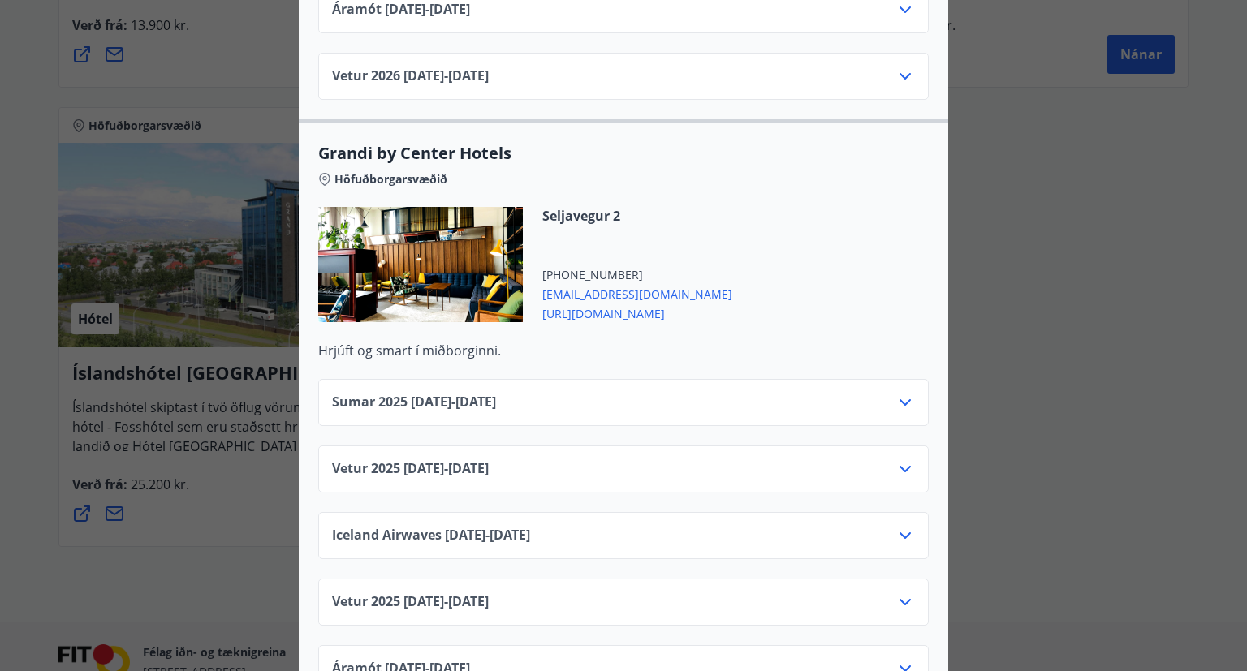
click at [922, 450] on div "Vetur 2025 01.10.25 - 05.11.25" at bounding box center [623, 469] width 610 height 47
click at [907, 466] on icon at bounding box center [904, 469] width 11 height 6
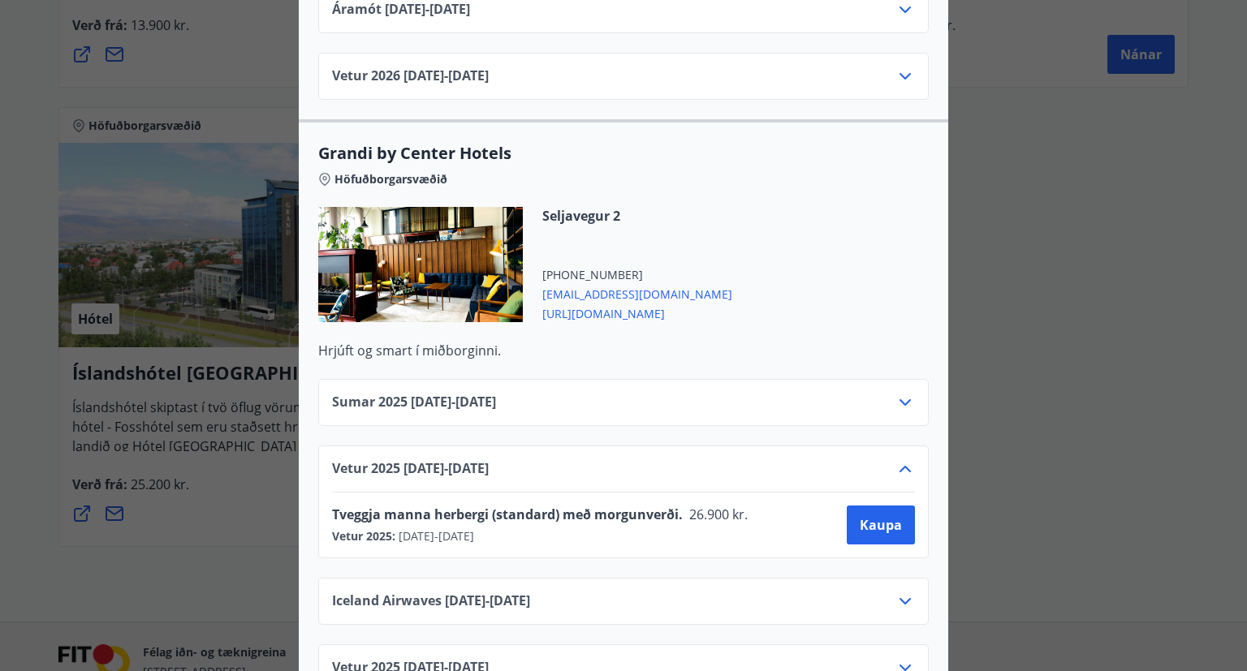
click at [907, 466] on icon at bounding box center [904, 469] width 11 height 6
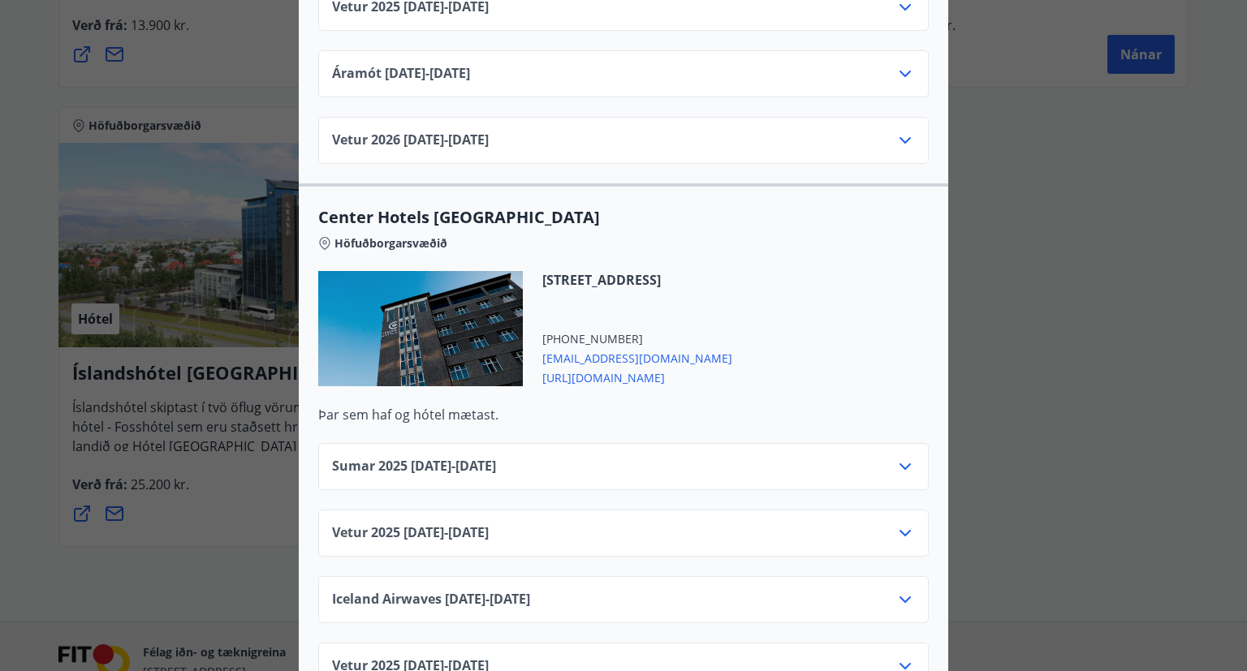
scroll to position [2419, 0]
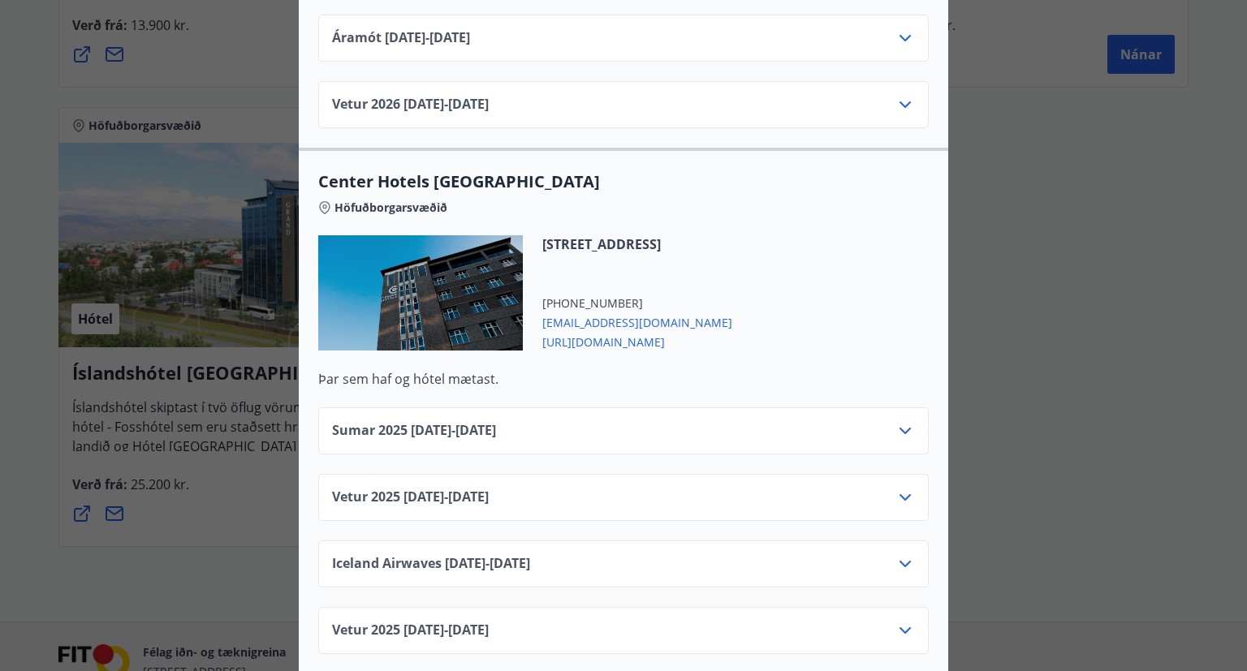
click at [914, 488] on icon at bounding box center [904, 497] width 19 height 19
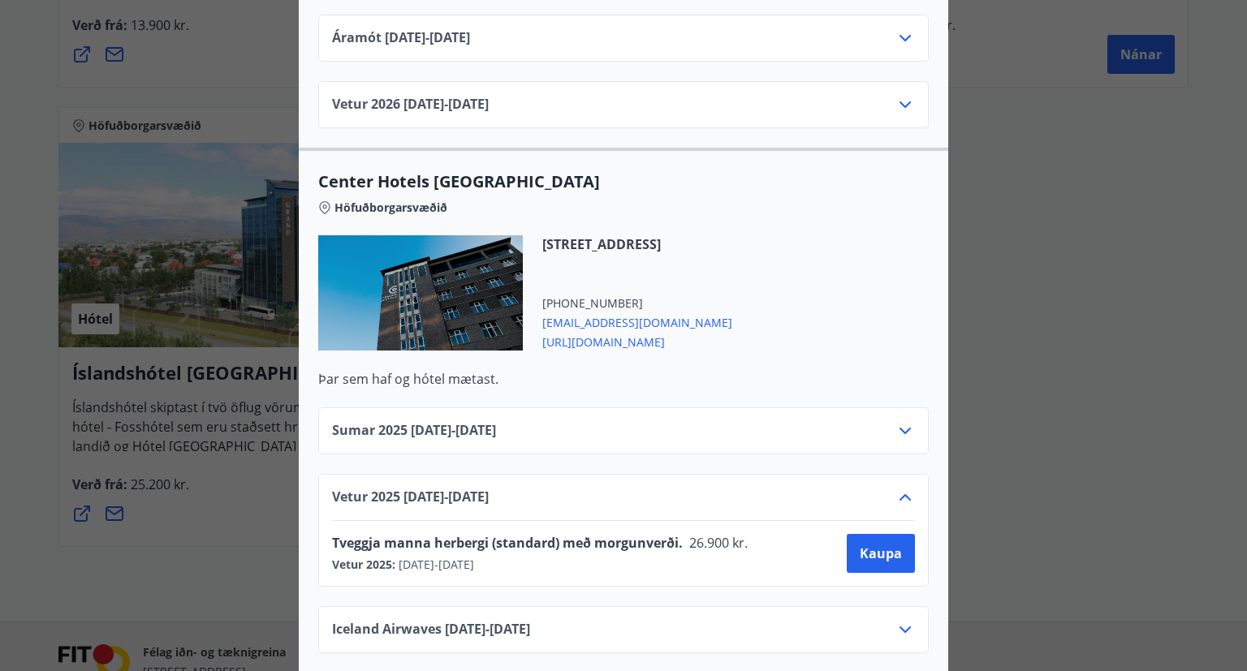
click at [914, 488] on icon at bounding box center [904, 497] width 19 height 19
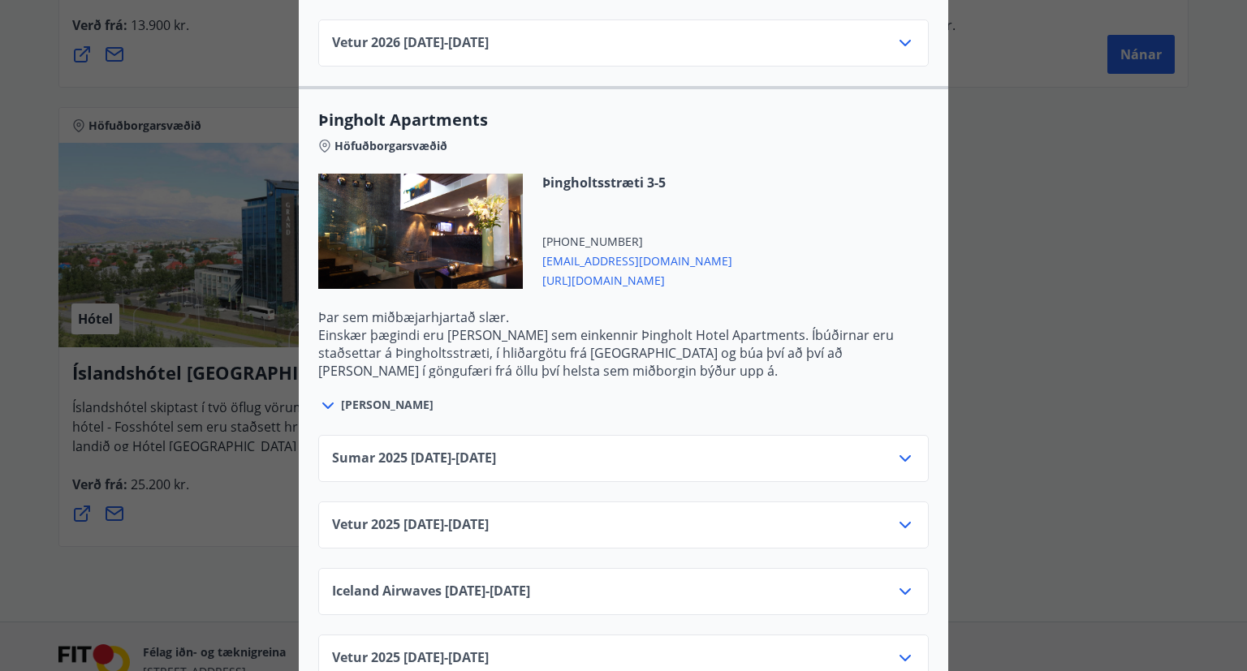
scroll to position [3156, 0]
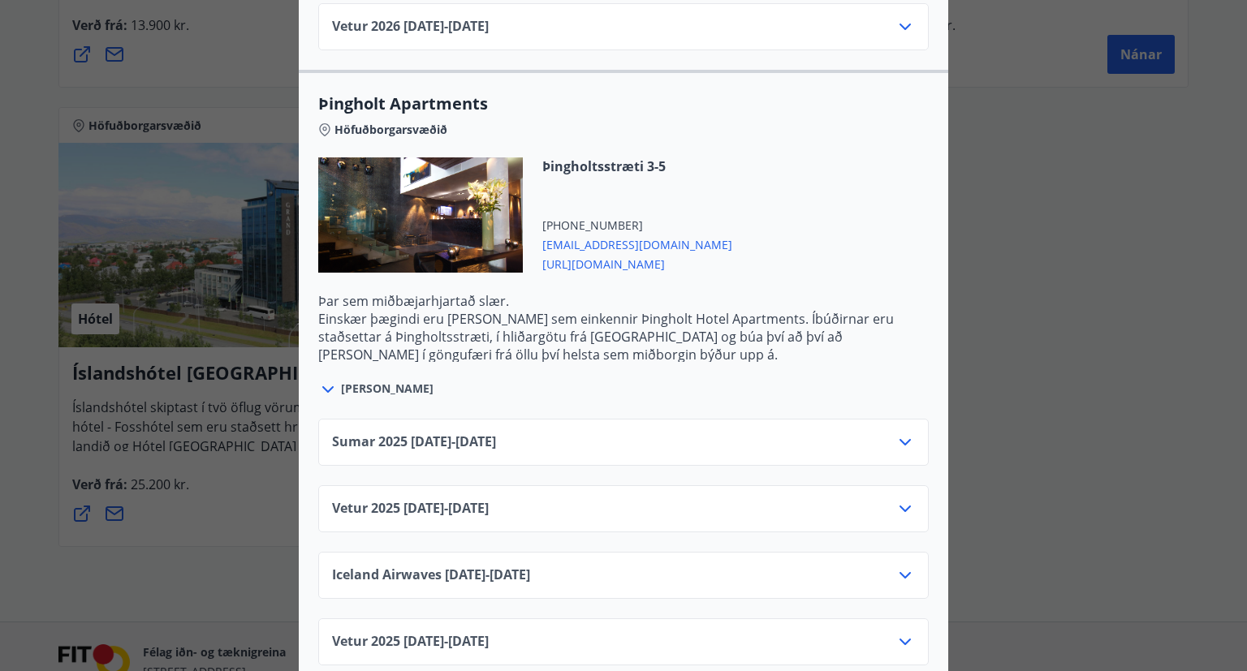
click at [914, 499] on icon at bounding box center [904, 508] width 19 height 19
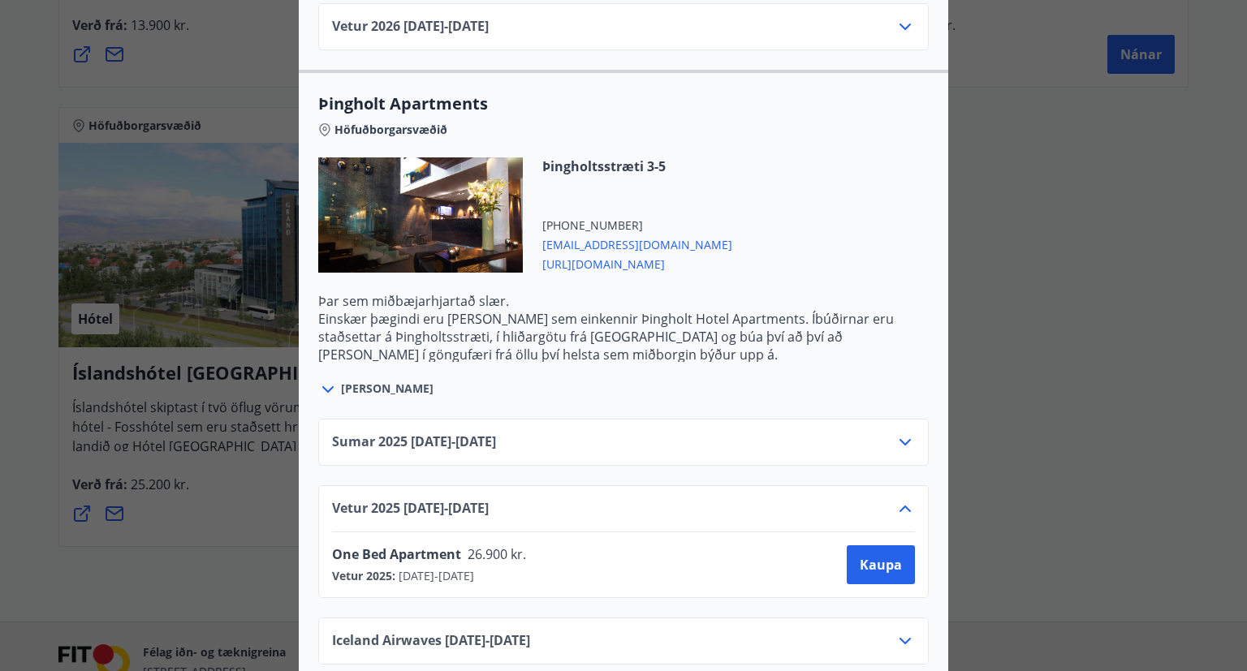
click at [914, 499] on icon at bounding box center [904, 508] width 19 height 19
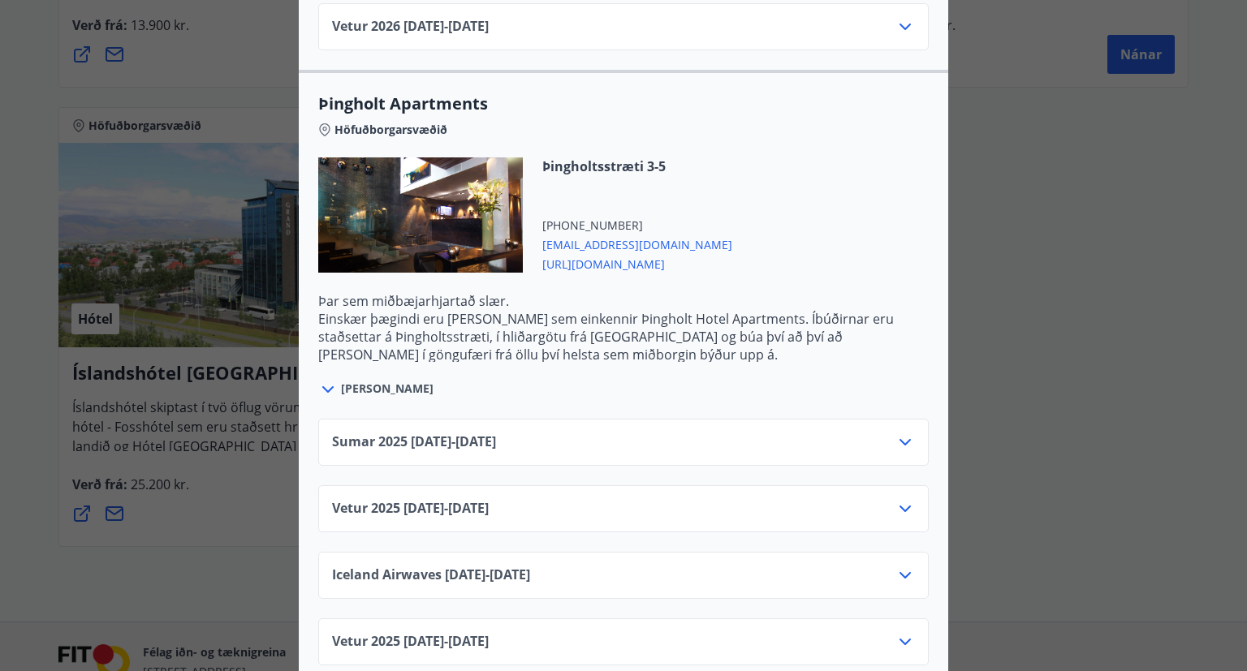
click at [667, 253] on span "https://www.centerhotels.com/is" at bounding box center [637, 262] width 190 height 19
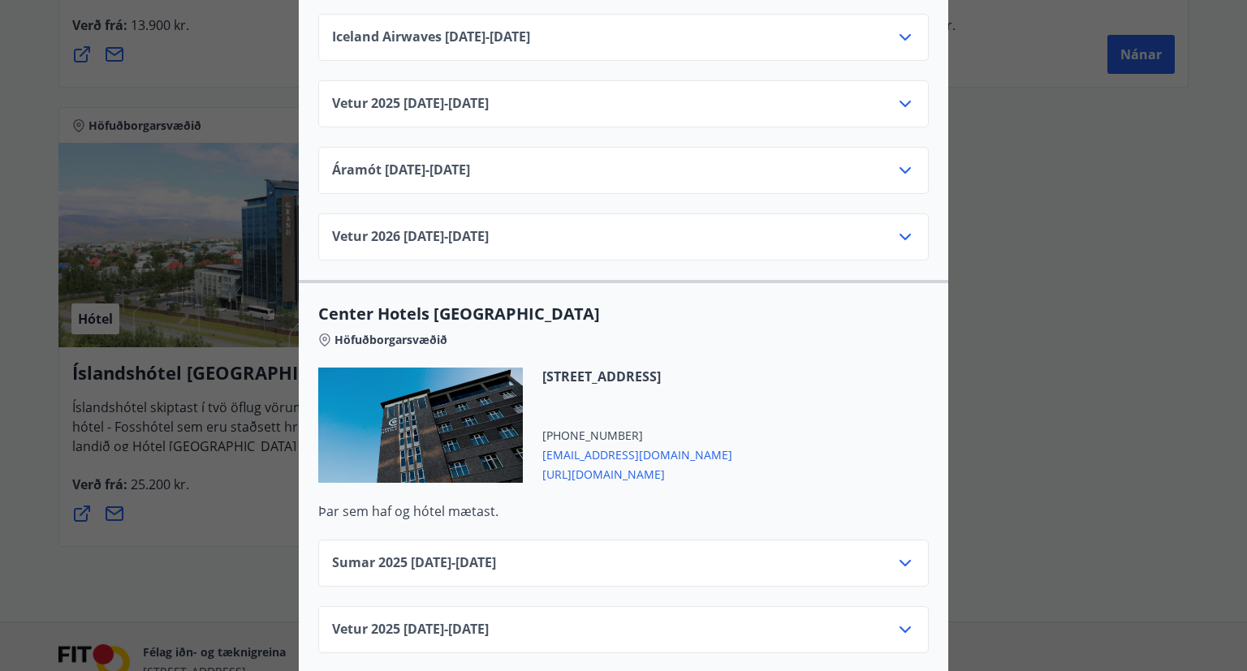
scroll to position [2104, 0]
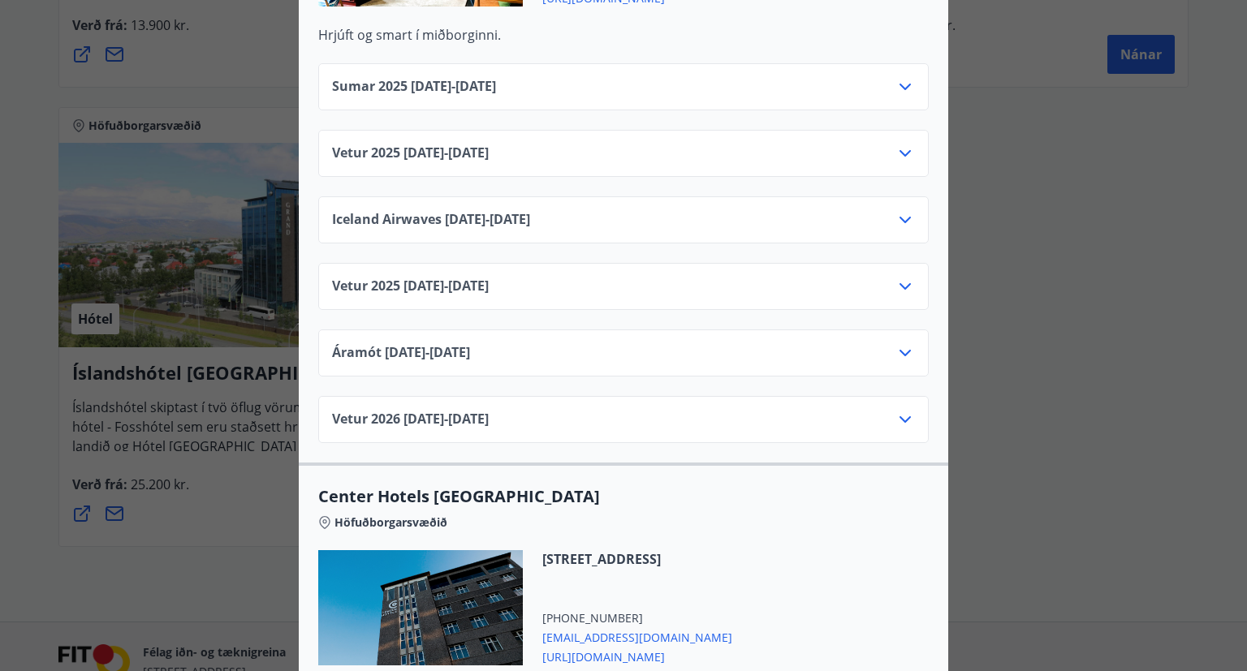
click at [139, 398] on div "Center Hotels Verð er með morgunverði inniföldum og miðast við Standard Double/…" at bounding box center [623, 335] width 1247 height 671
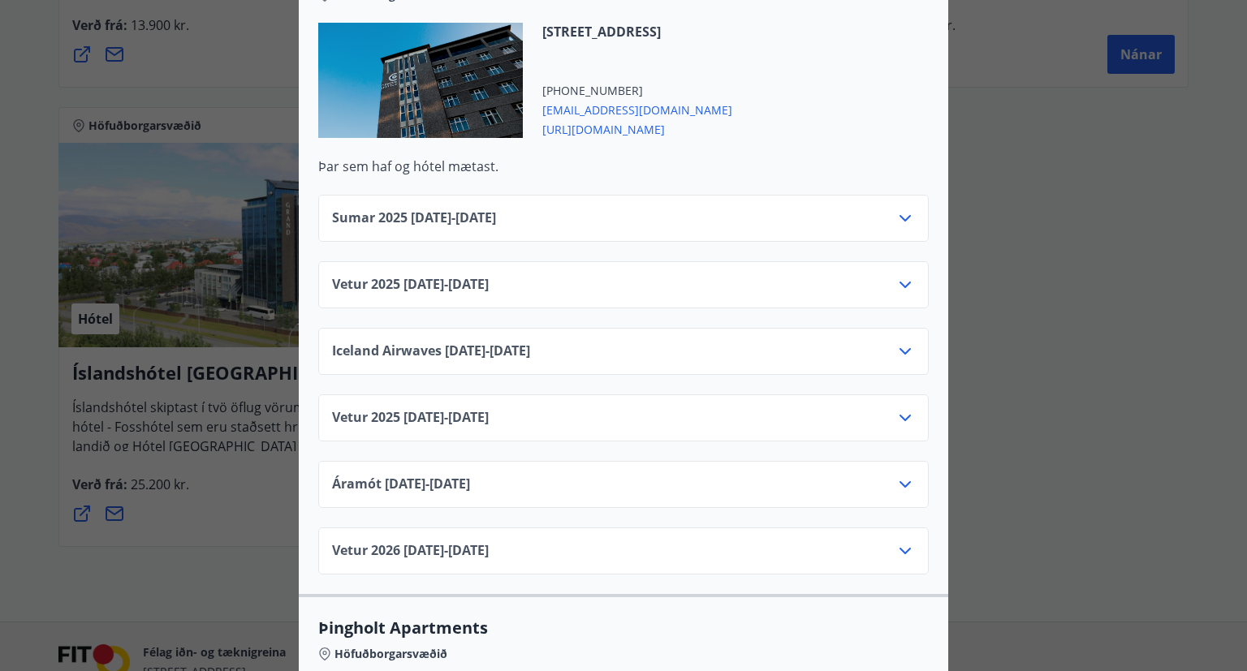
scroll to position [2635, 0]
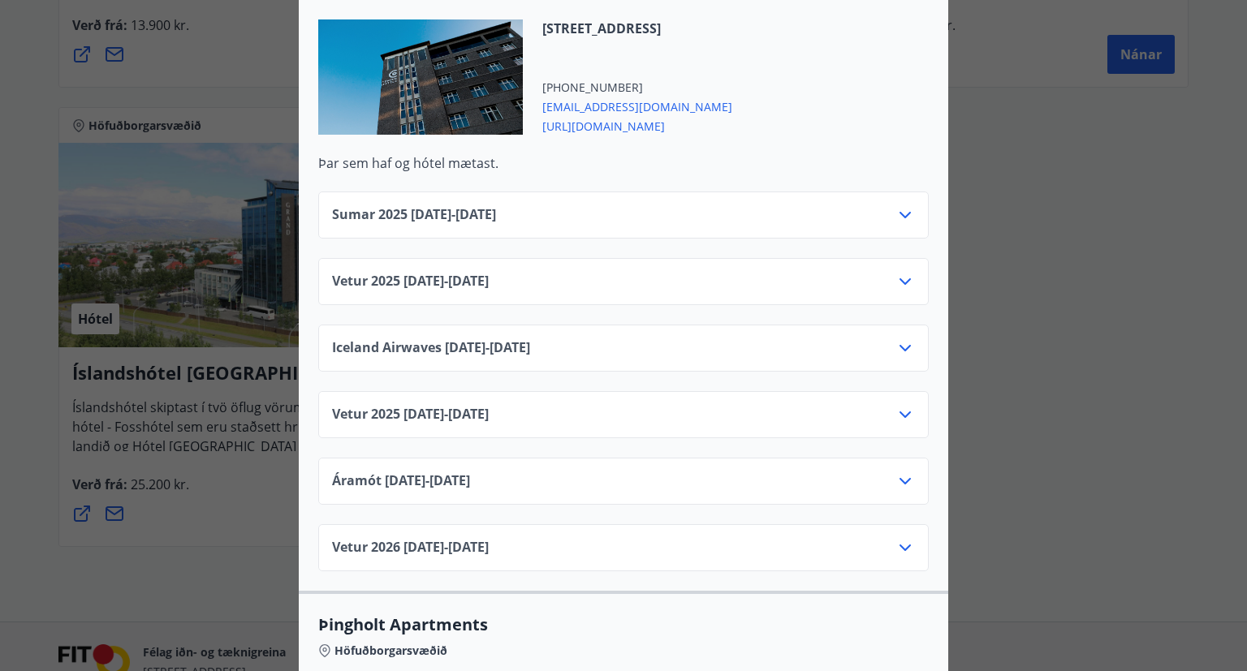
click at [914, 258] on div "Vetur 2025 01.10.25 - 05.11.25" at bounding box center [623, 281] width 610 height 47
click at [913, 272] on icon at bounding box center [904, 281] width 19 height 19
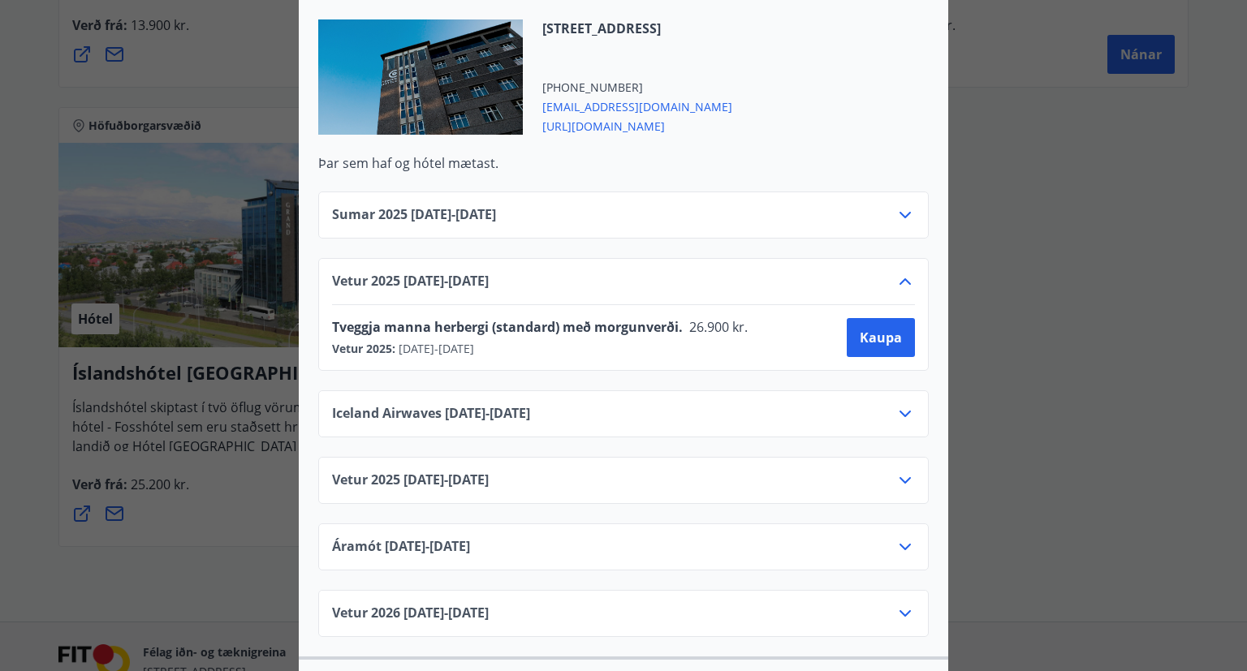
click at [114, 443] on div "Center Hotels Verð er með morgunverði inniföldum og miðast við Standard Double/…" at bounding box center [623, 335] width 1247 height 671
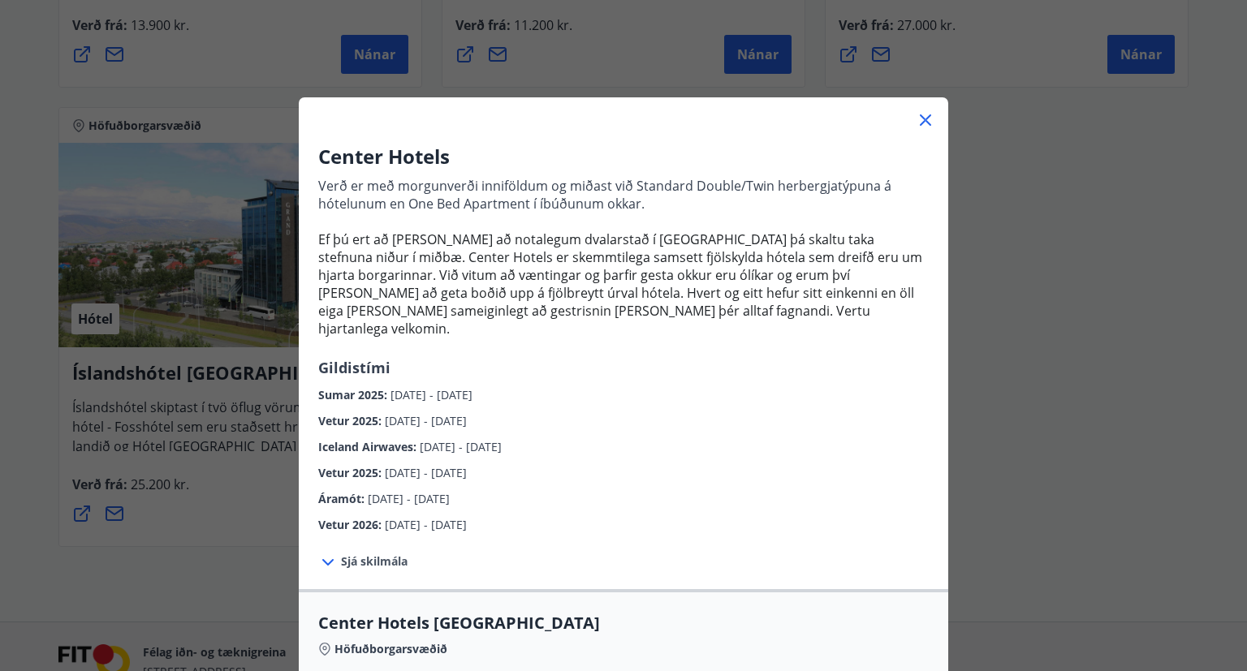
click at [921, 129] on icon at bounding box center [925, 119] width 19 height 19
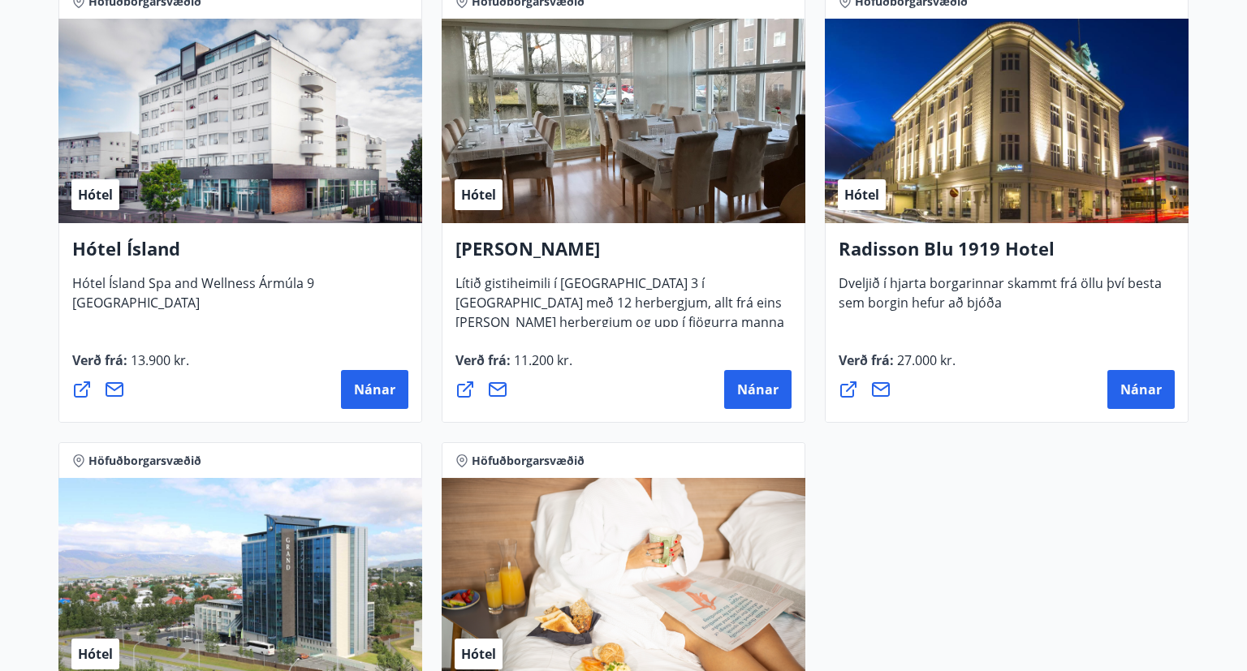
scroll to position [1287, 0]
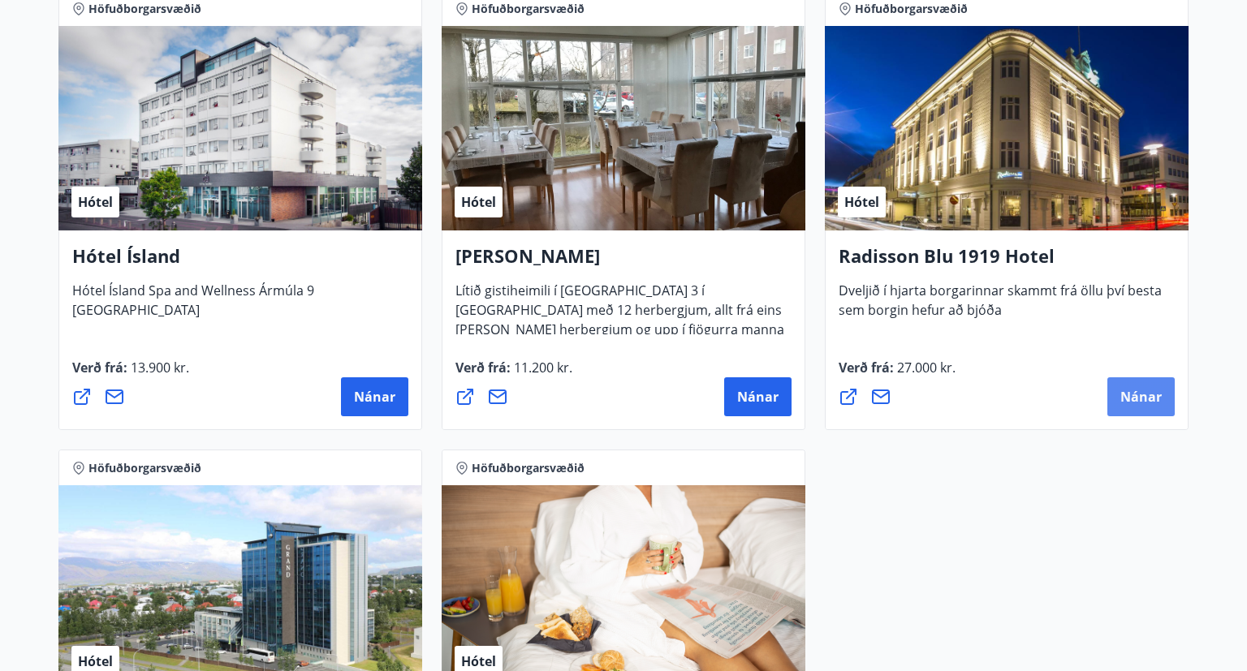
click at [1162, 404] on button "Nánar" at bounding box center [1140, 396] width 67 height 39
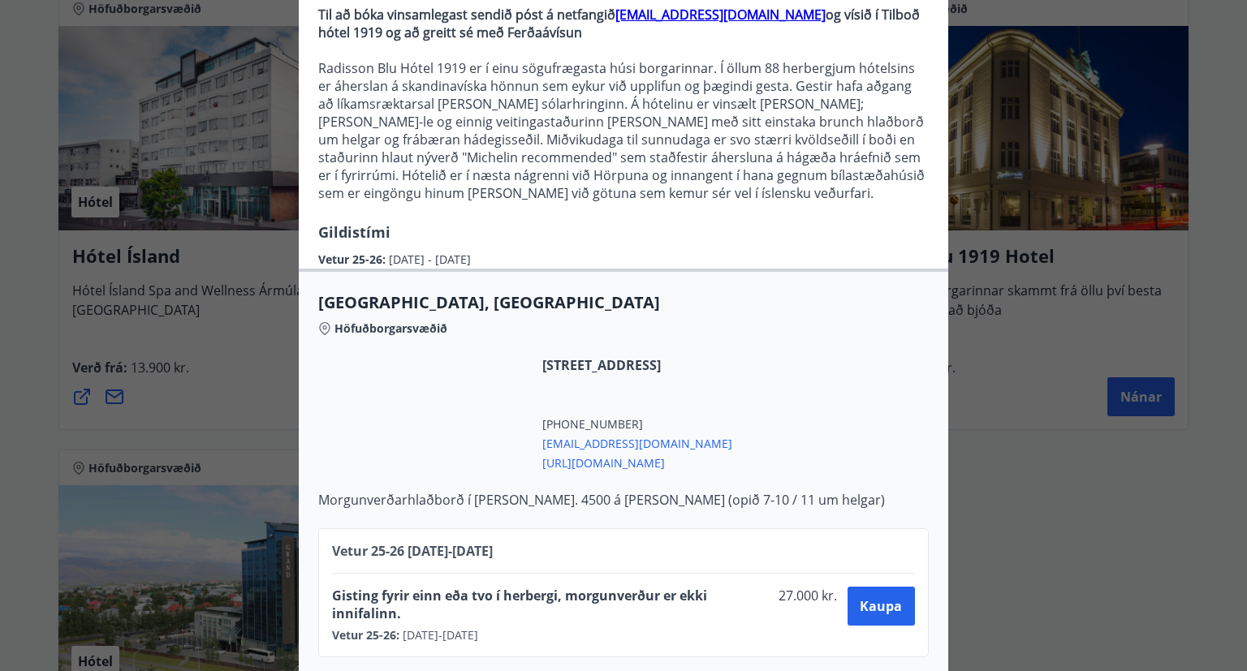
scroll to position [176, 0]
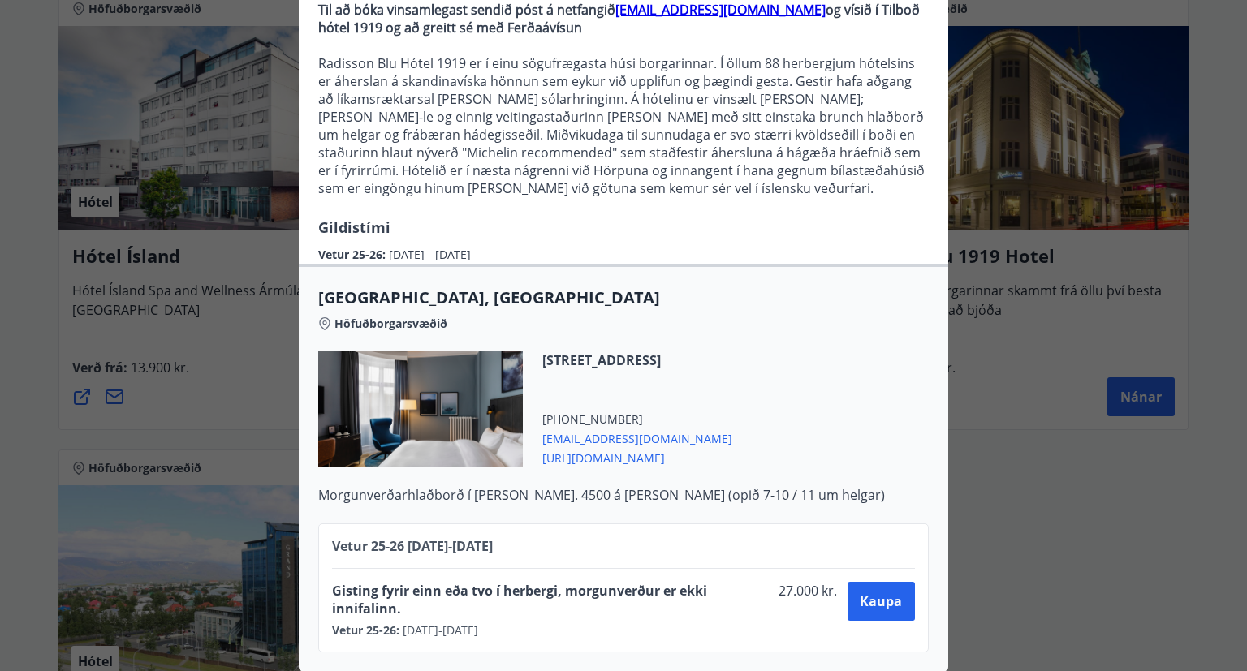
click at [732, 459] on span "https://www.radissonhotels.com/is-is/hotels/radisson-blu-reykjavik-1919" at bounding box center [637, 456] width 190 height 19
drag, startPoint x: 0, startPoint y: 419, endPoint x: 9, endPoint y: 411, distance: 12.1
click at [0, 417] on div "Radisson Blu 1919 Hotel Til að bóka vinsamlegast sendið póst á netfangið sales.…" at bounding box center [623, 159] width 1247 height 671
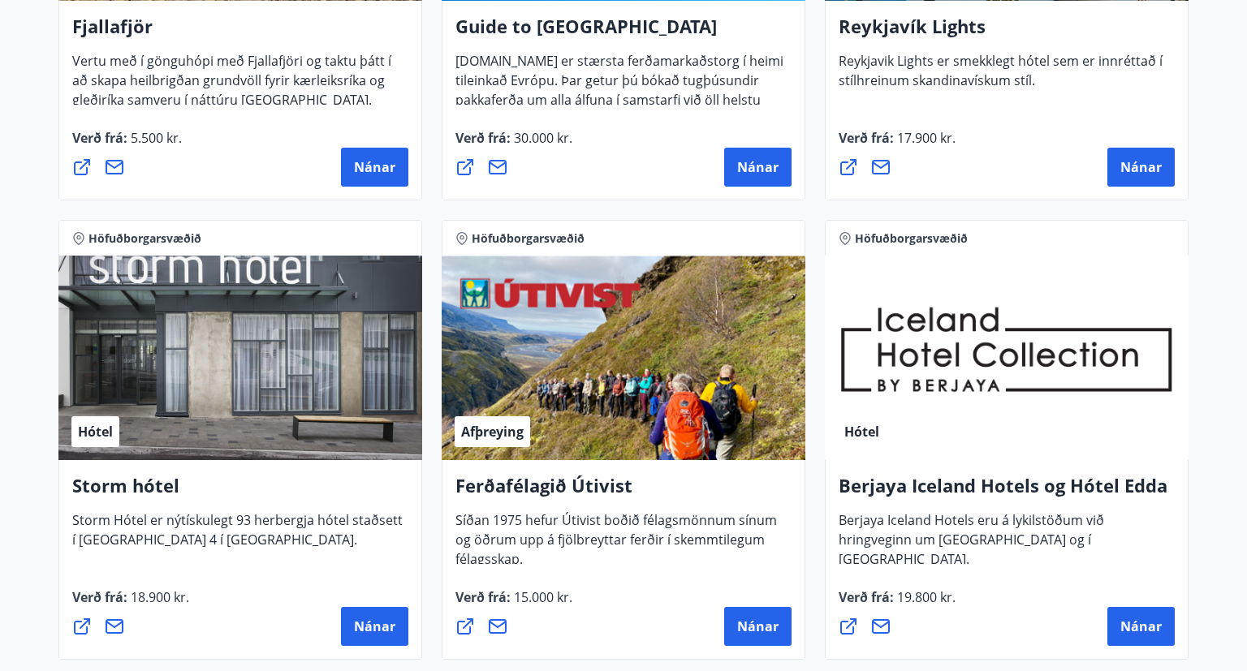
scroll to position [601, 0]
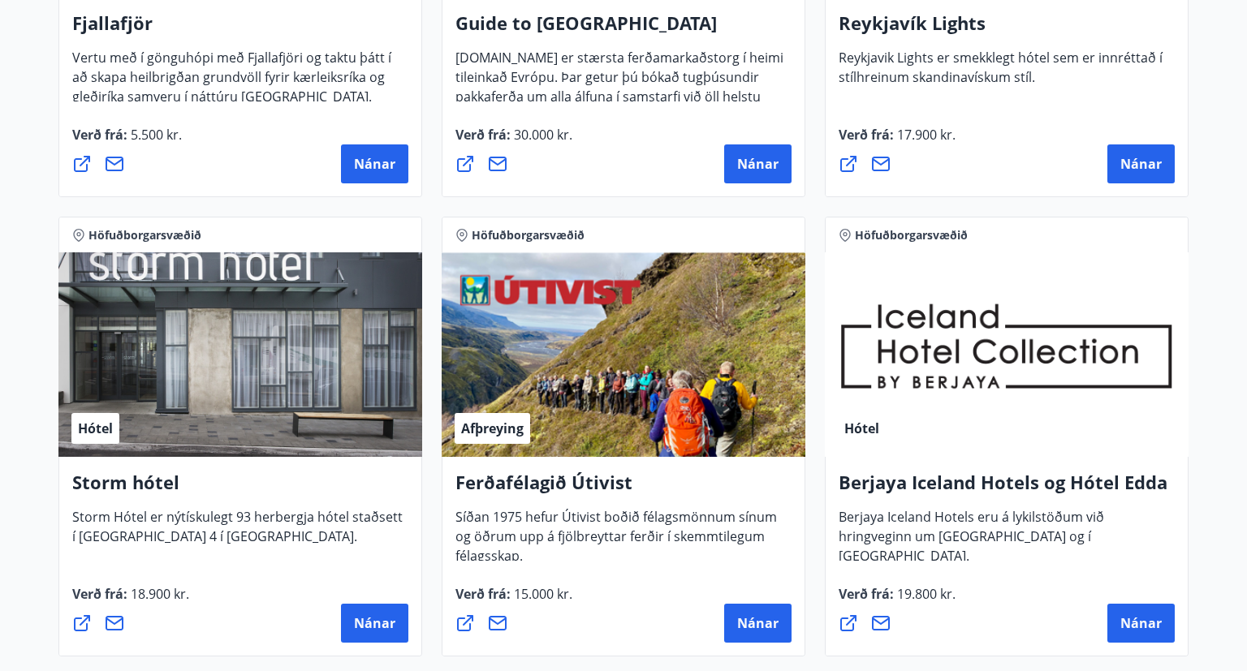
click at [1136, 643] on div "Berjaya Iceland Hotels og Hótel Edda Berjaya Iceland Hotels eru á lykilstöðum v…" at bounding box center [1007, 557] width 364 height 200
click at [1140, 625] on span "Nánar" at bounding box center [1140, 623] width 41 height 18
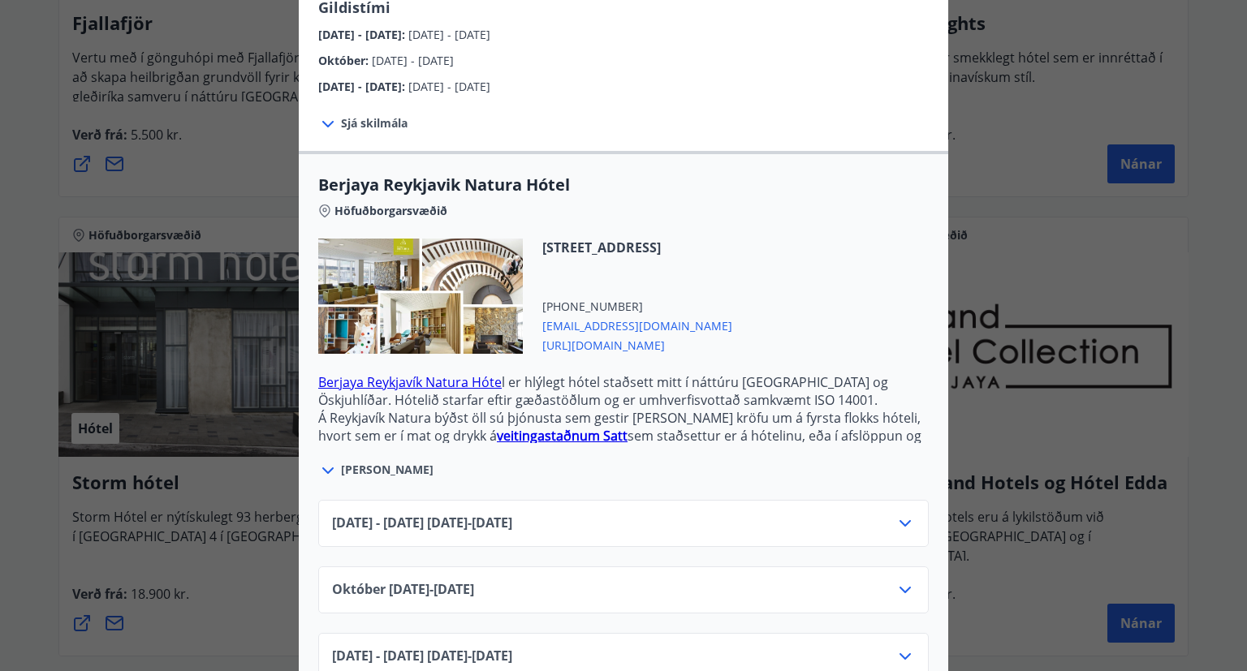
scroll to position [298, 0]
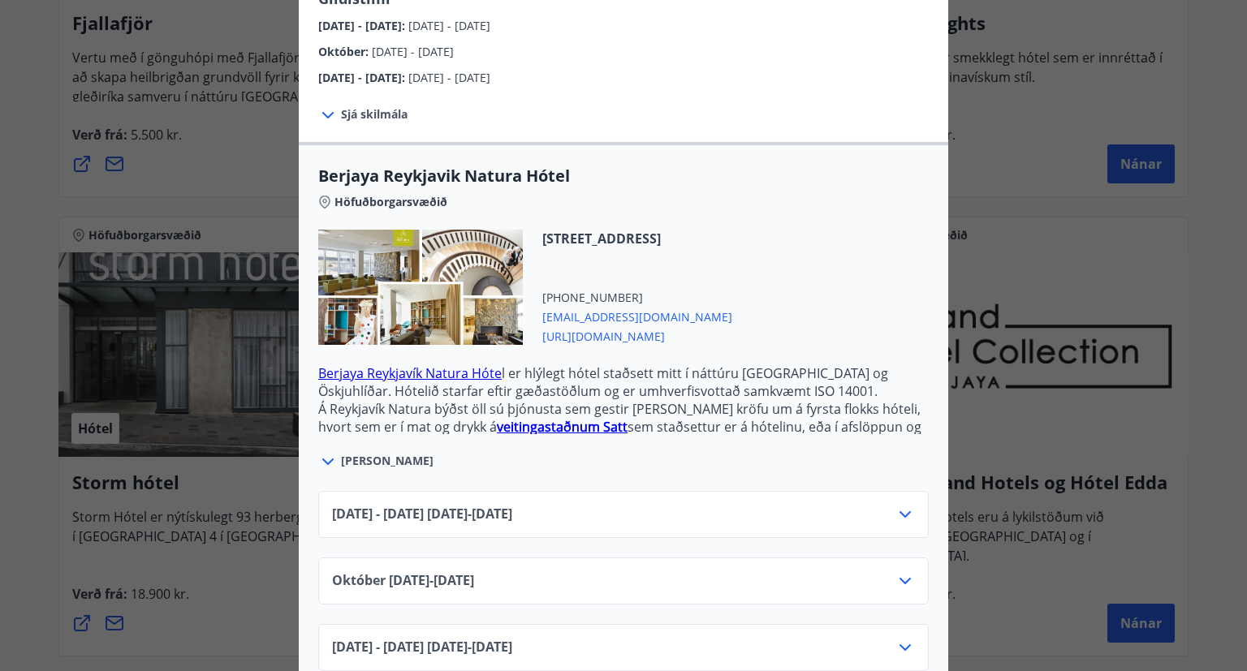
click at [0, 360] on div "Berjaya Iceland Hotels og Hótel Edda Berjaya Iceland Hotels og Hótel Edda eru h…" at bounding box center [623, 37] width 1247 height 671
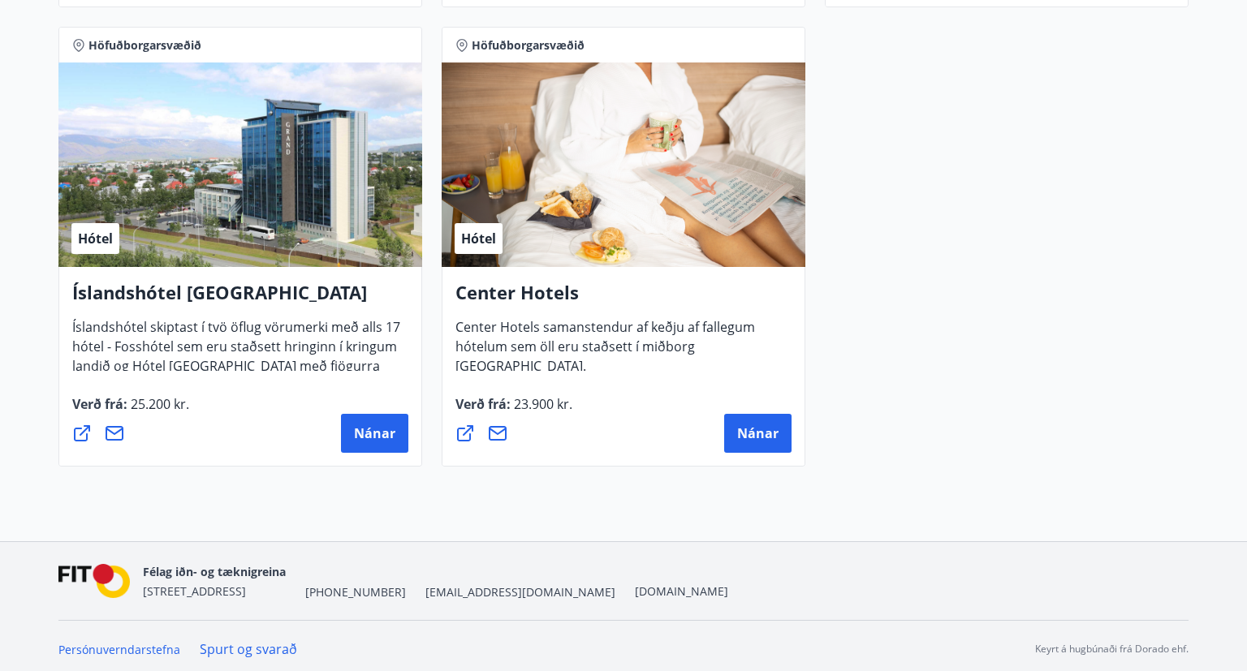
scroll to position [1716, 0]
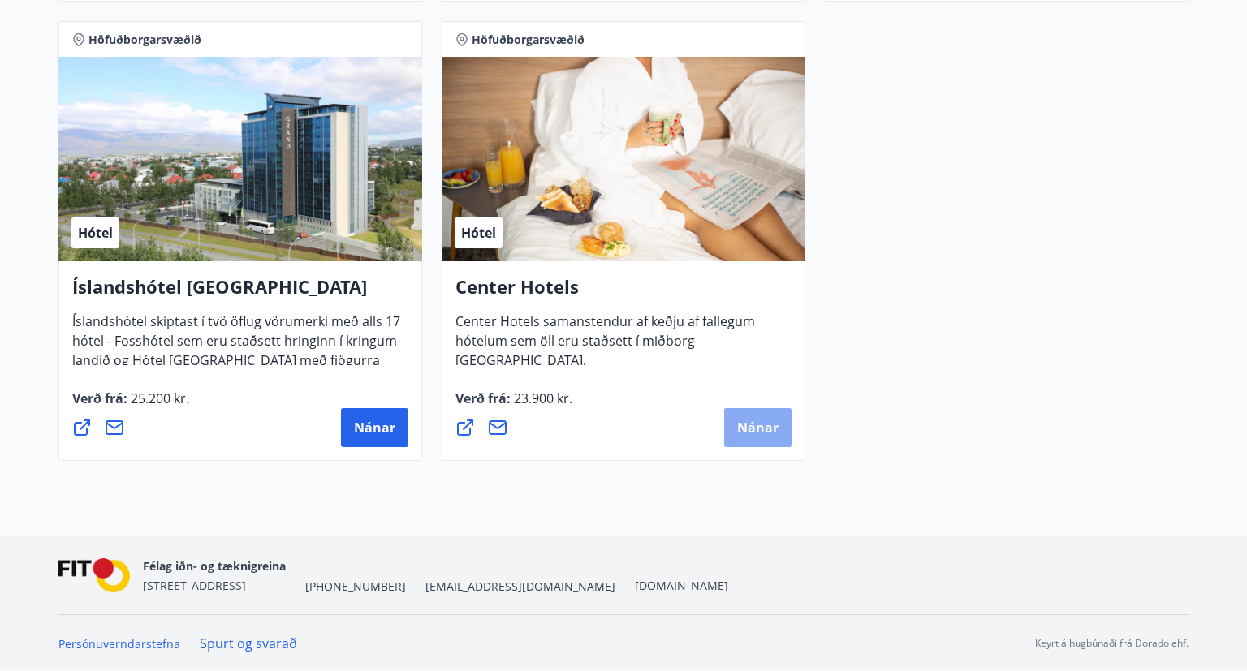
click at [768, 429] on span "Nánar" at bounding box center [757, 428] width 41 height 18
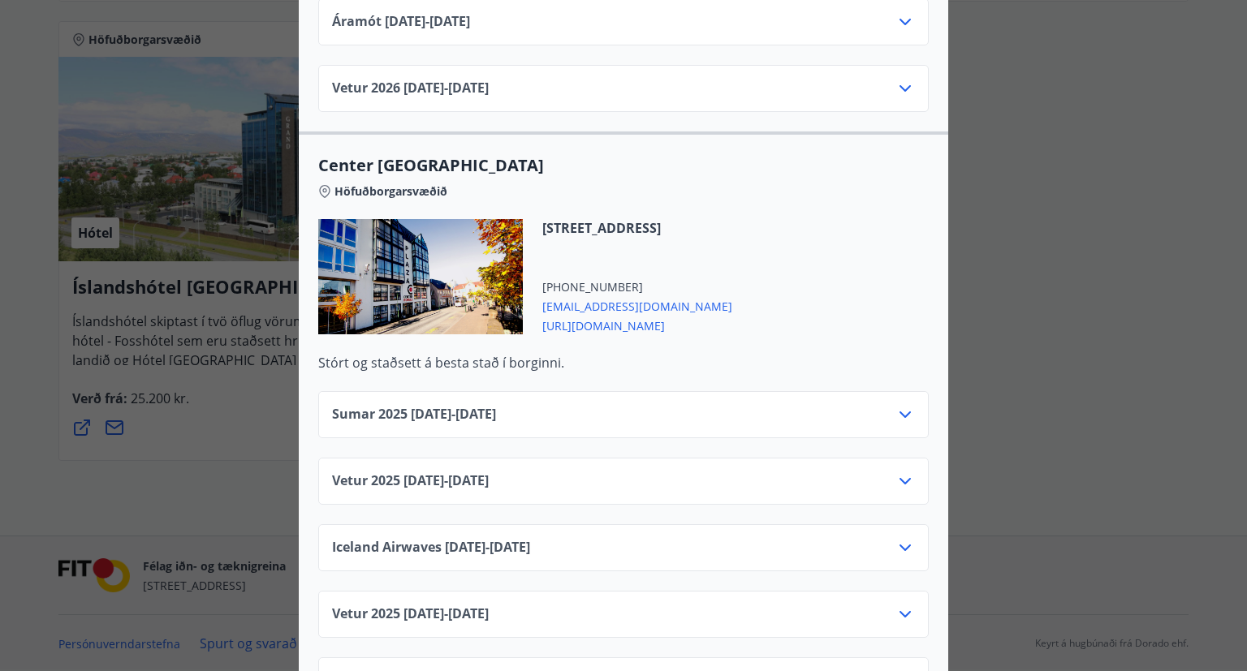
scroll to position [1157, 0]
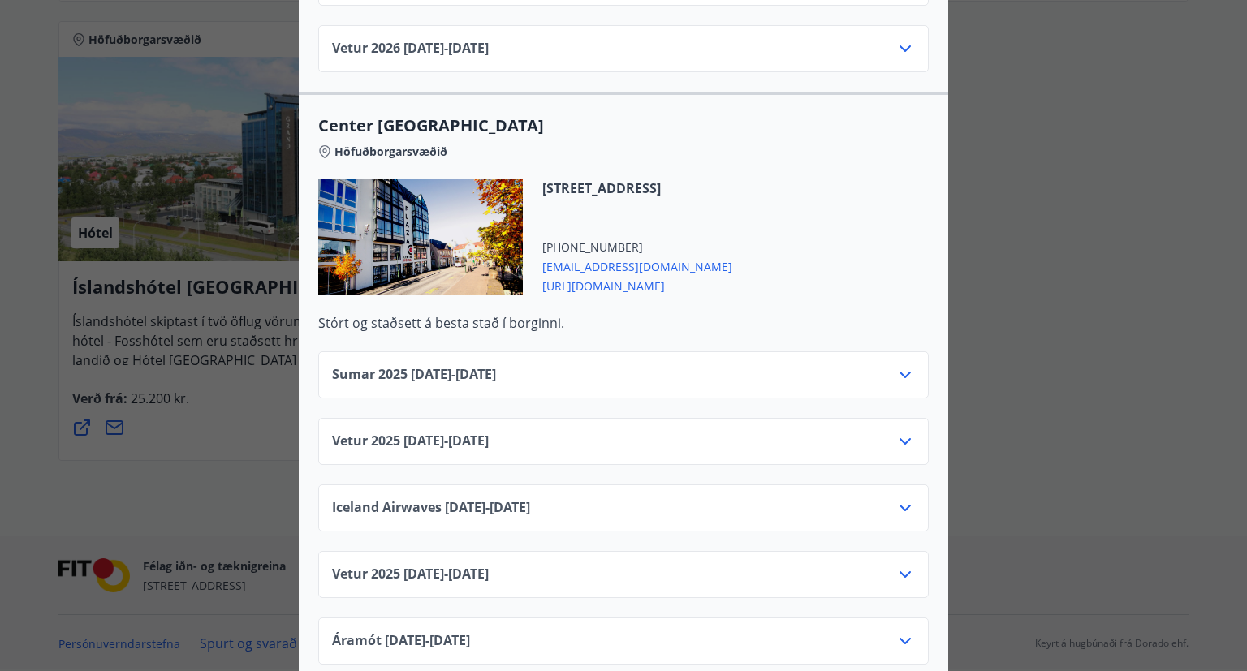
click at [905, 432] on icon at bounding box center [904, 441] width 19 height 19
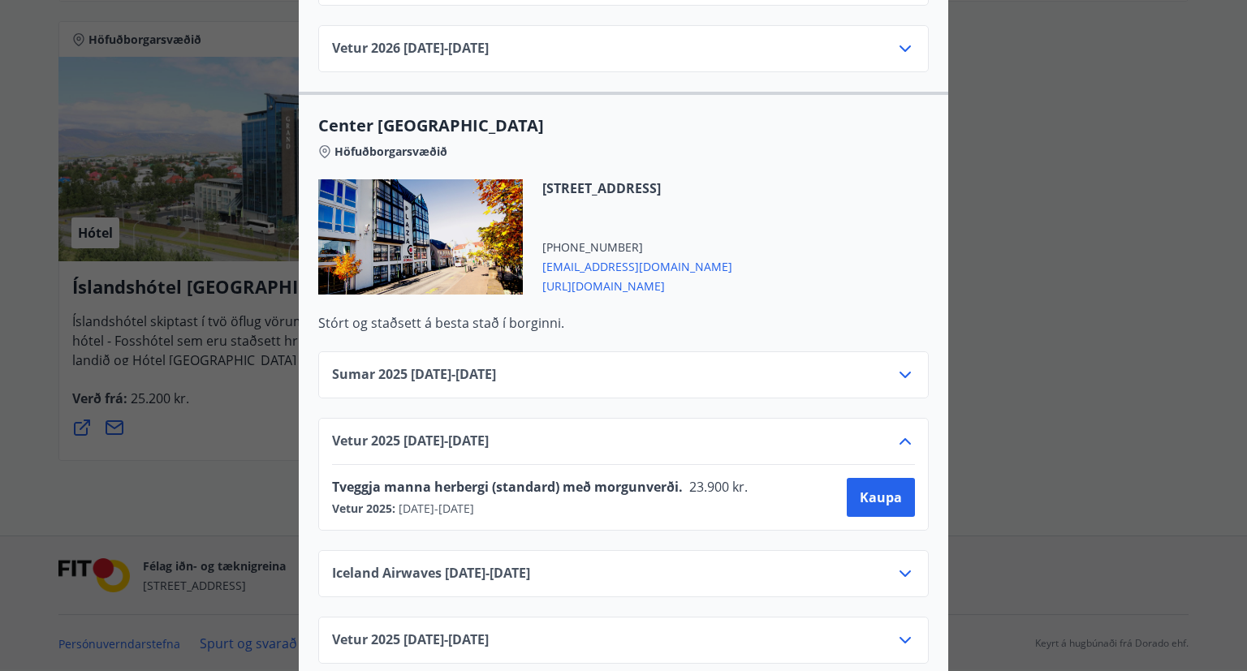
click at [982, 115] on div "Center Hotels Verð er með morgunverði inniföldum og miðast við Standard Double/…" at bounding box center [623, 335] width 1247 height 671
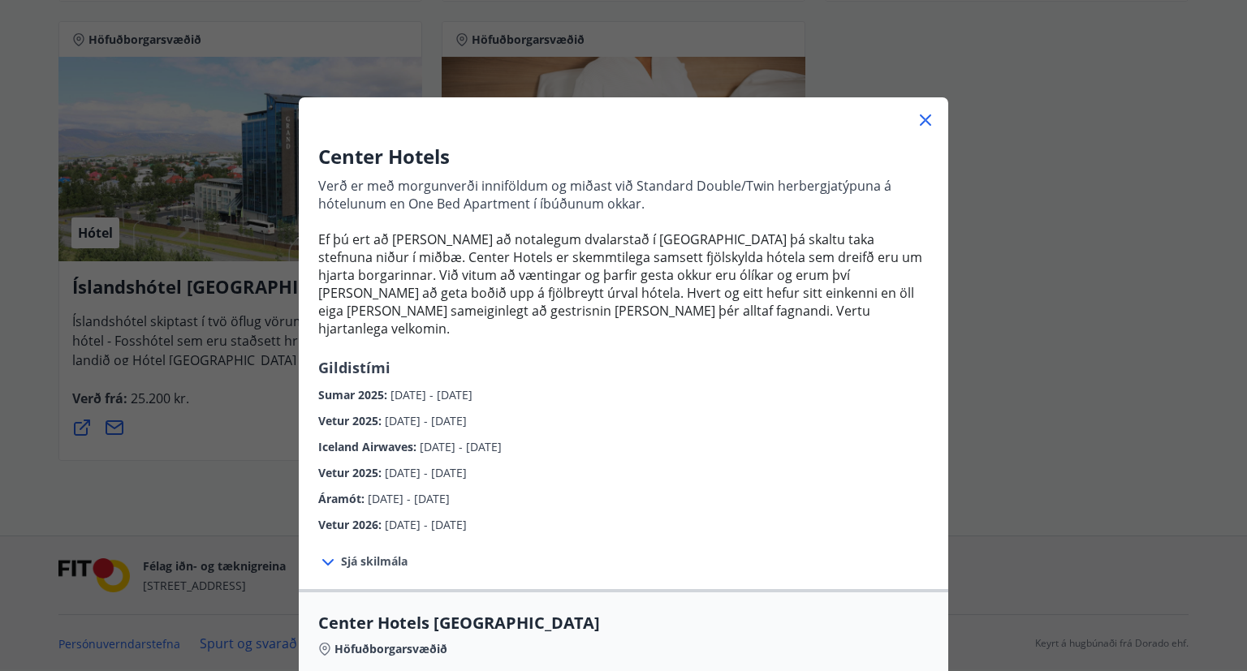
click at [929, 110] on icon at bounding box center [925, 119] width 19 height 19
